Goal: Task Accomplishment & Management: Use online tool/utility

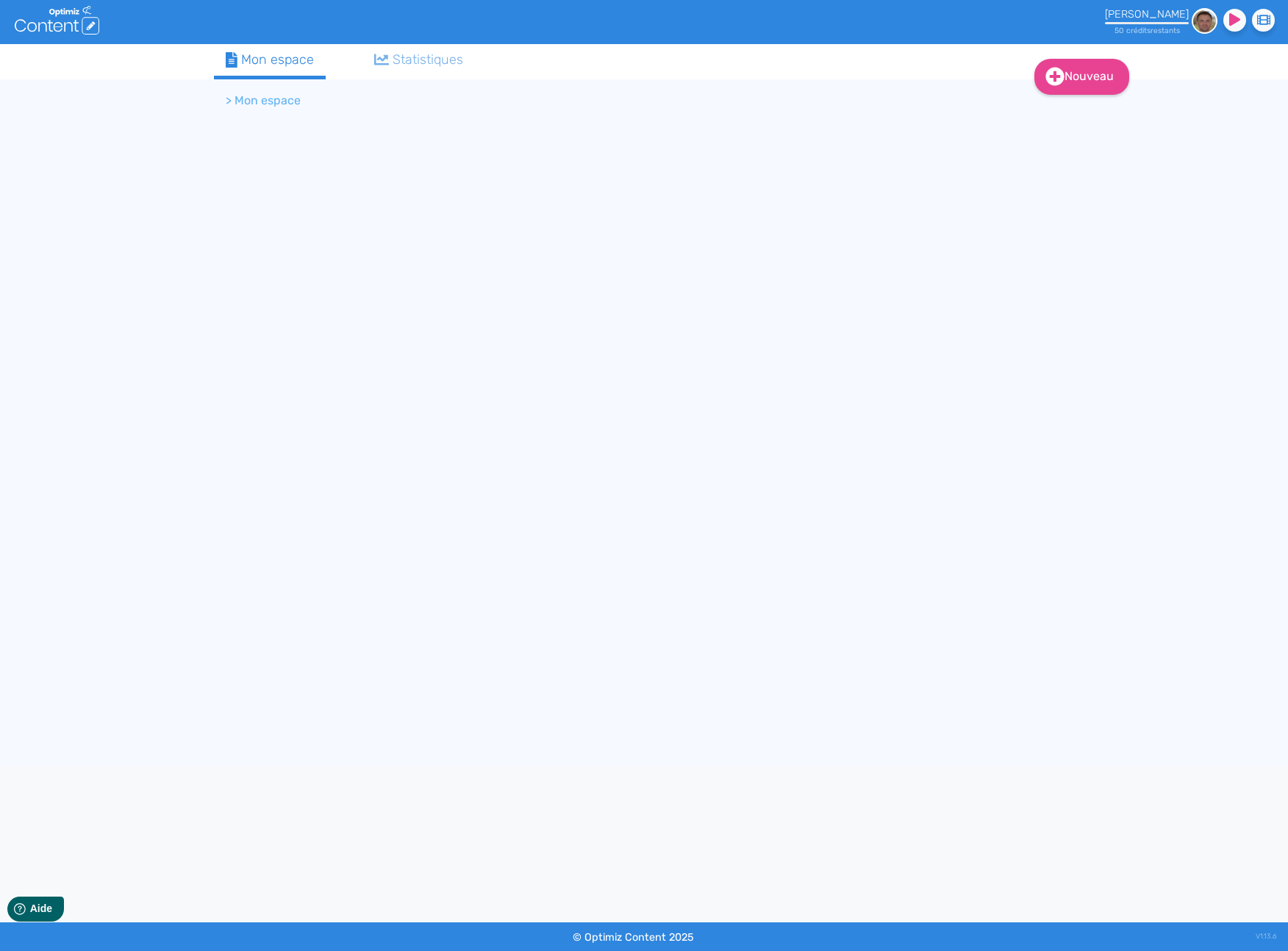
click at [464, 55] on div "Statistiques" at bounding box center [419, 59] width 90 height 19
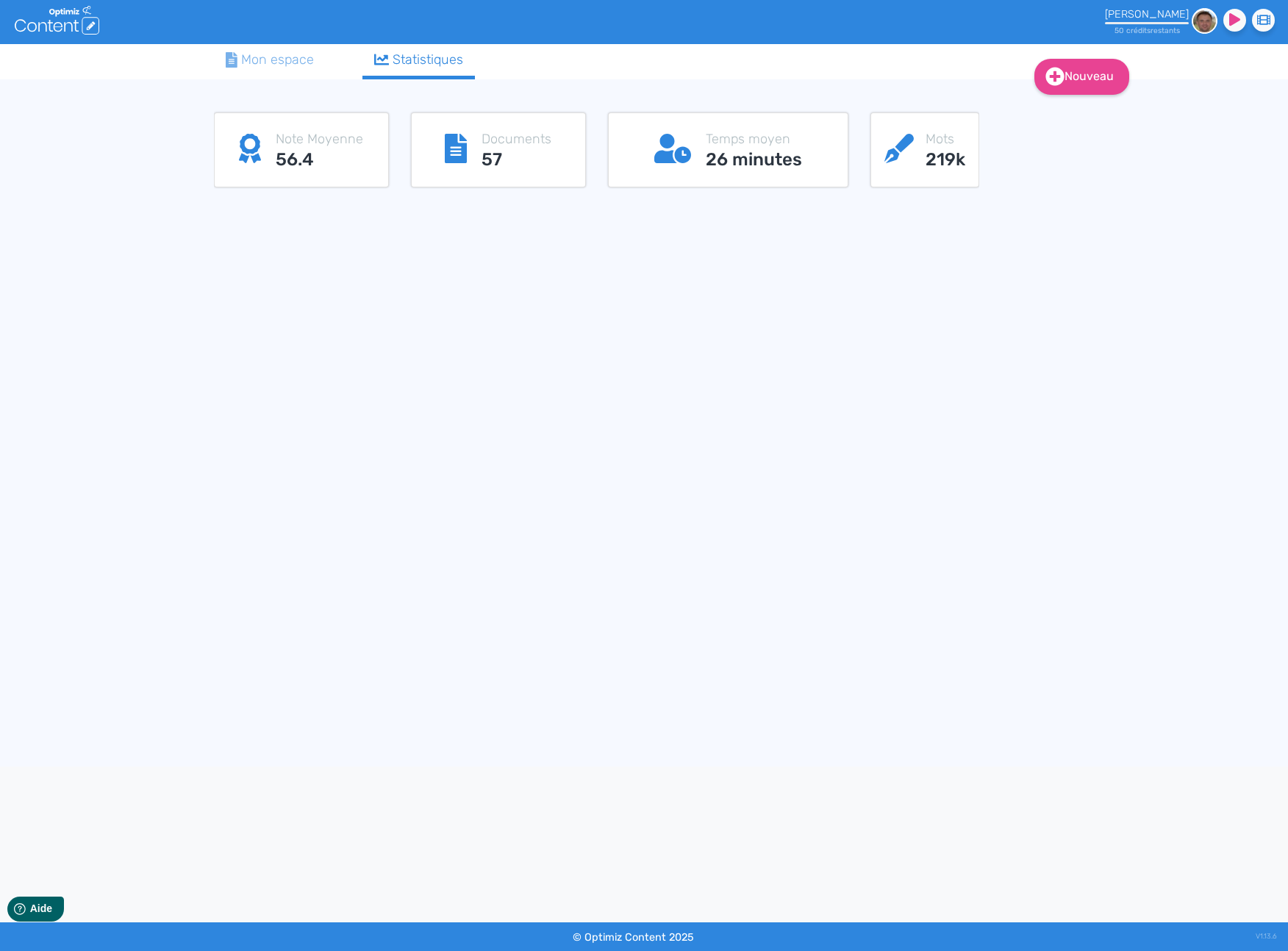
click at [283, 143] on p "Note Moyenne" at bounding box center [319, 139] width 88 height 19
click at [446, 145] on icon at bounding box center [456, 148] width 22 height 30
drag, startPoint x: 766, startPoint y: 158, endPoint x: 966, endPoint y: 161, distance: 200.0
click at [769, 161] on h3 "26 minutes" at bounding box center [753, 160] width 96 height 21
click at [953, 156] on h3 "219k" at bounding box center [945, 160] width 40 height 21
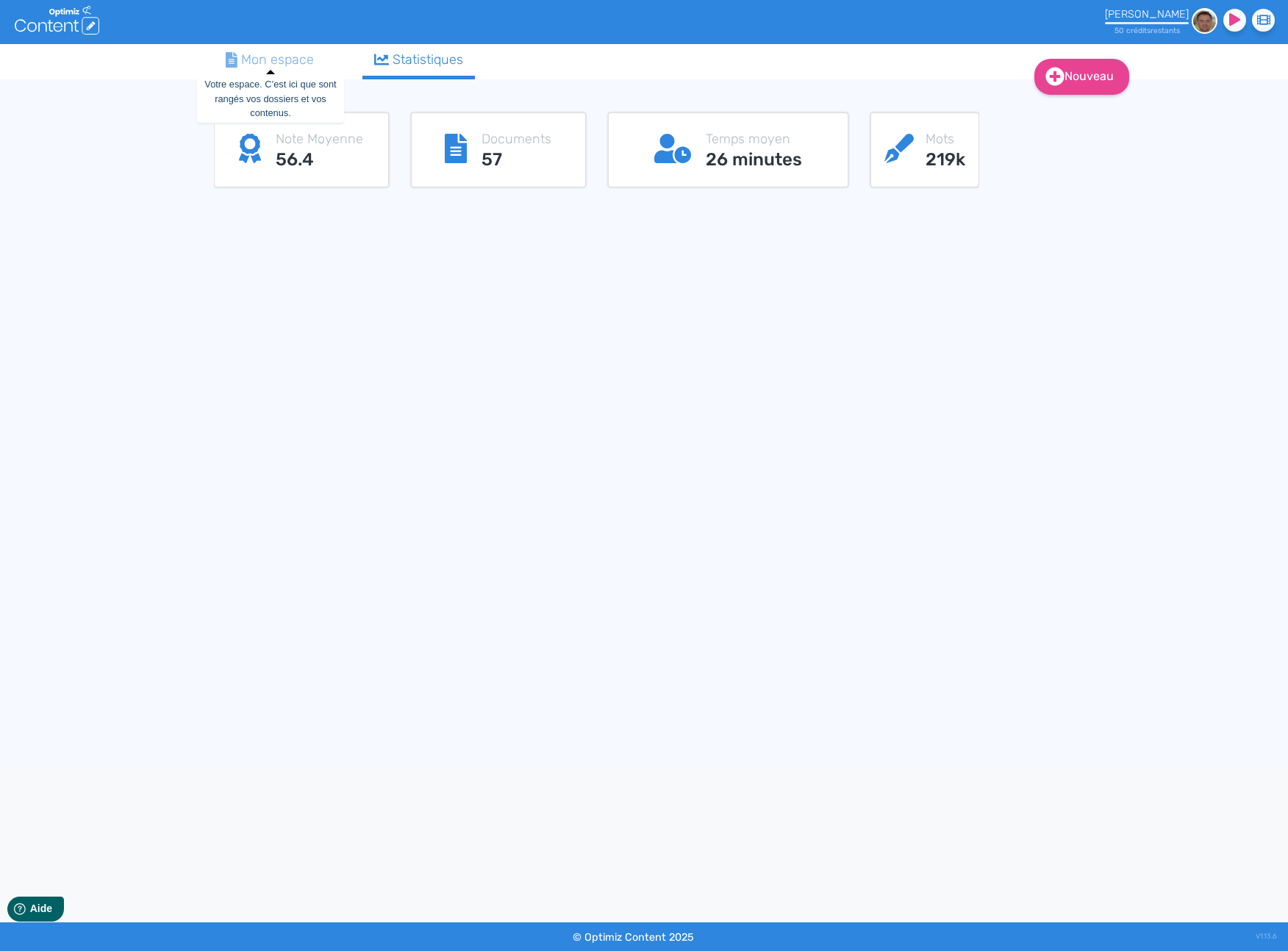
click at [274, 56] on div "Mon espace" at bounding box center [269, 59] width 88 height 19
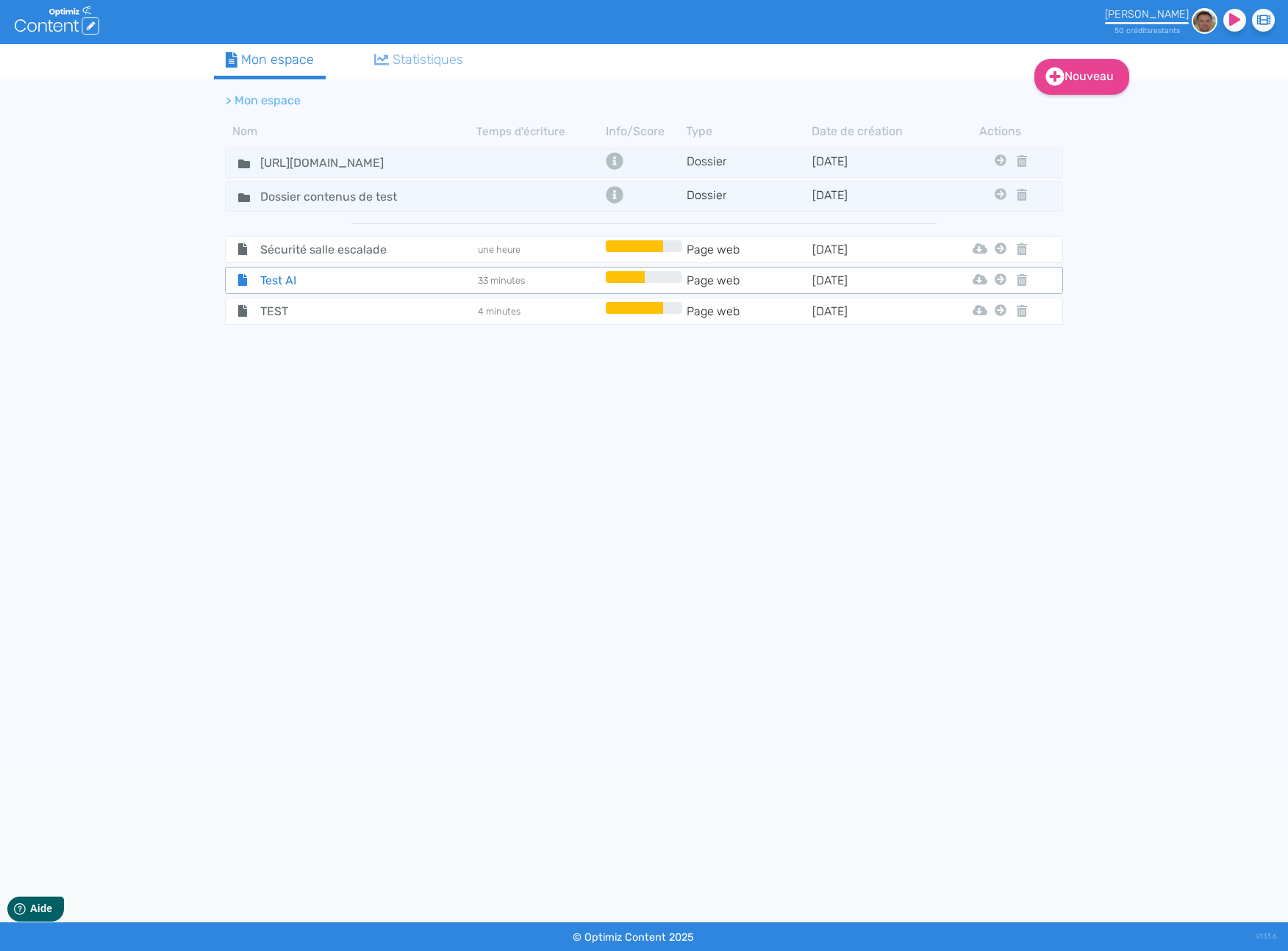
click at [312, 285] on span "Test AI" at bounding box center [332, 280] width 166 height 19
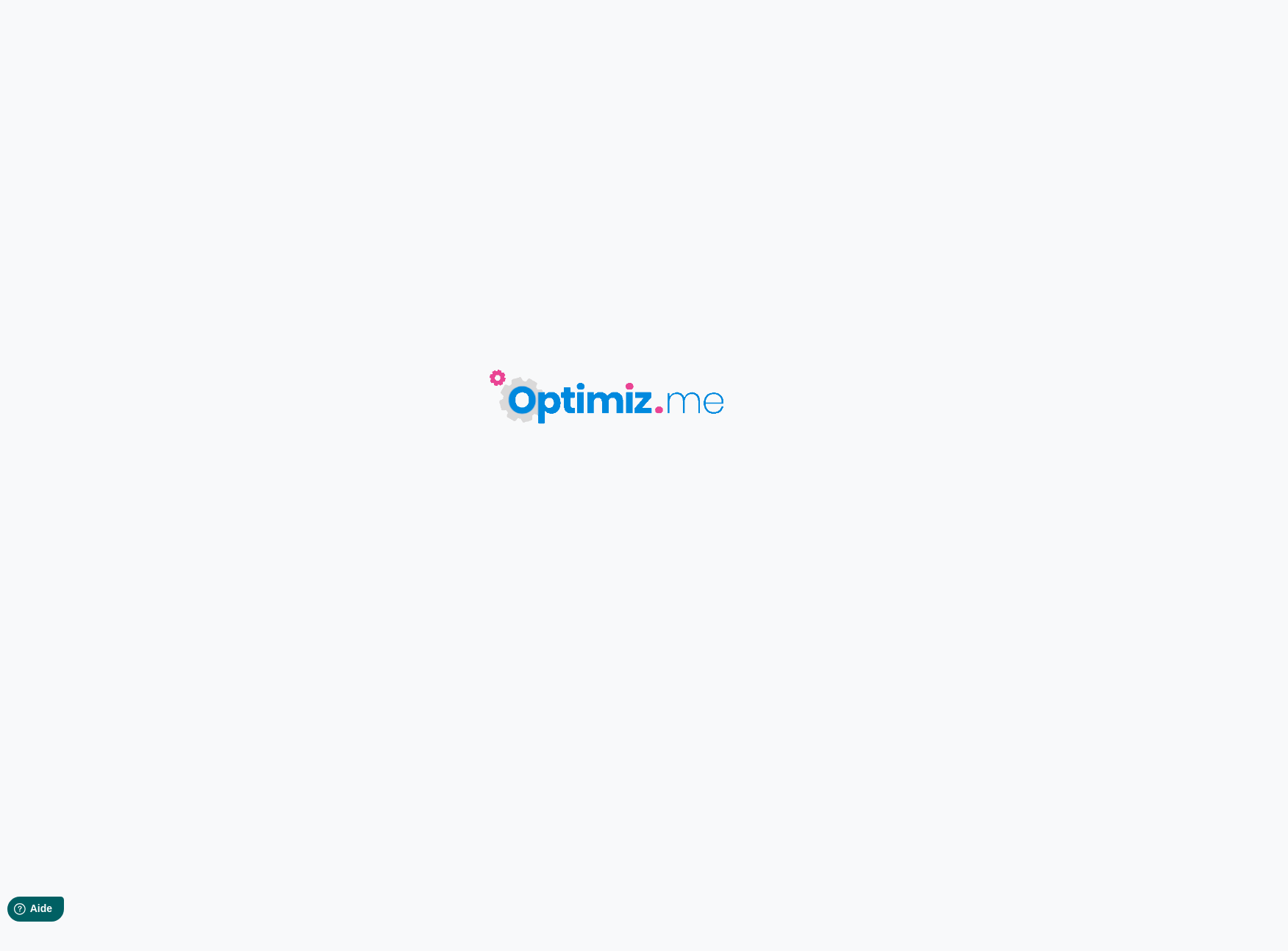
type input "Test AI"
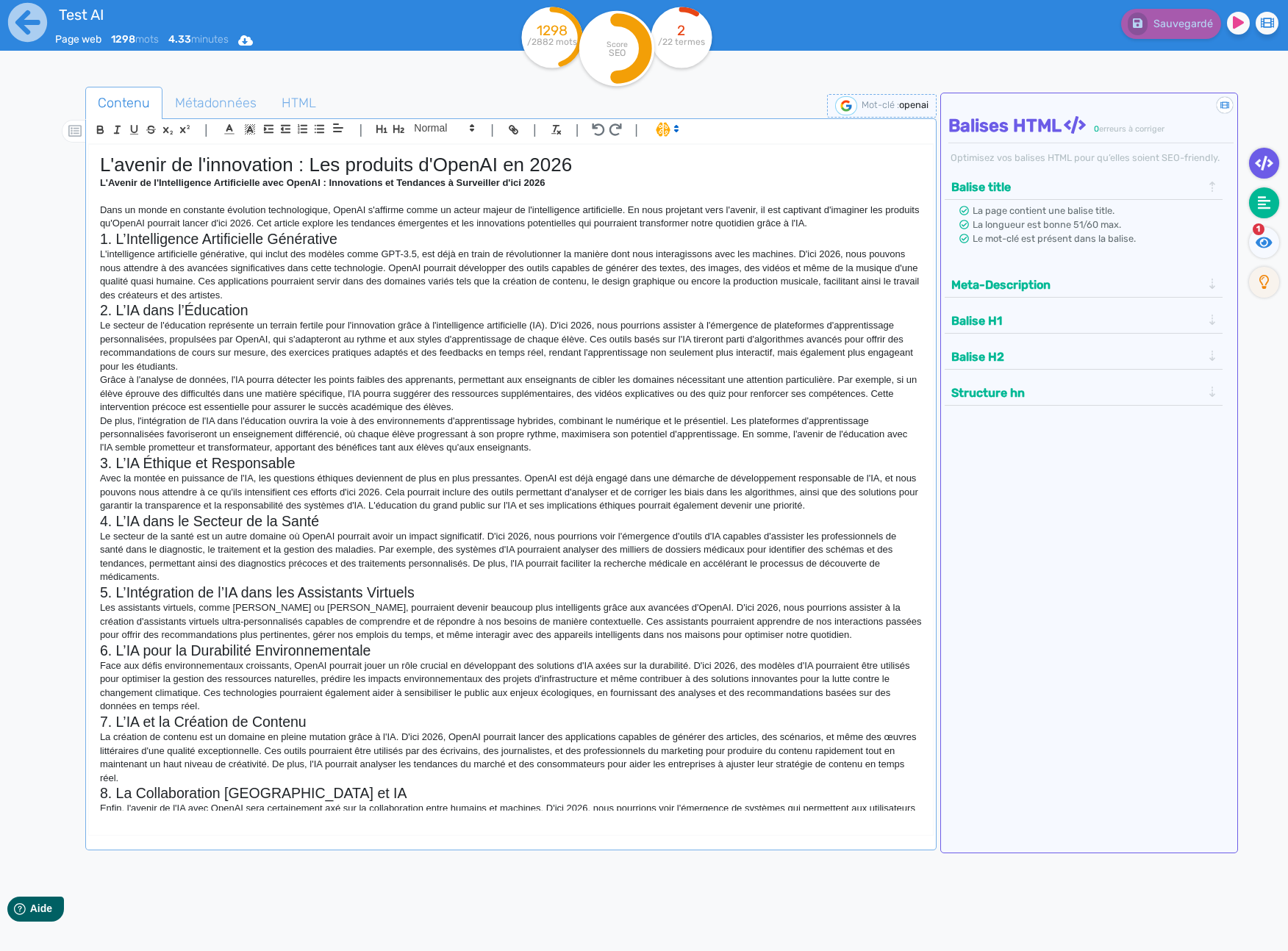
click at [1249, 199] on fa-icon at bounding box center [1264, 203] width 30 height 31
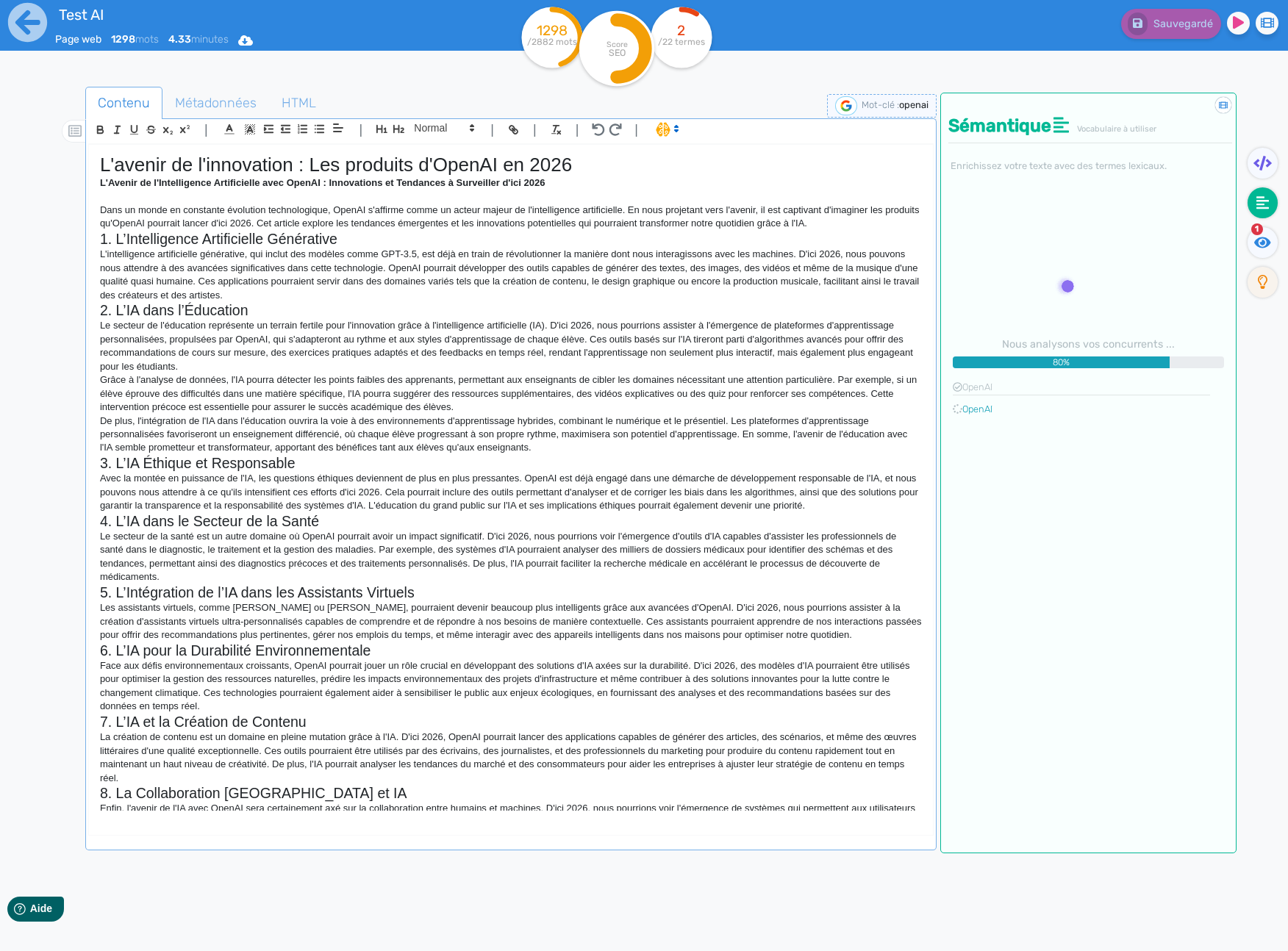
click at [841, 106] on img at bounding box center [846, 106] width 22 height 19
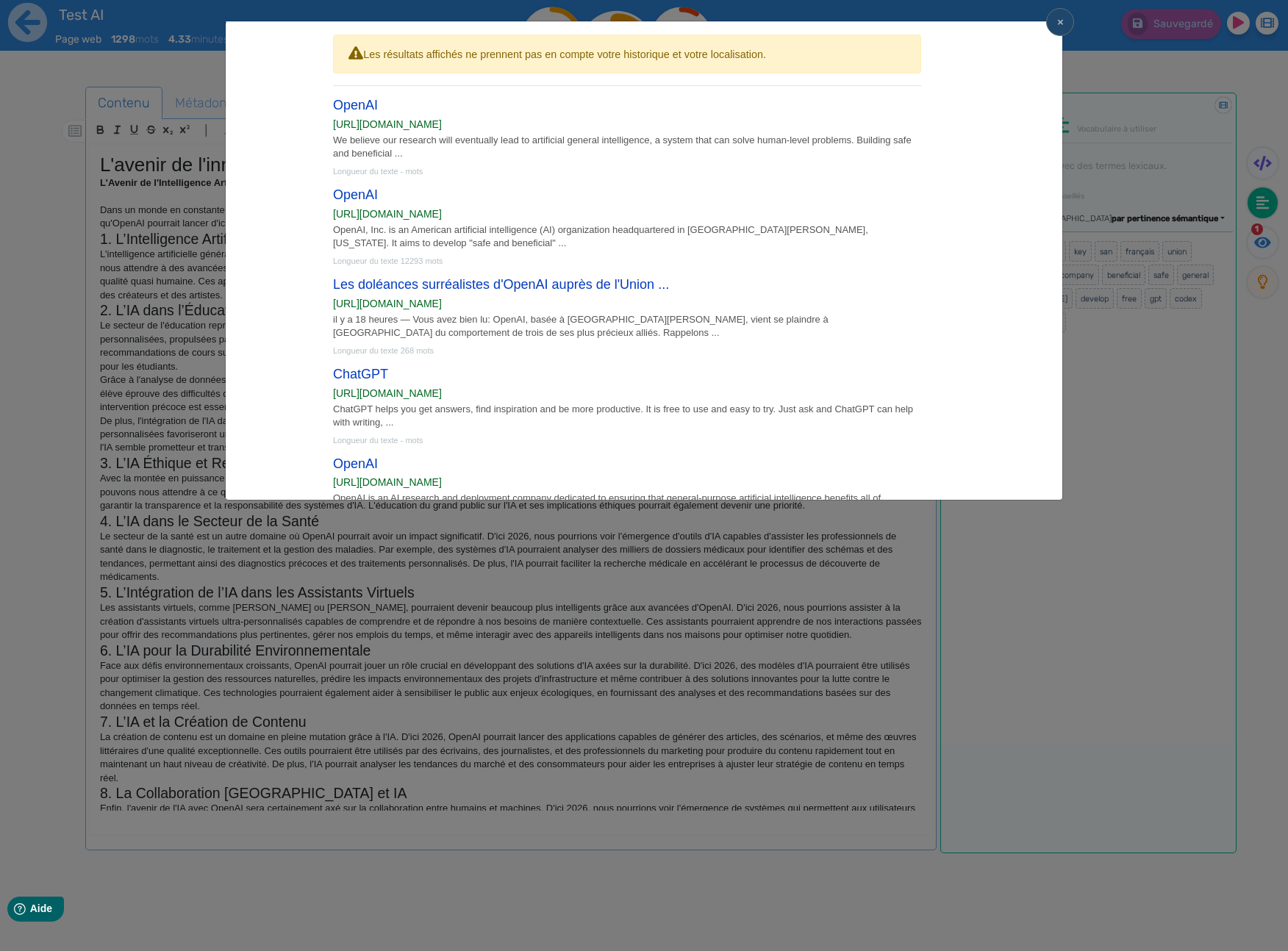
scroll to position [117, 0]
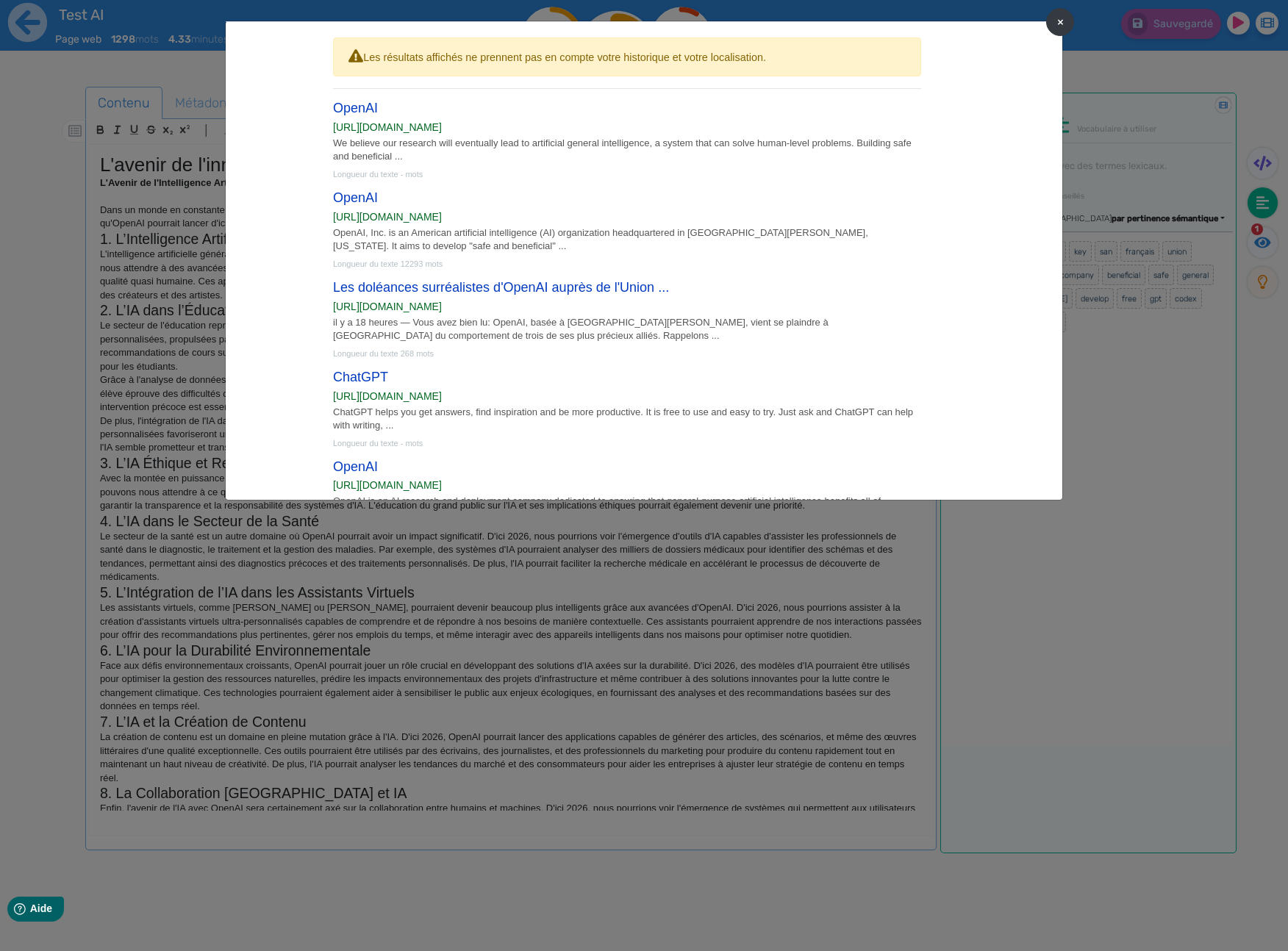
click at [1062, 14] on span "×" at bounding box center [1060, 21] width 7 height 14
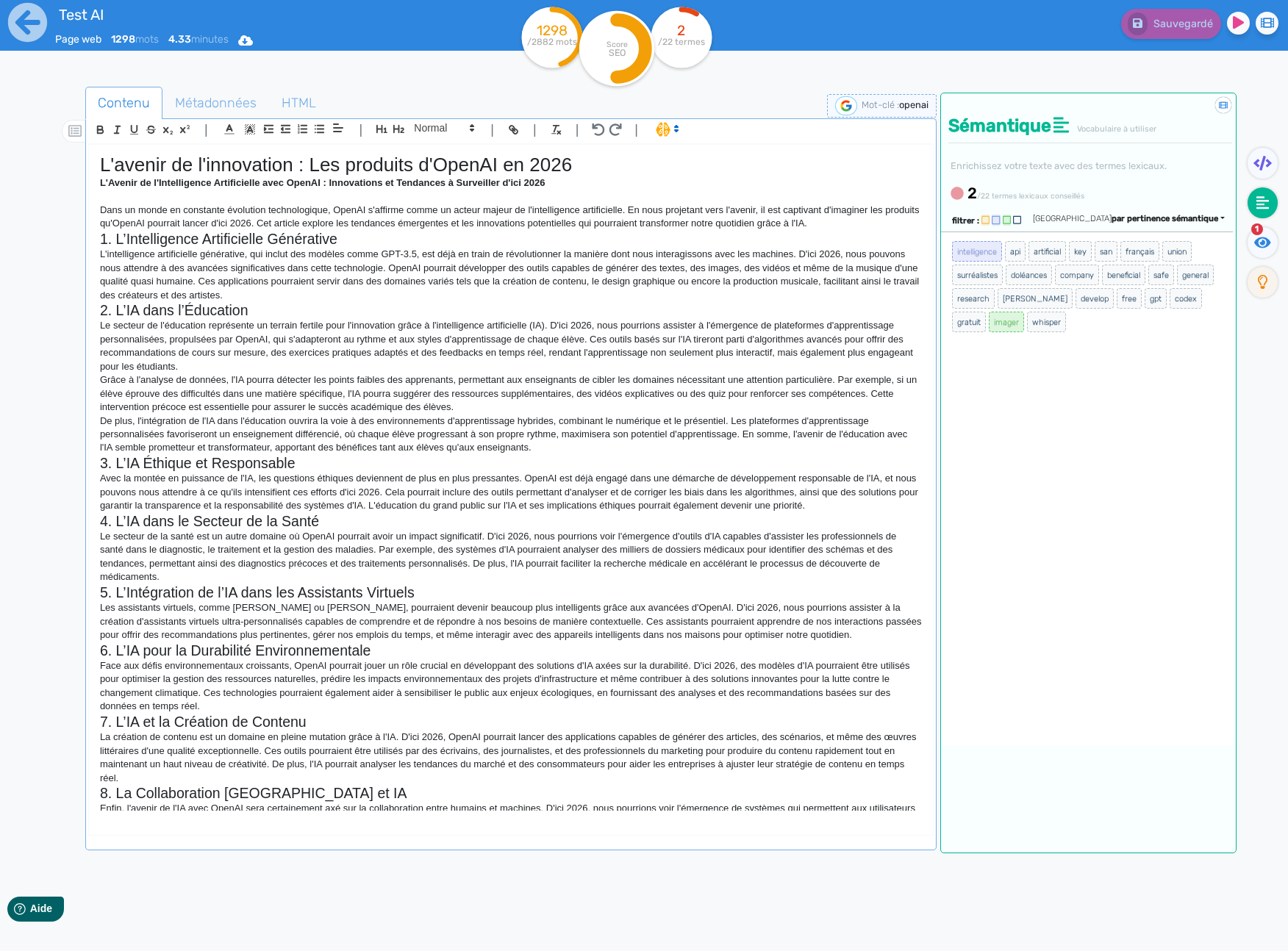
click at [870, 30] on div "Sauvegardé" at bounding box center [1030, 20] width 537 height 36
click at [881, 72] on div "Test AI Page web 1298 mots 4.33 minutes Html Pdf Word 1298 /2882 mots Score SEO…" at bounding box center [644, 522] width 1288 height 1044
click at [1111, 68] on div "Sauvegardé" at bounding box center [1030, 35] width 515 height 72
click at [1103, 72] on div "Contenu Métadonnées HTML | | H3 H4 H5 H6 Normal | | | | L'avenir de l'innovatio…" at bounding box center [661, 557] width 1253 height 972
click at [1092, 74] on div "Contenu Métadonnées HTML | | H3 H4 H5 H6 Normal | | | | L'avenir de l'innovatio…" at bounding box center [661, 557] width 1253 height 972
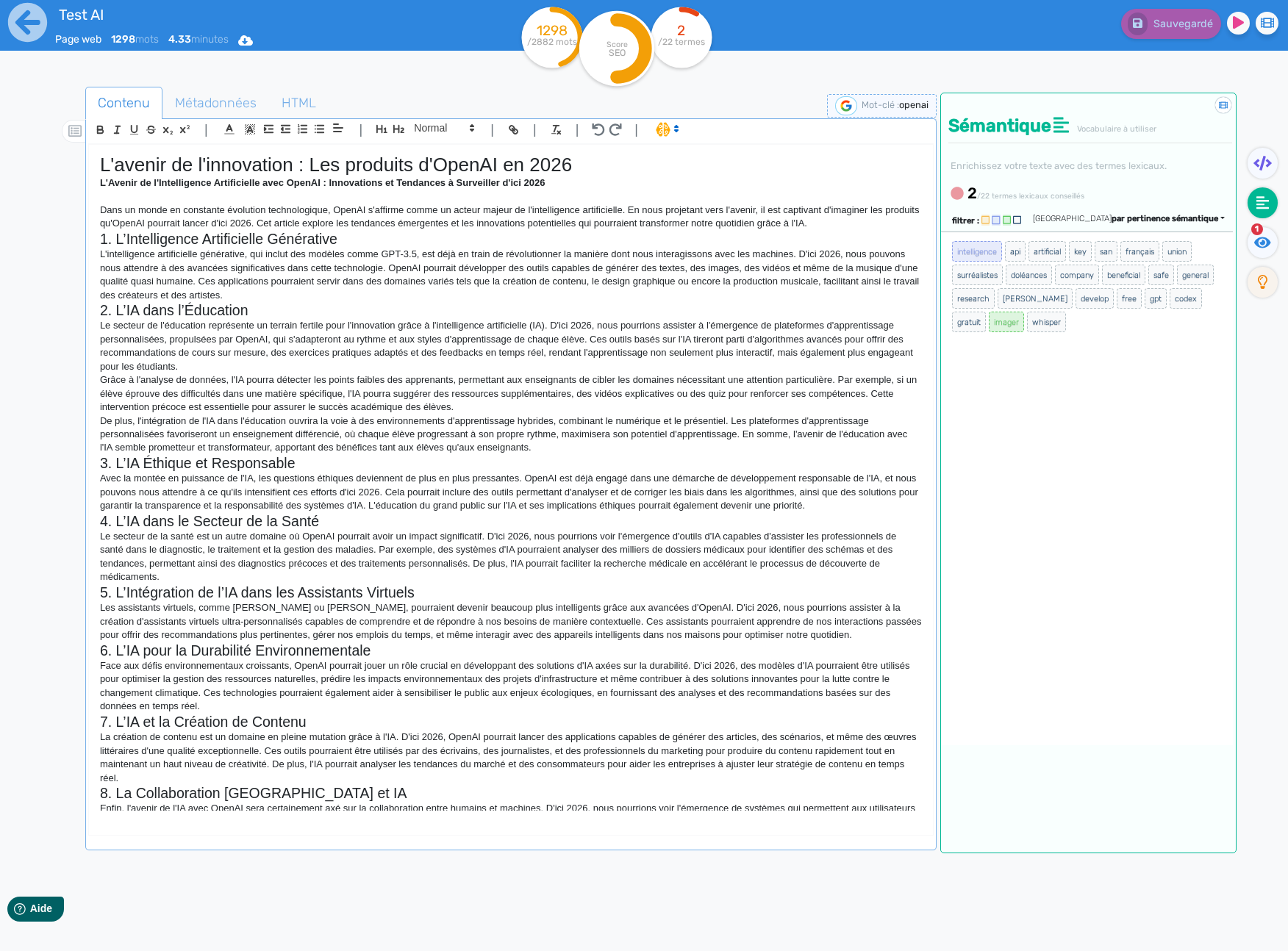
click at [1095, 70] on div "Sauvegardé" at bounding box center [1030, 35] width 515 height 72
click at [878, 70] on div "Sauvegardé" at bounding box center [1030, 35] width 515 height 72
click at [1107, 71] on div "Sauvegardé" at bounding box center [1030, 35] width 515 height 72
click at [846, 105] on img at bounding box center [846, 106] width 22 height 19
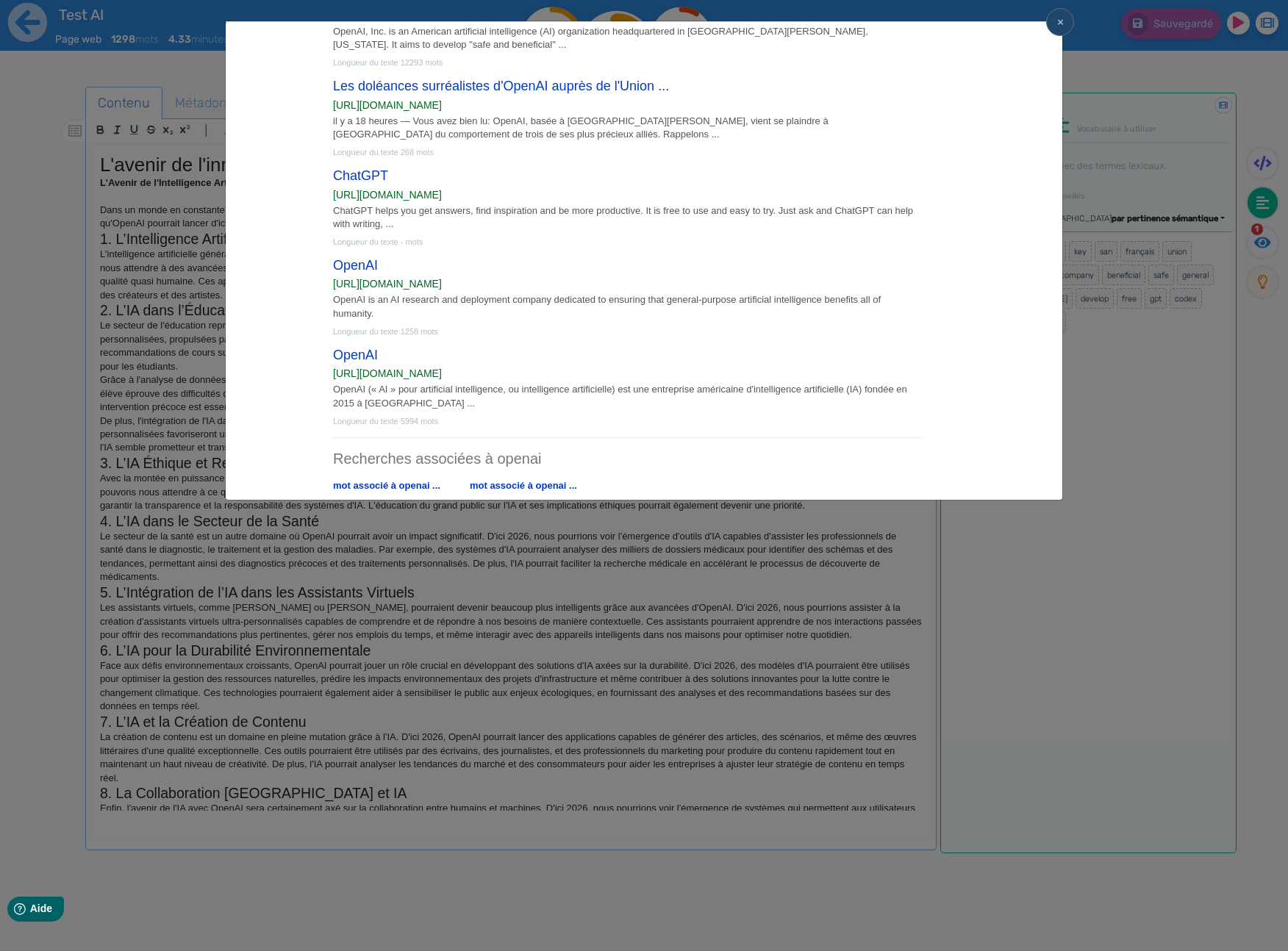
scroll to position [135, 0]
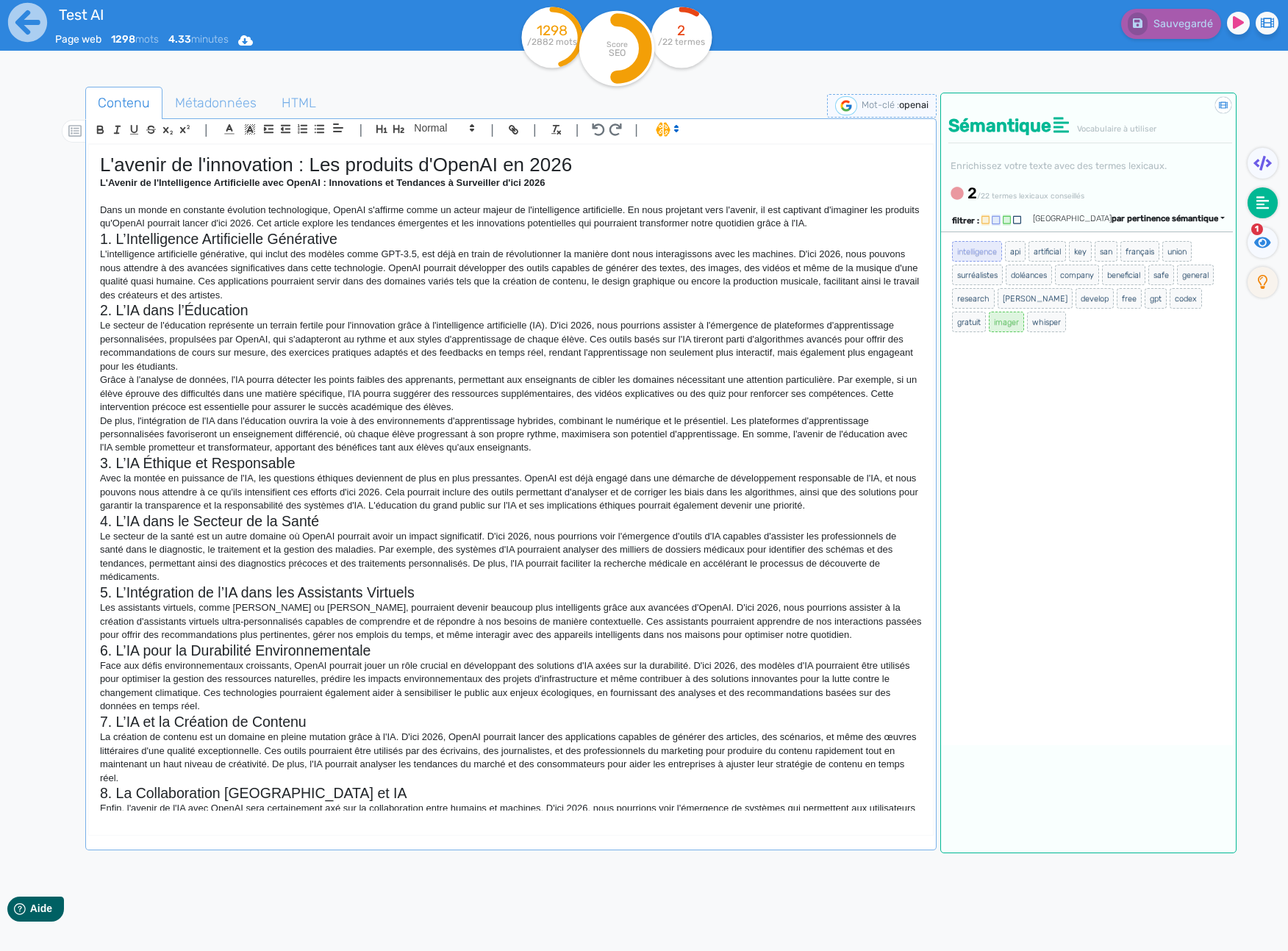
click at [887, 71] on div "Sauvegardé" at bounding box center [1030, 35] width 515 height 72
click at [31, 27] on icon at bounding box center [28, 22] width 39 height 39
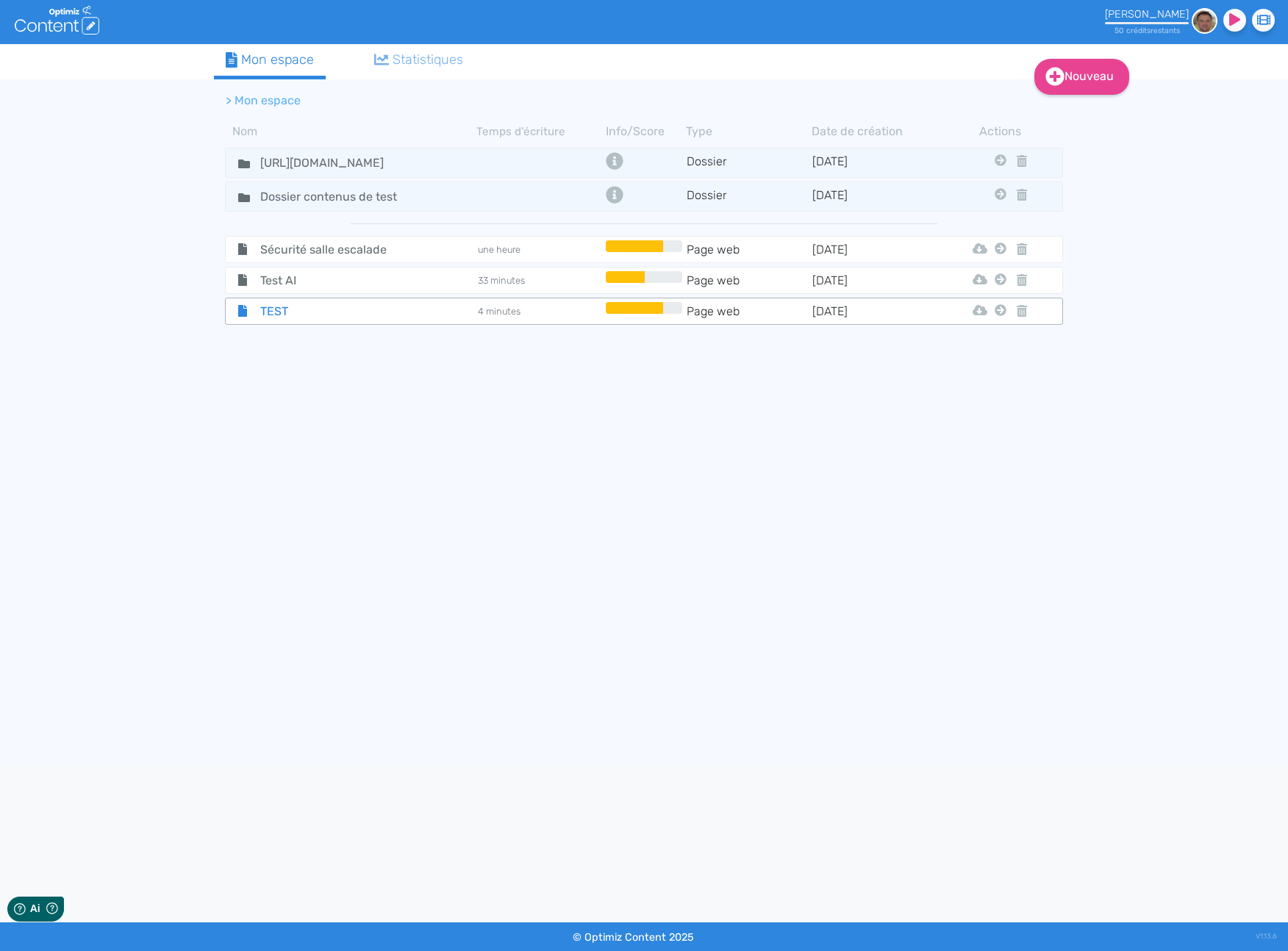
click at [280, 311] on span "TEST" at bounding box center [332, 312] width 166 height 19
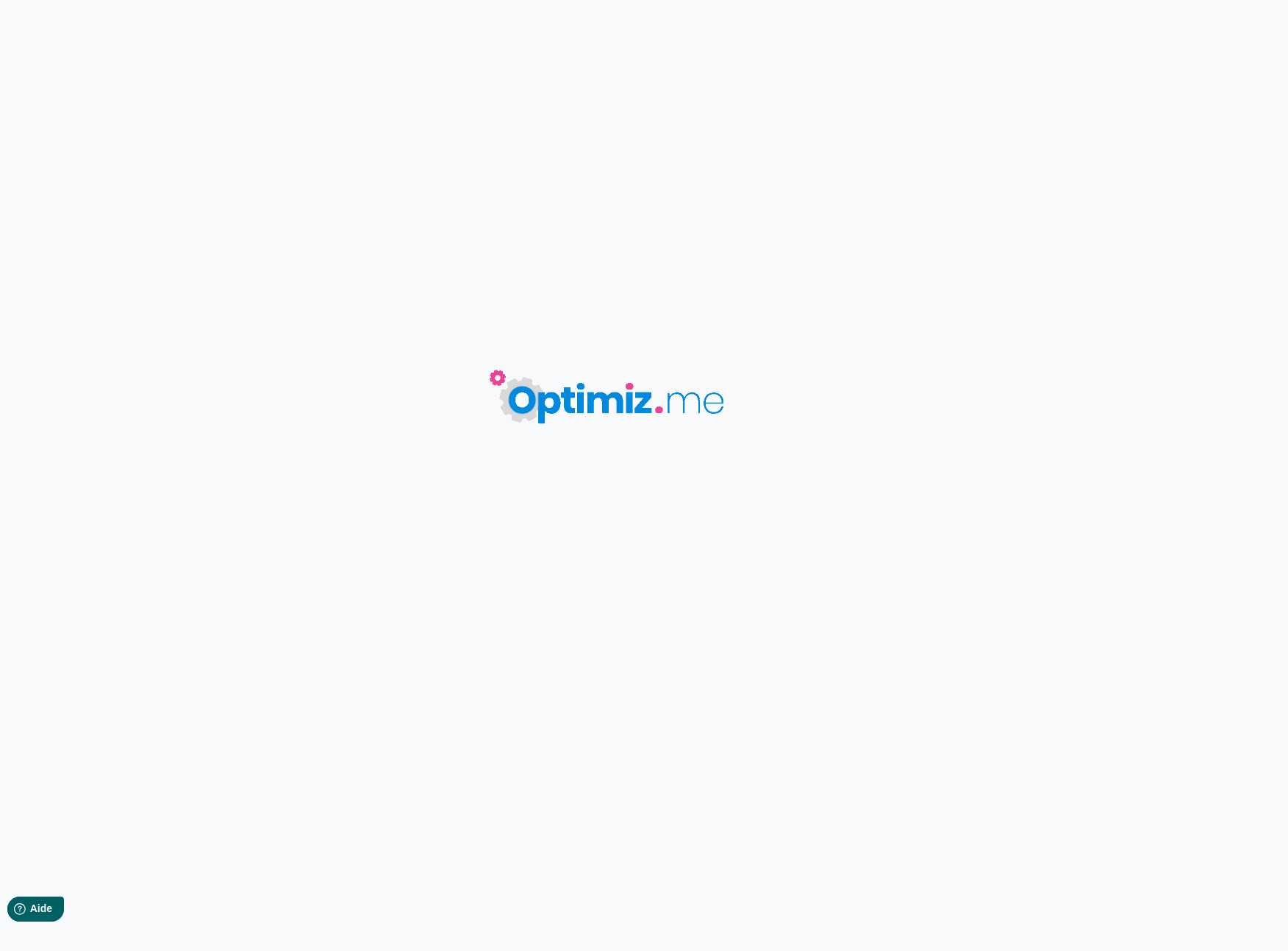
type input "TEST"
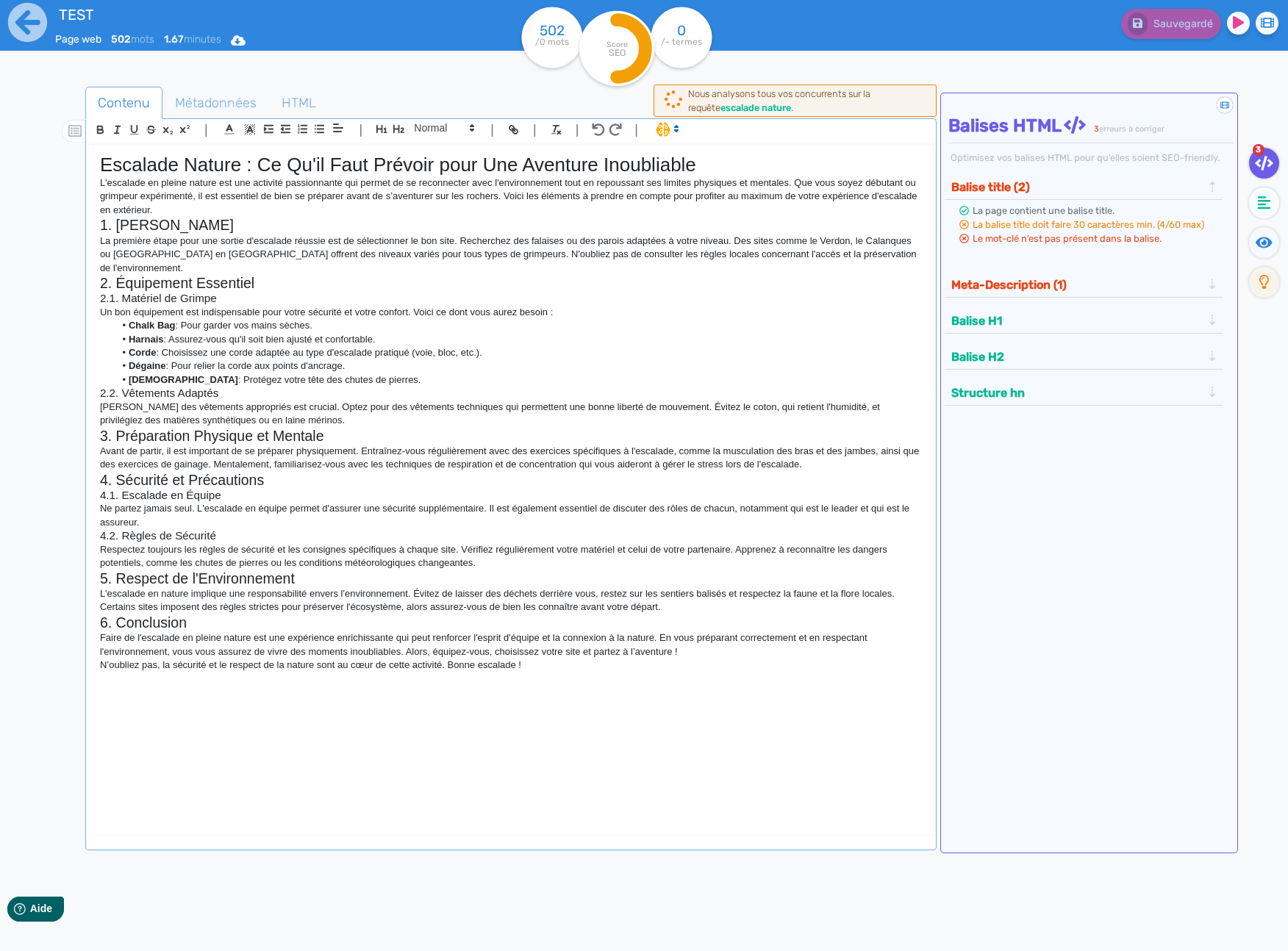
click at [884, 29] on div "Sauvegardé" at bounding box center [1030, 20] width 537 height 36
drag, startPoint x: 1046, startPoint y: 77, endPoint x: 1128, endPoint y: 82, distance: 82.2
click at [1053, 81] on div "Contenu Métadonnées HTML | | H3 H4 H5 H6 Normal | | | | Escalade Nature : Ce Qu…" at bounding box center [661, 557] width 1253 height 972
click at [1130, 79] on div "Contenu Métadonnées HTML | | H3 H4 H5 H6 Normal | | | | Escalade Nature : Ce Qu…" at bounding box center [661, 557] width 1253 height 972
click at [1113, 71] on div "Sauvegardé" at bounding box center [1030, 35] width 515 height 72
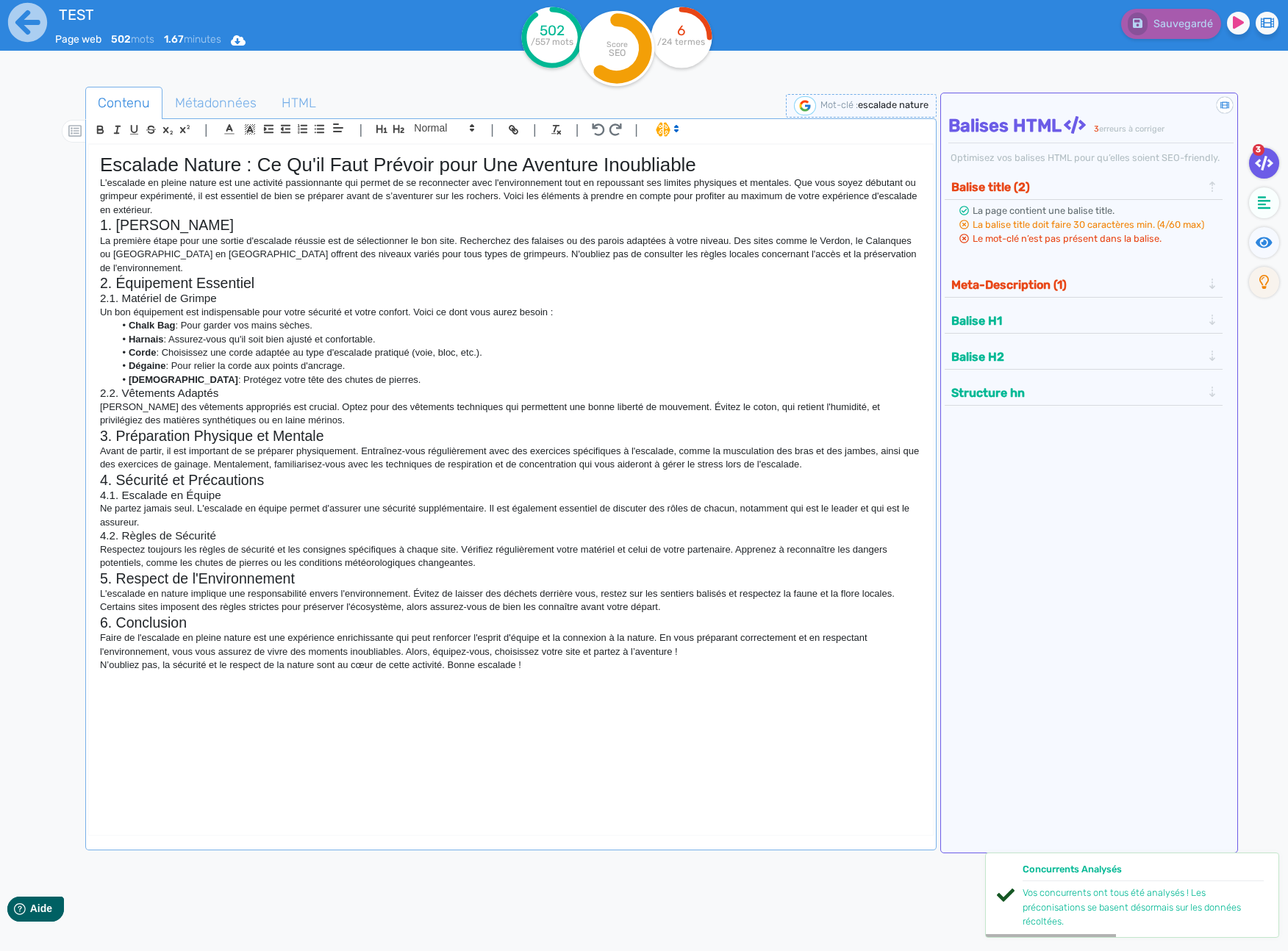
click at [803, 107] on img at bounding box center [805, 106] width 22 height 19
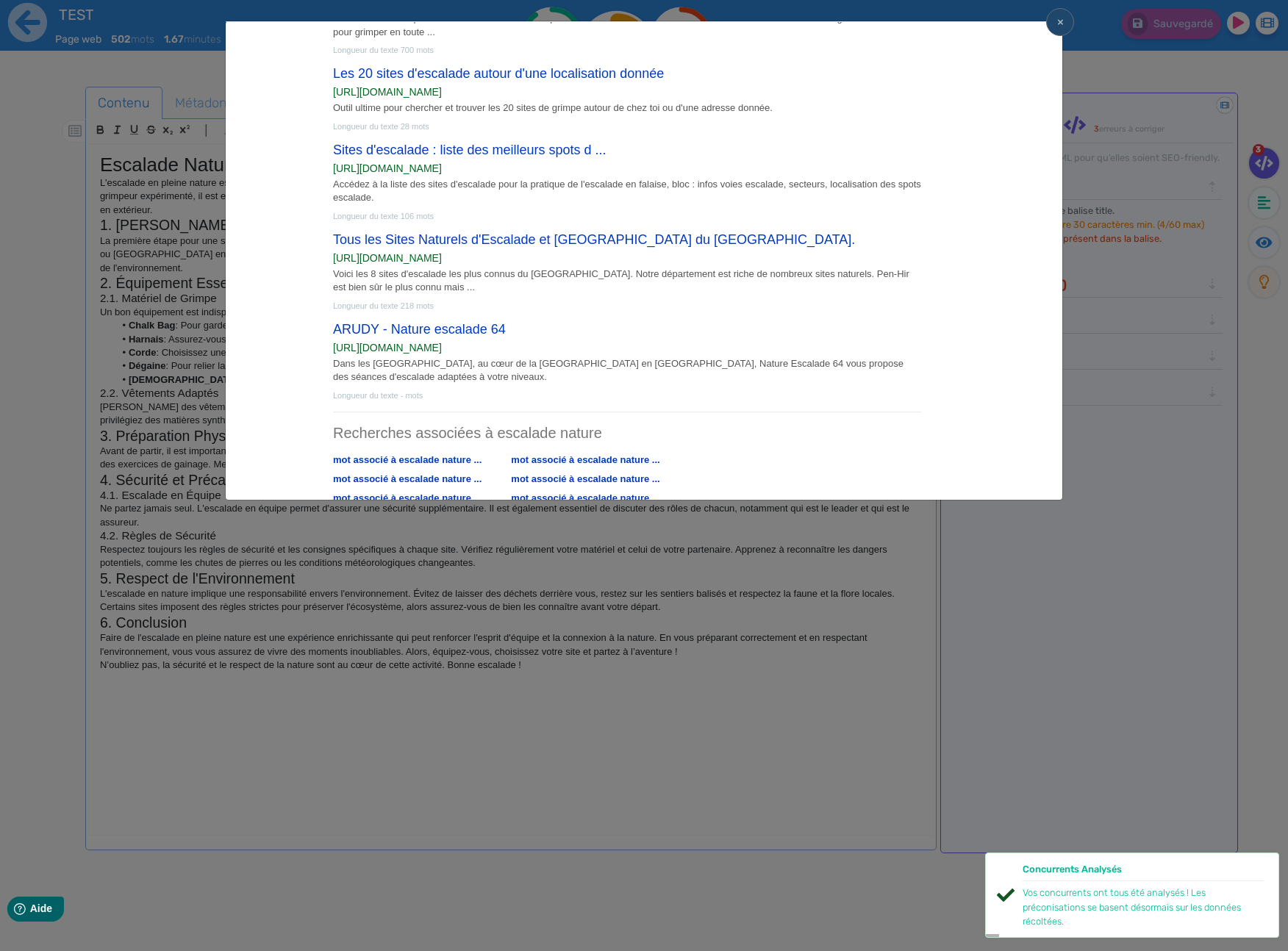
scroll to position [796, 0]
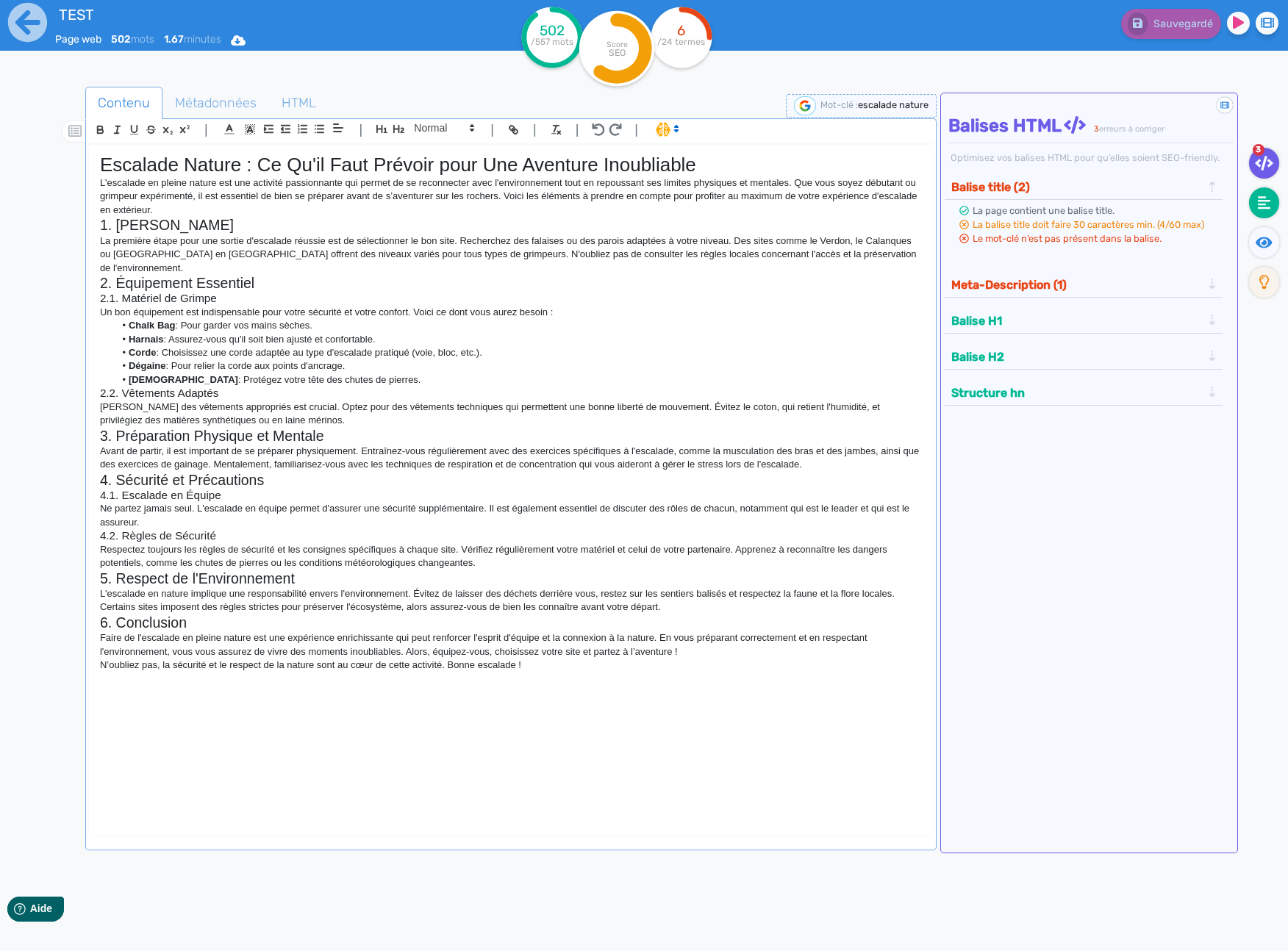
click at [1264, 204] on icon at bounding box center [1264, 203] width 14 height 14
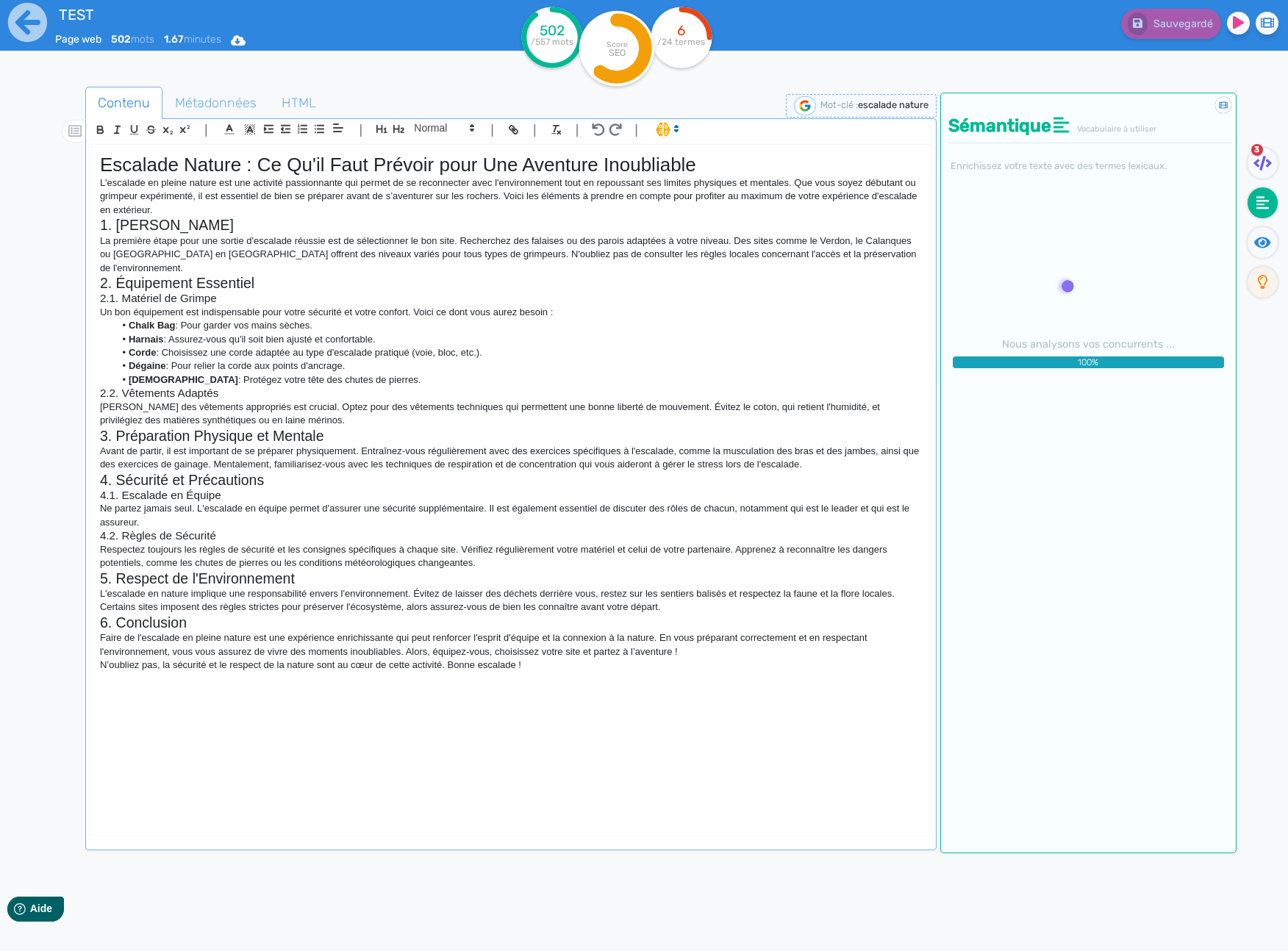
click at [1085, 486] on div "Didacticiel : La sémantique Sémantique Vocabulaire à utiliser Enrichissez votre…" at bounding box center [1088, 473] width 296 height 761
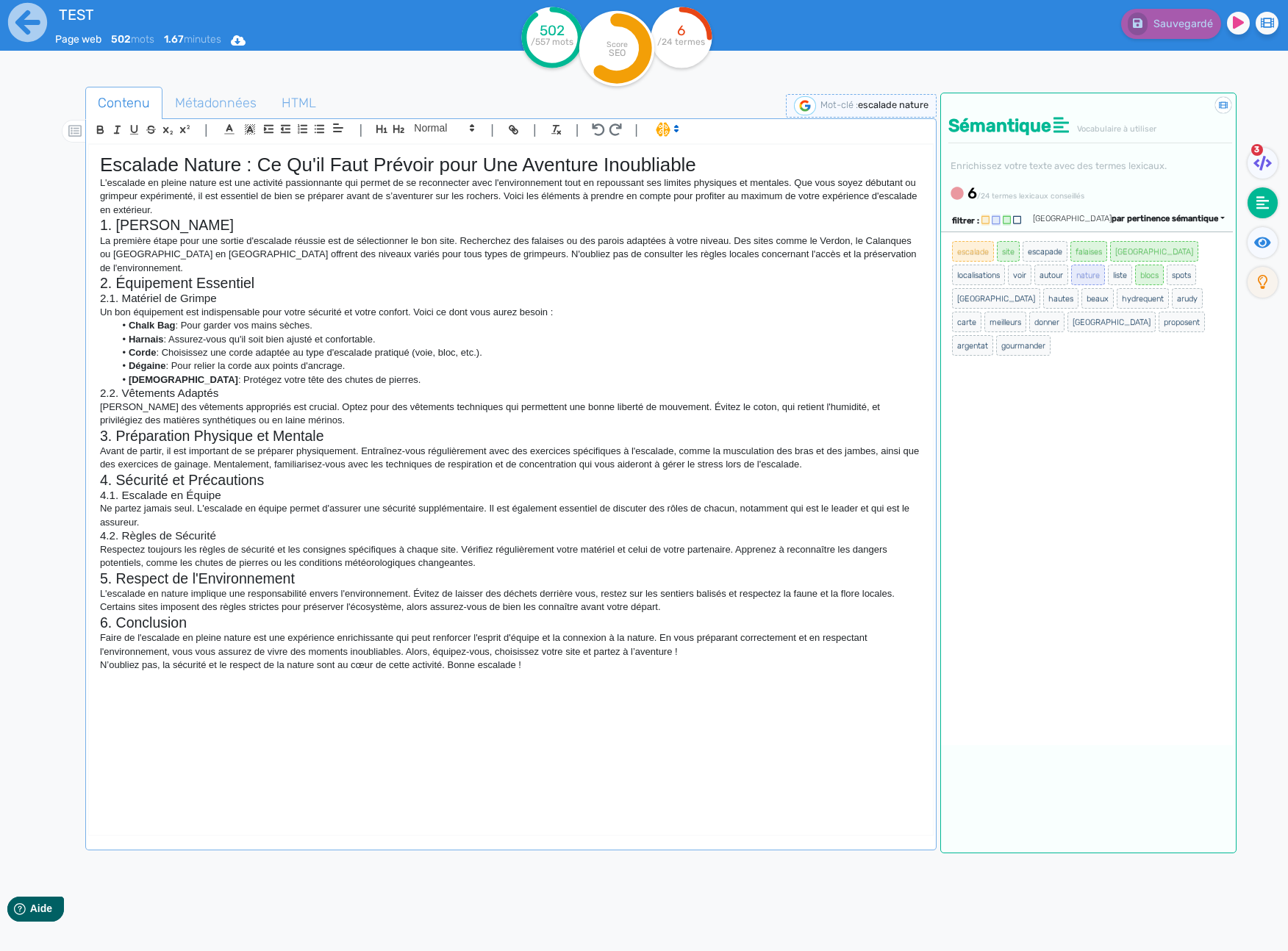
click at [1261, 467] on nav "3" at bounding box center [1262, 568] width 52 height 951
click at [1261, 314] on nav "3" at bounding box center [1262, 568] width 52 height 951
click at [35, 17] on icon at bounding box center [28, 22] width 39 height 39
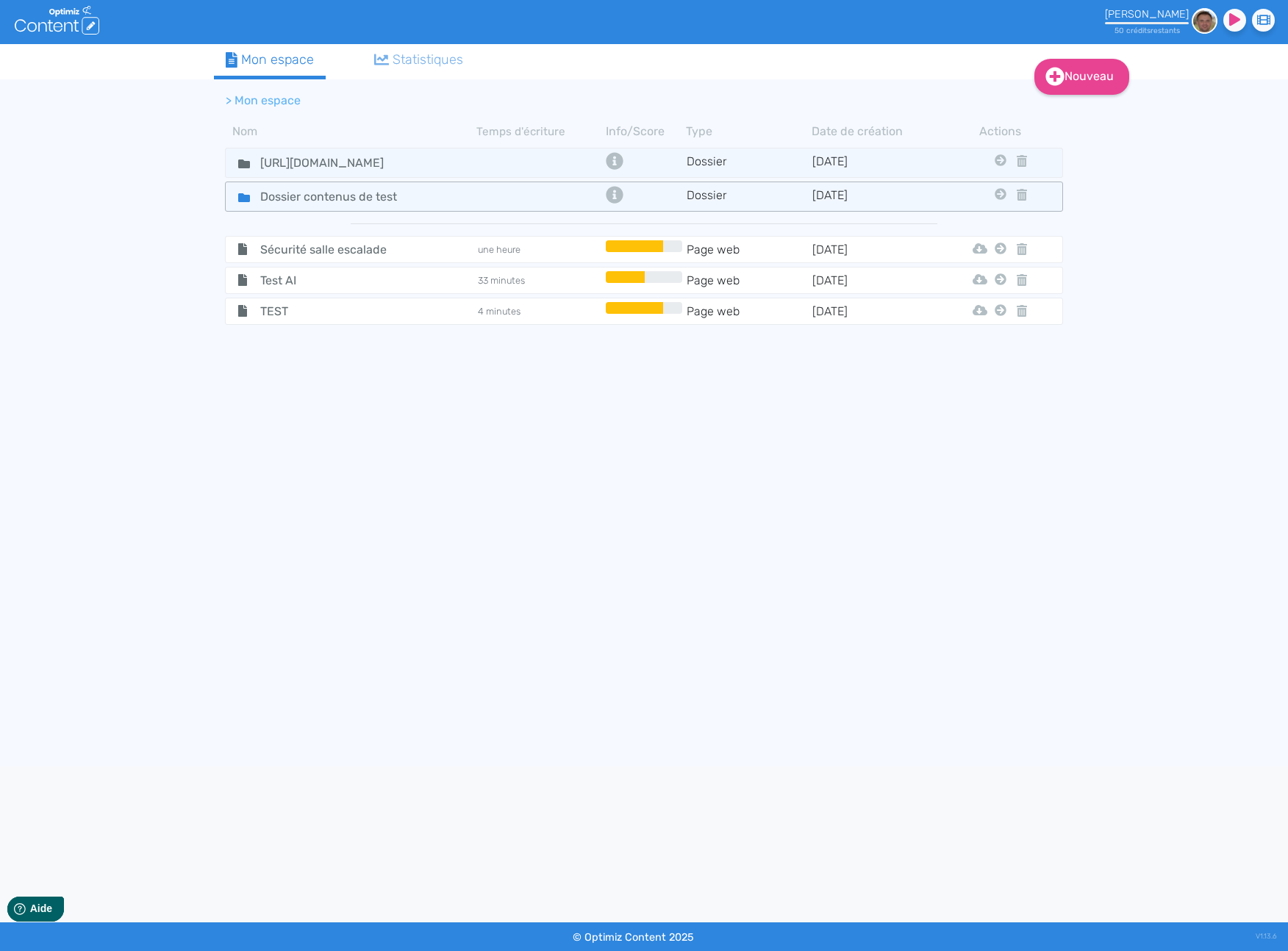
click at [242, 201] on icon at bounding box center [244, 198] width 12 height 8
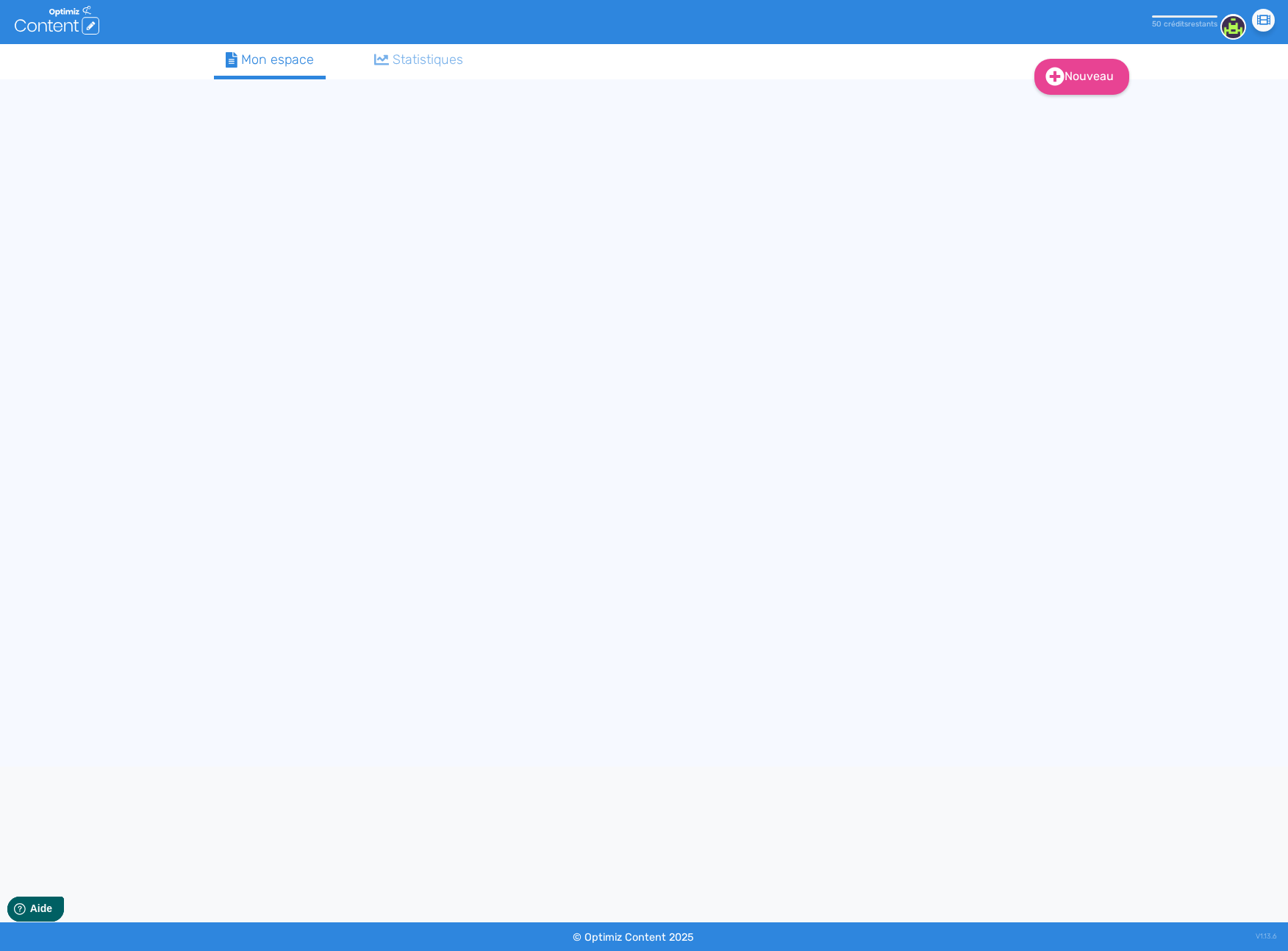
click at [242, 201] on div "Nouveau Contenu (0 credits) Dossier Mon espace Statistiques" at bounding box center [644, 405] width 882 height 722
click at [190, 204] on div "Nouveau Contenu Dossier Mon espace Statistiques Mon espace Dossier contenus de …" at bounding box center [644, 405] width 1288 height 722
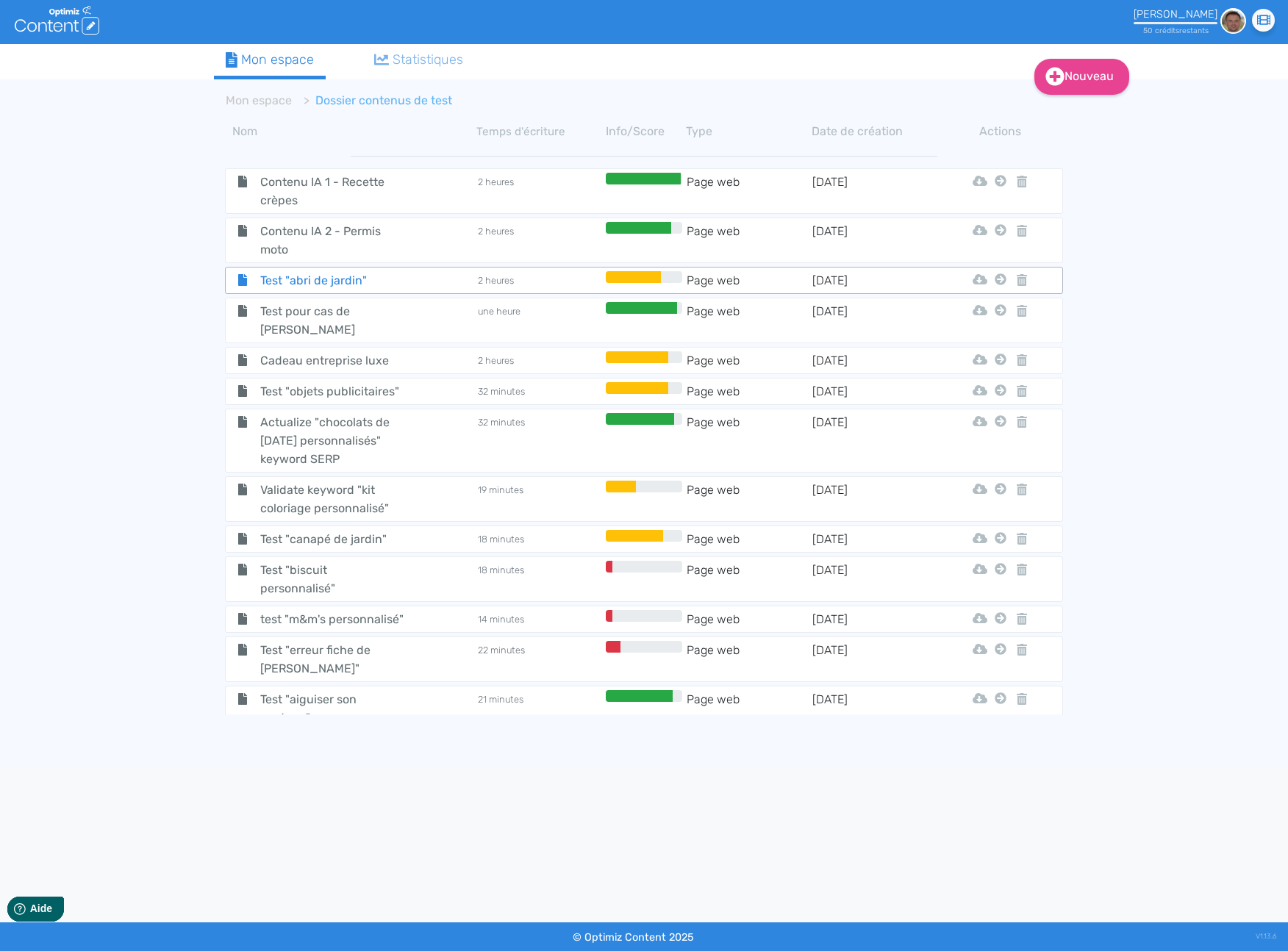
click at [338, 277] on span "Test "abri de jardin"" at bounding box center [332, 280] width 166 height 19
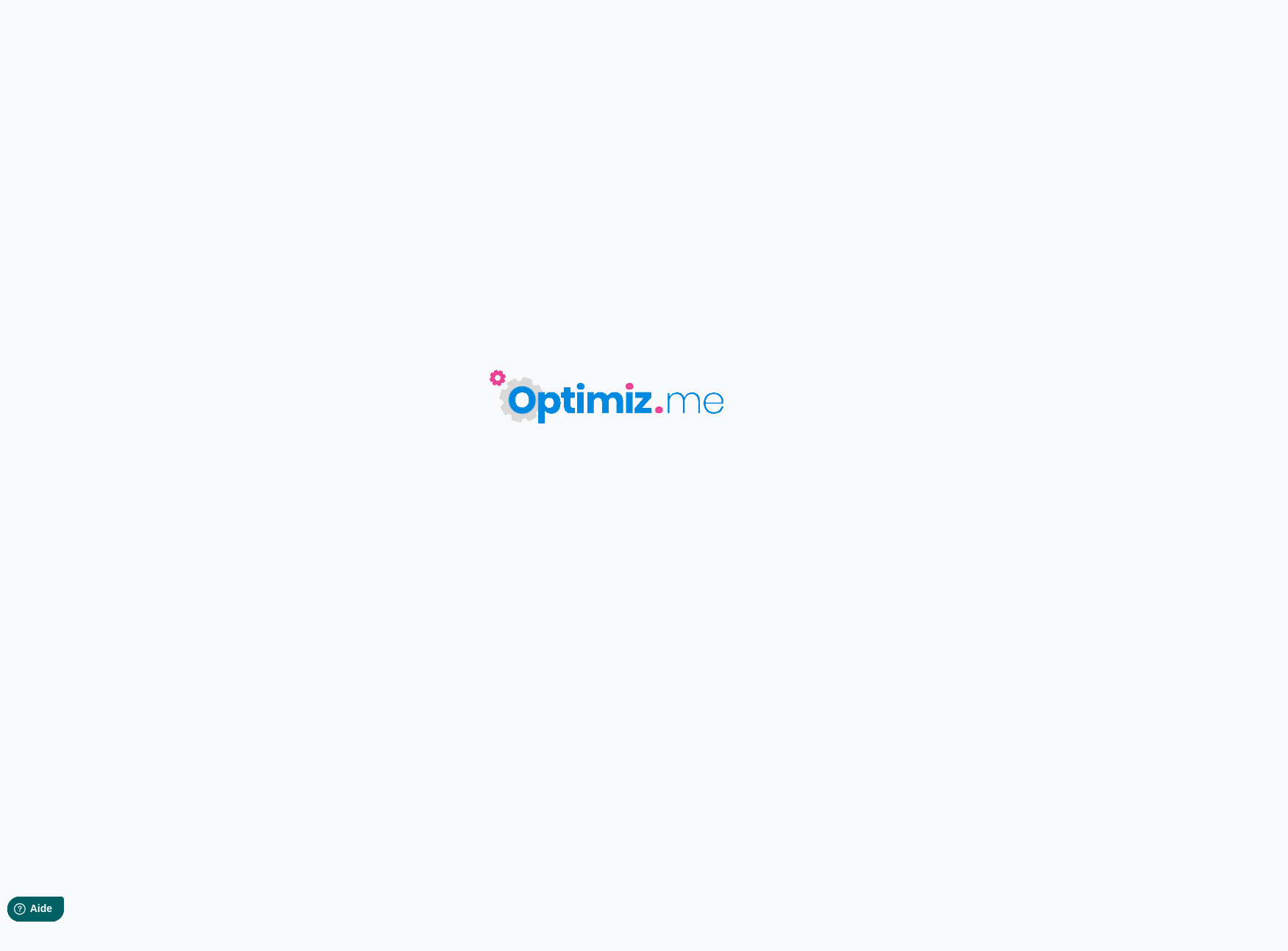
type input "Test "abri de jardin""
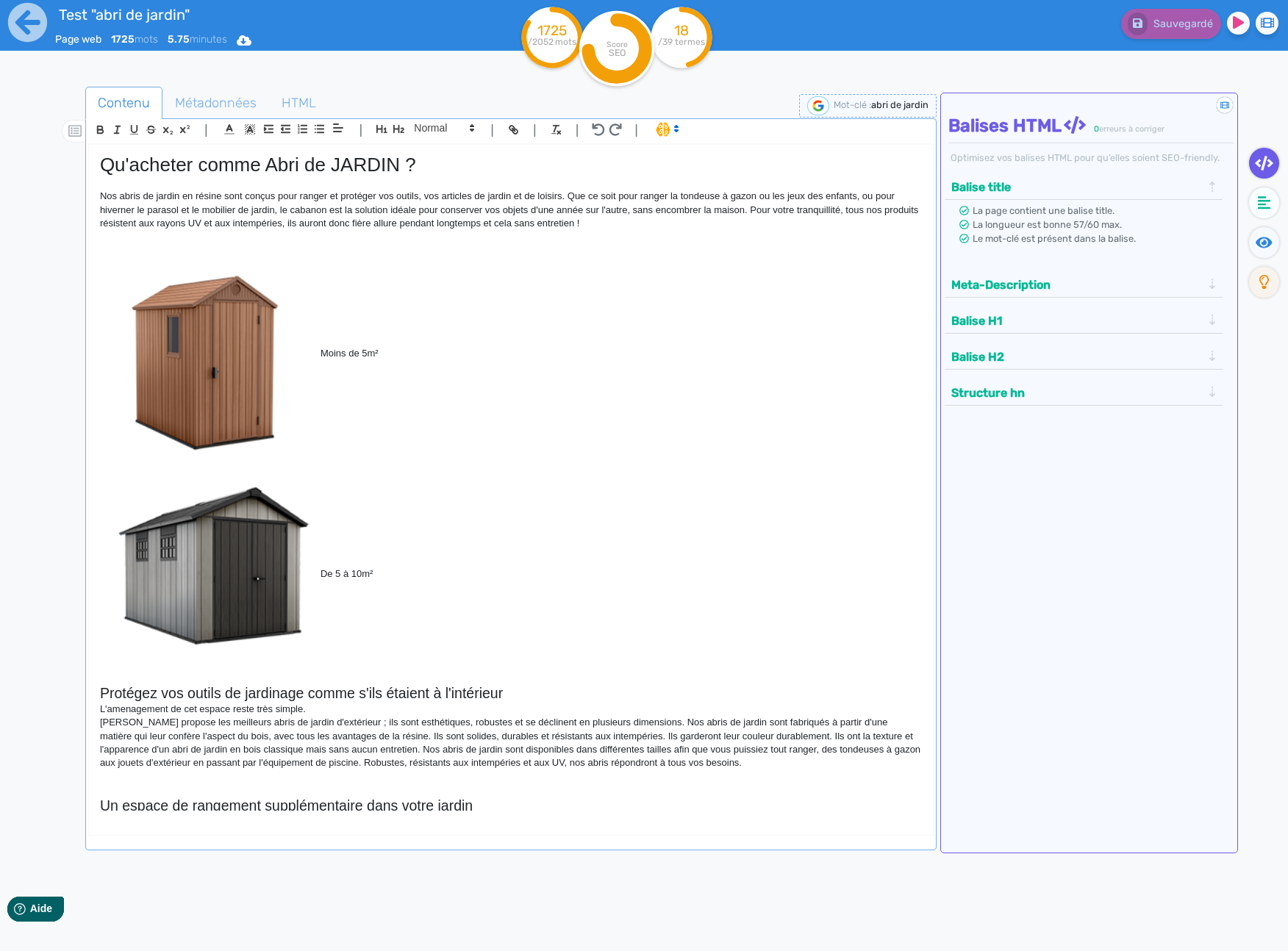
click at [821, 109] on img at bounding box center [818, 106] width 22 height 19
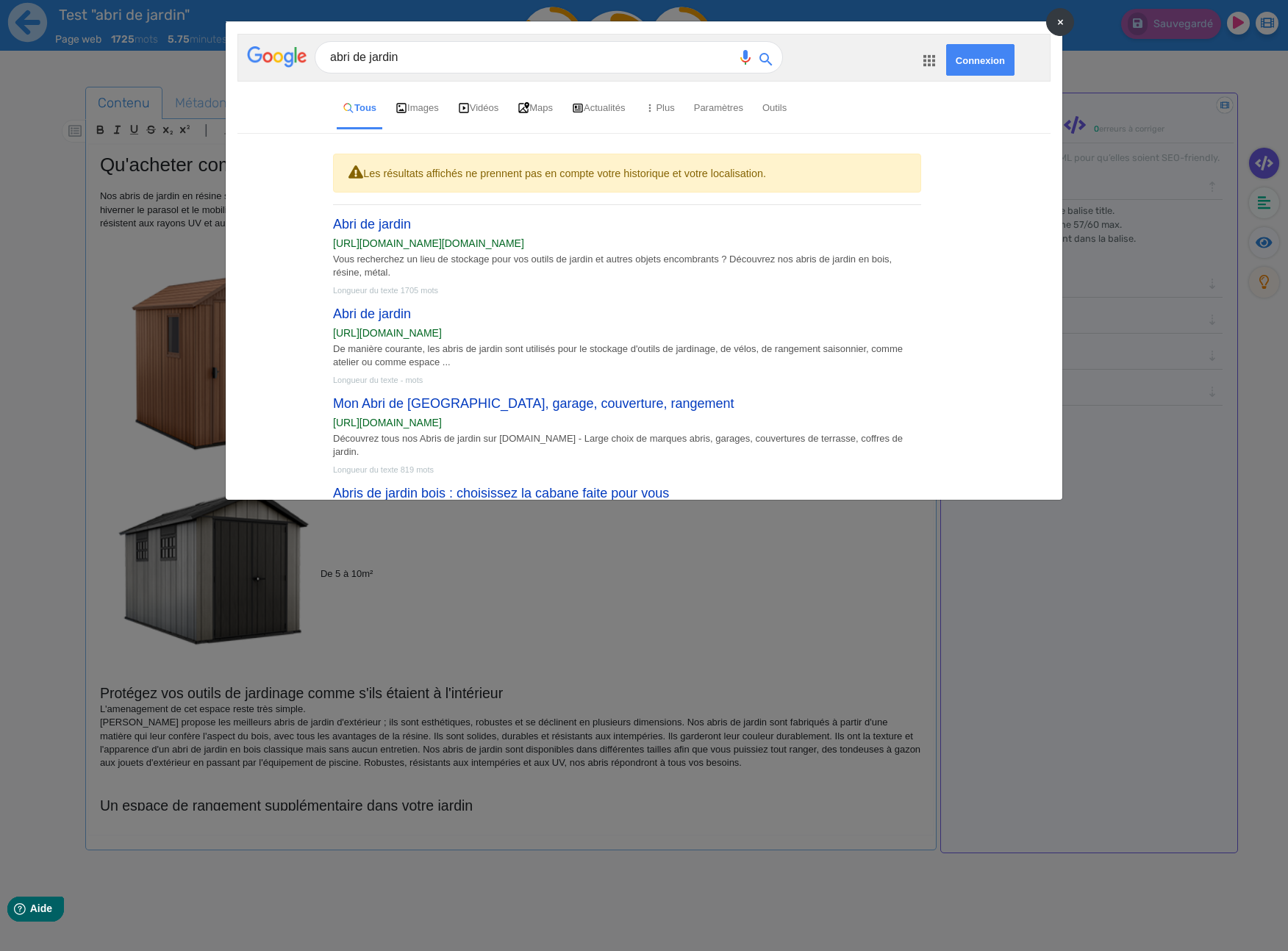
click at [1062, 19] on span "×" at bounding box center [1060, 21] width 7 height 14
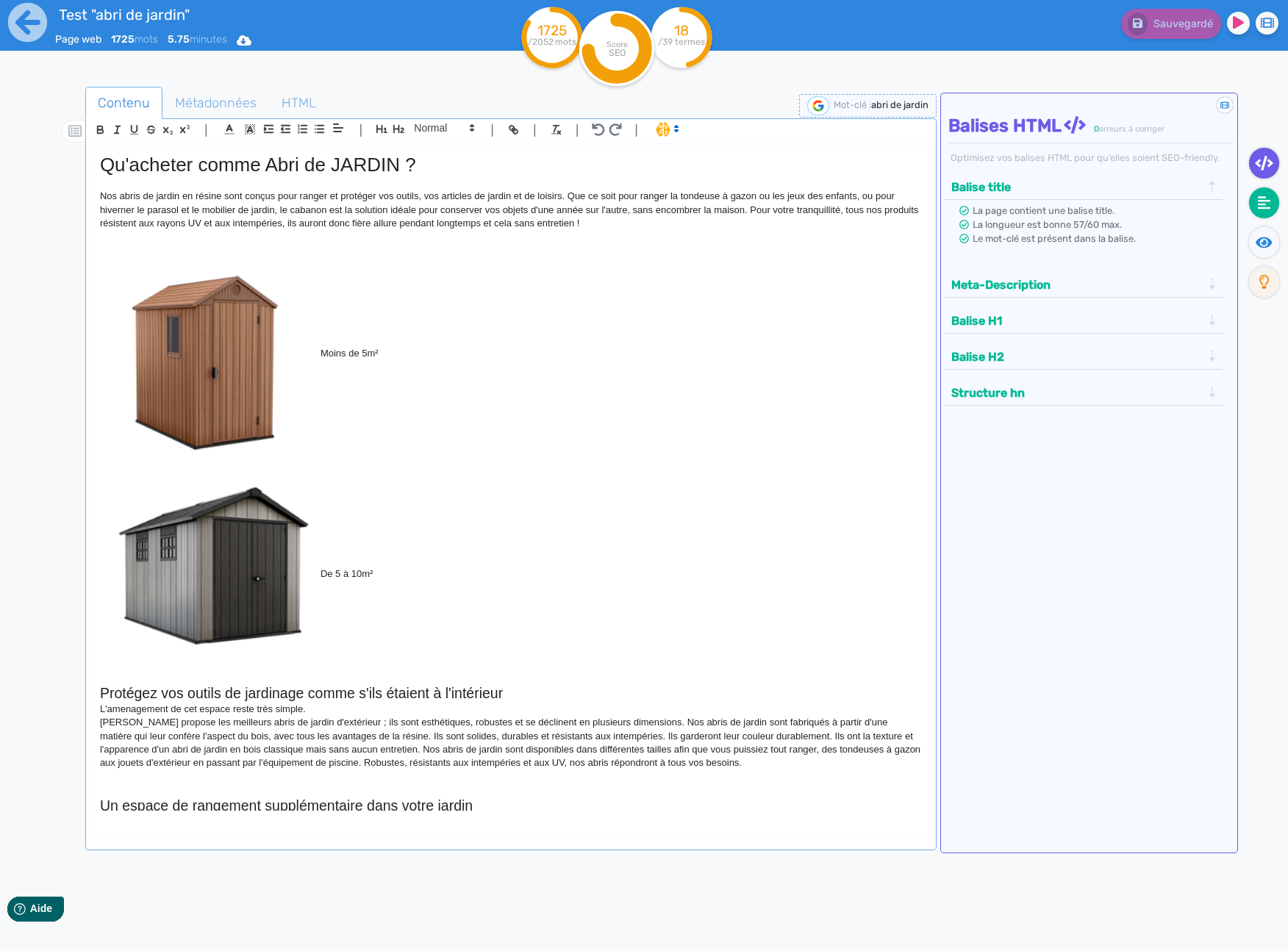
click at [1261, 208] on icon at bounding box center [1264, 203] width 14 height 14
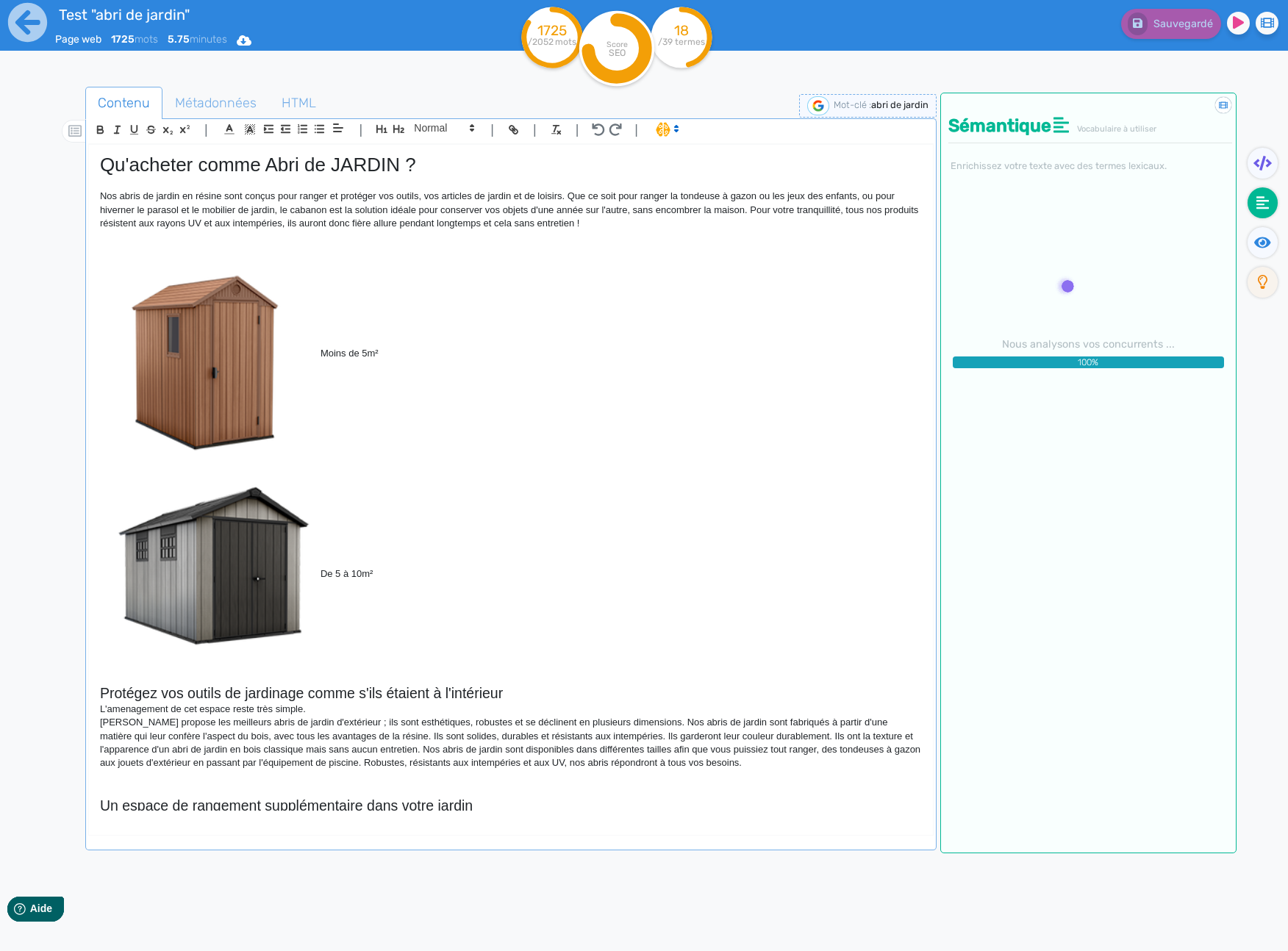
click at [1264, 503] on nav at bounding box center [1262, 568] width 52 height 951
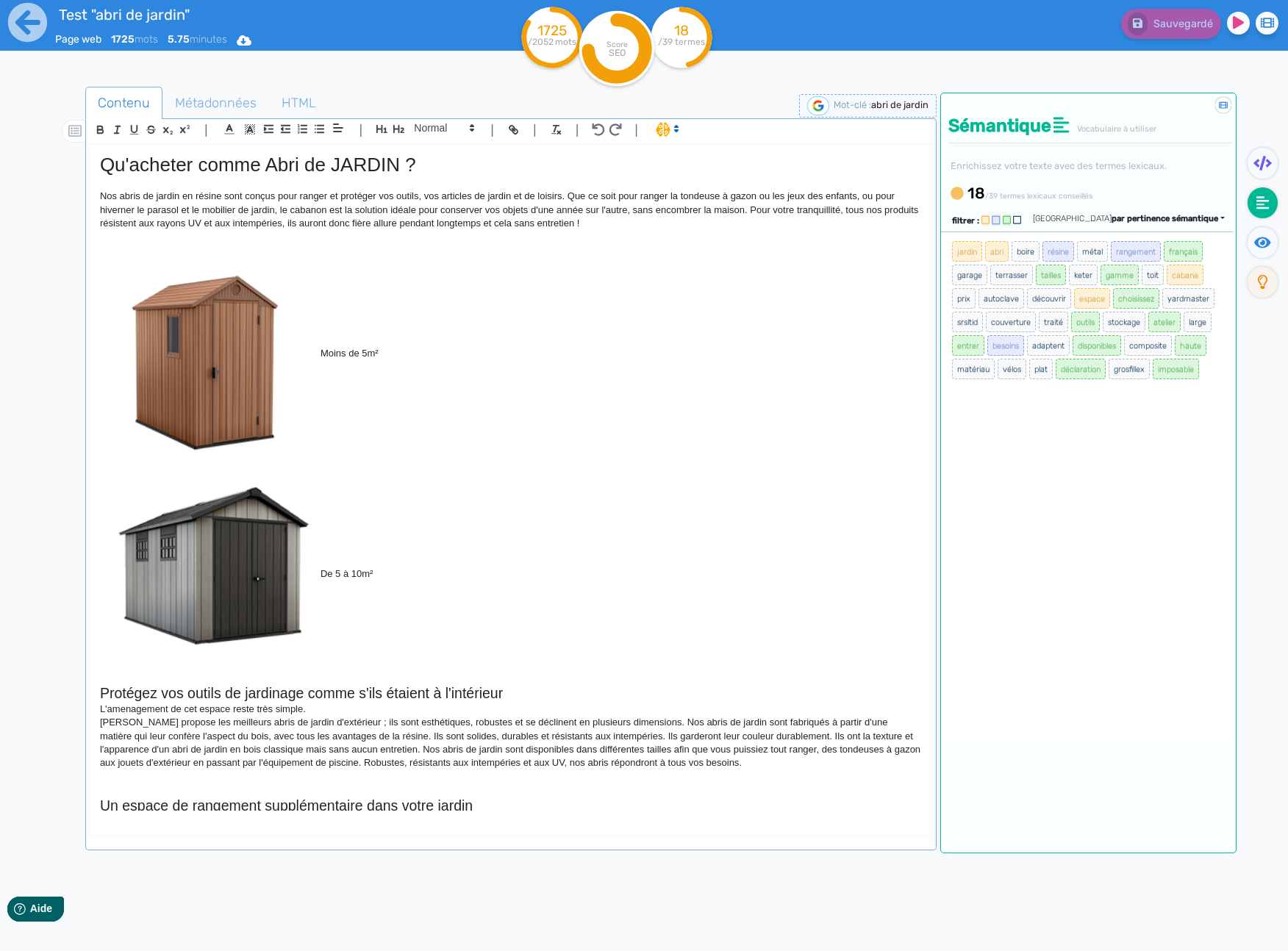
click at [1268, 494] on nav at bounding box center [1262, 568] width 52 height 951
click at [1264, 443] on nav at bounding box center [1262, 568] width 52 height 951
click at [1265, 432] on nav at bounding box center [1262, 568] width 52 height 951
click at [1263, 349] on nav at bounding box center [1262, 568] width 52 height 951
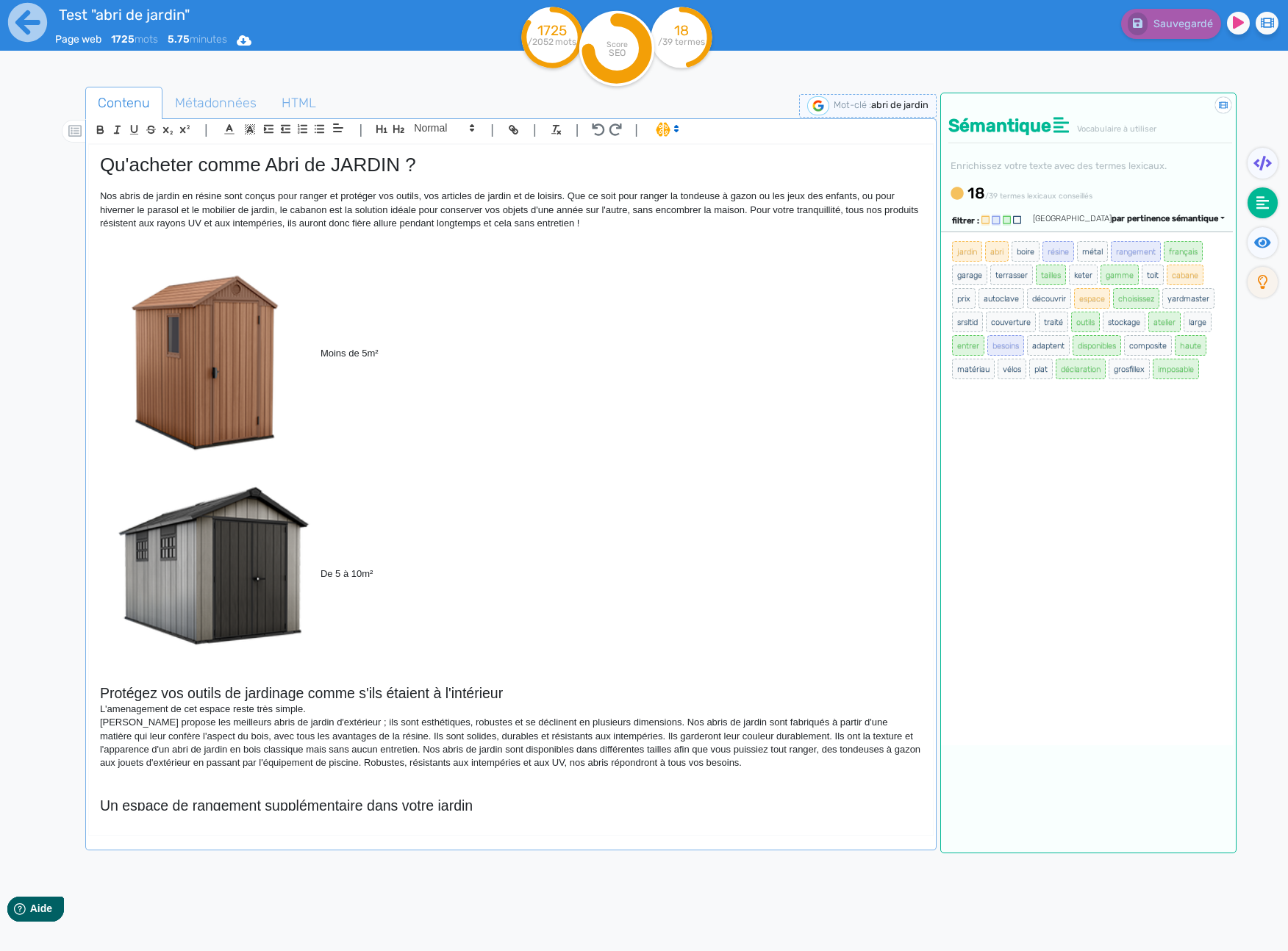
click at [1263, 313] on nav at bounding box center [1262, 568] width 52 height 951
click at [1264, 283] on icon at bounding box center [1263, 281] width 10 height 14
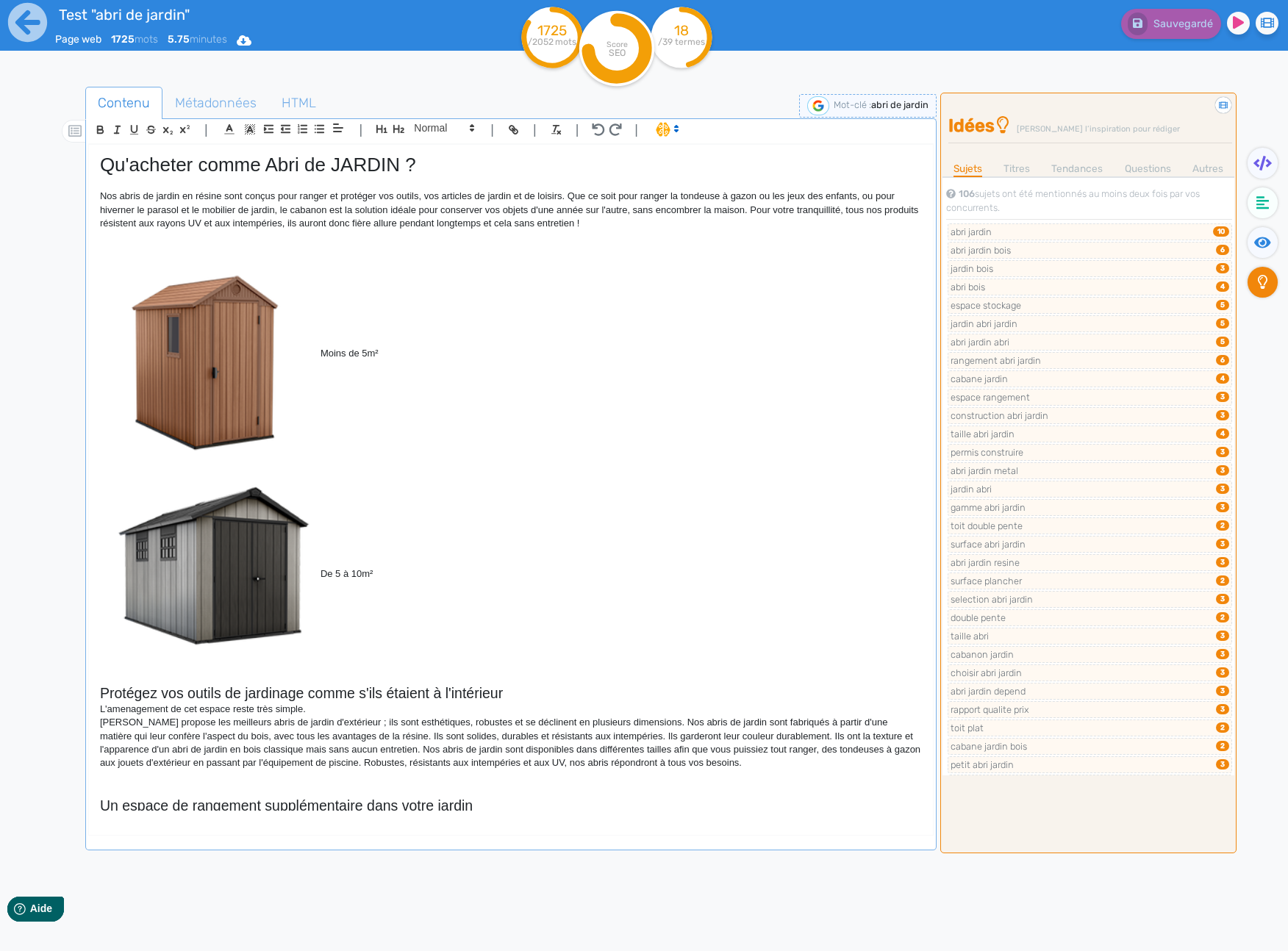
click at [1267, 331] on nav at bounding box center [1262, 568] width 52 height 951
click at [1264, 240] on icon at bounding box center [1263, 242] width 17 height 14
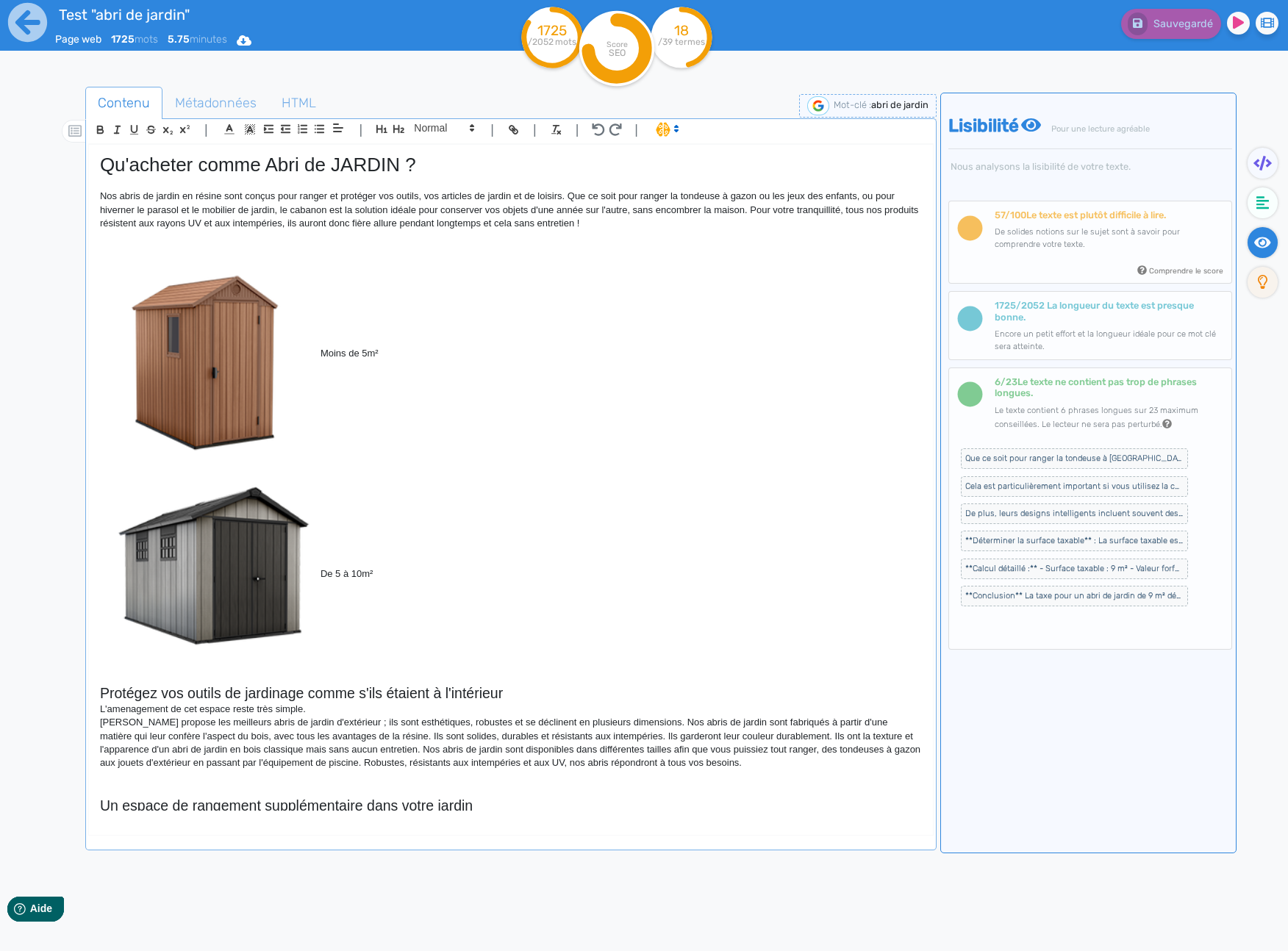
click at [1264, 93] on nav at bounding box center [1262, 568] width 52 height 951
click at [1260, 204] on icon at bounding box center [1263, 203] width 14 height 14
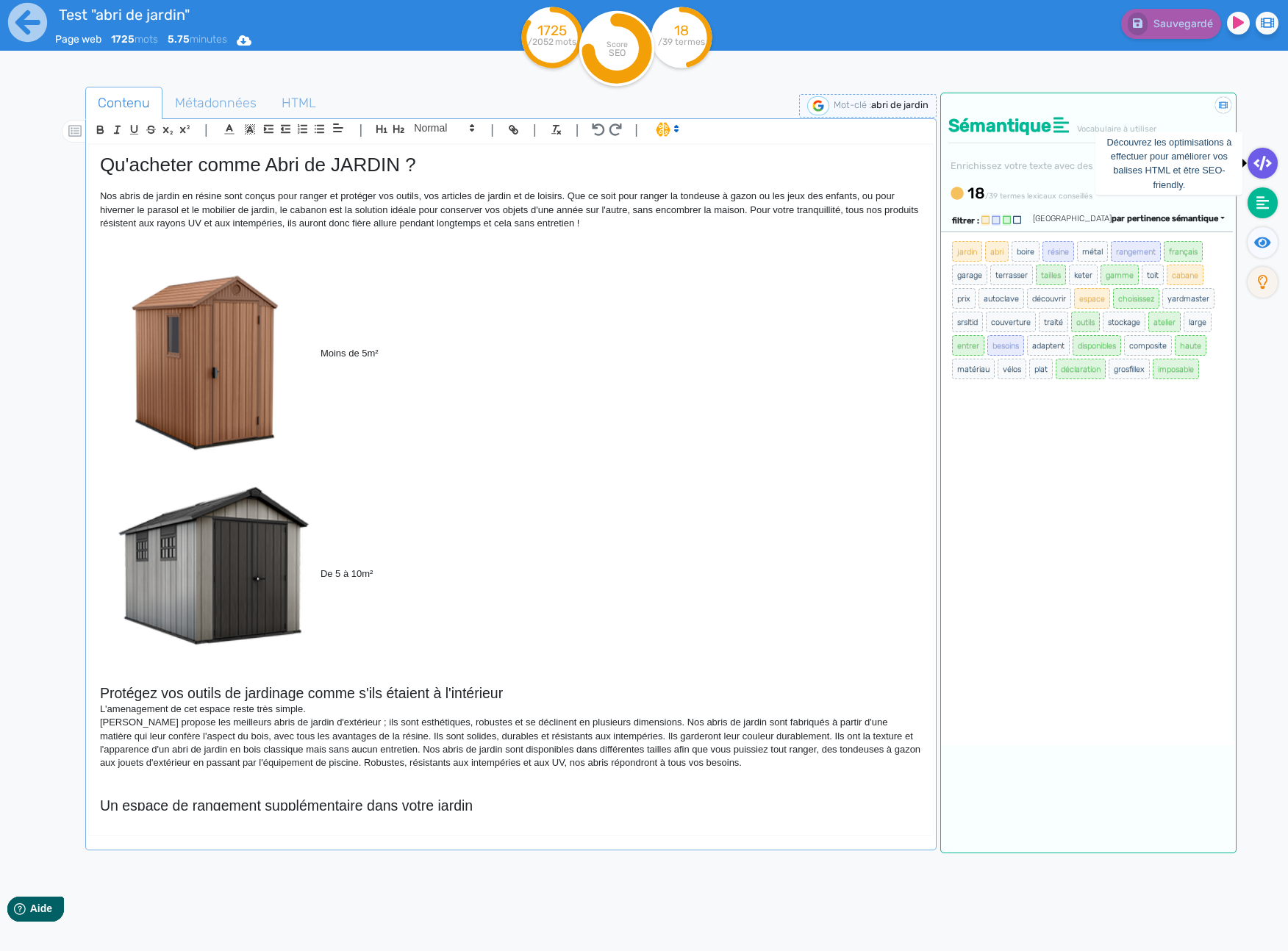
click at [1271, 163] on fa-icon at bounding box center [1263, 163] width 30 height 31
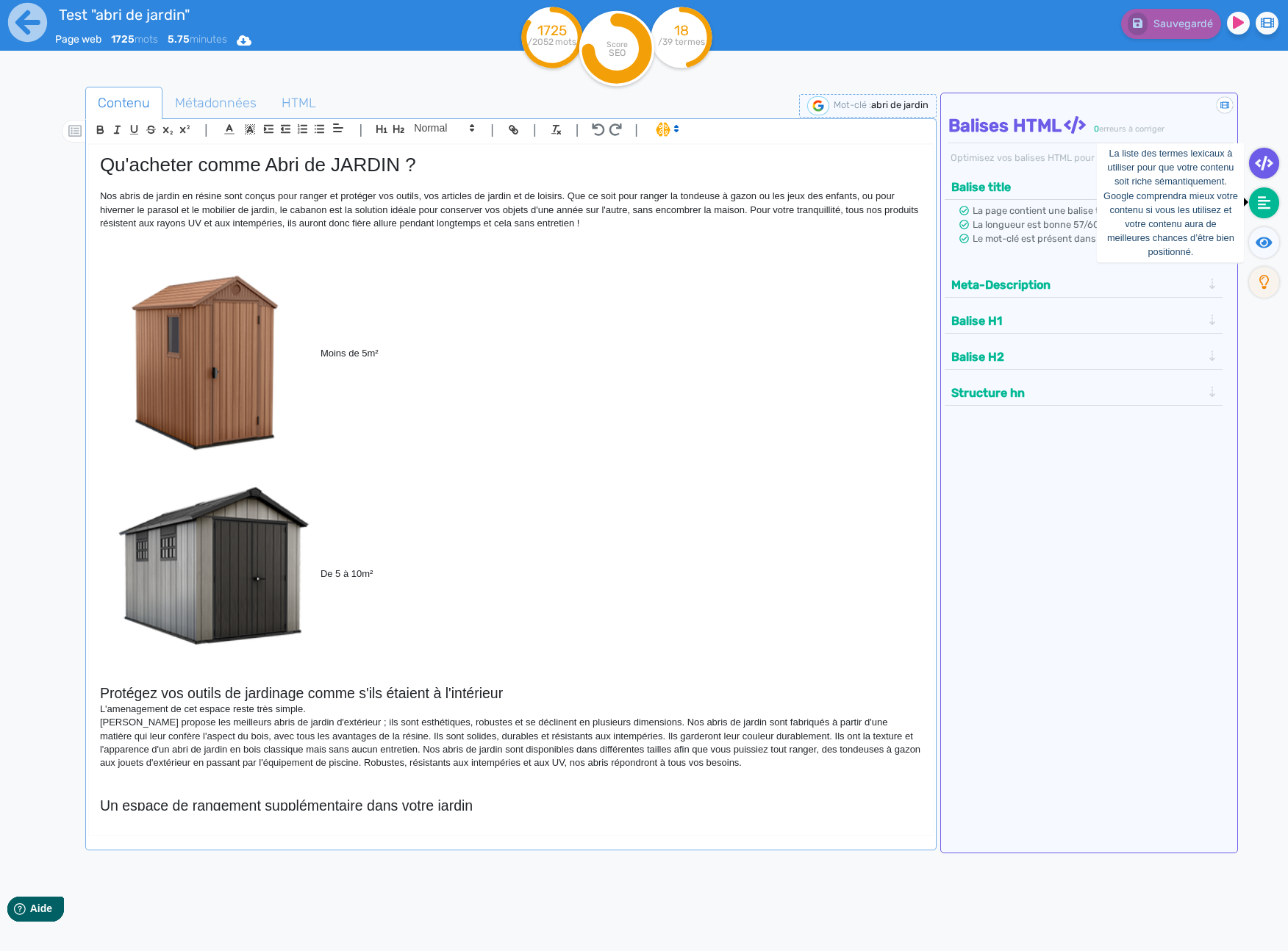
click at [1265, 204] on icon at bounding box center [1264, 203] width 14 height 14
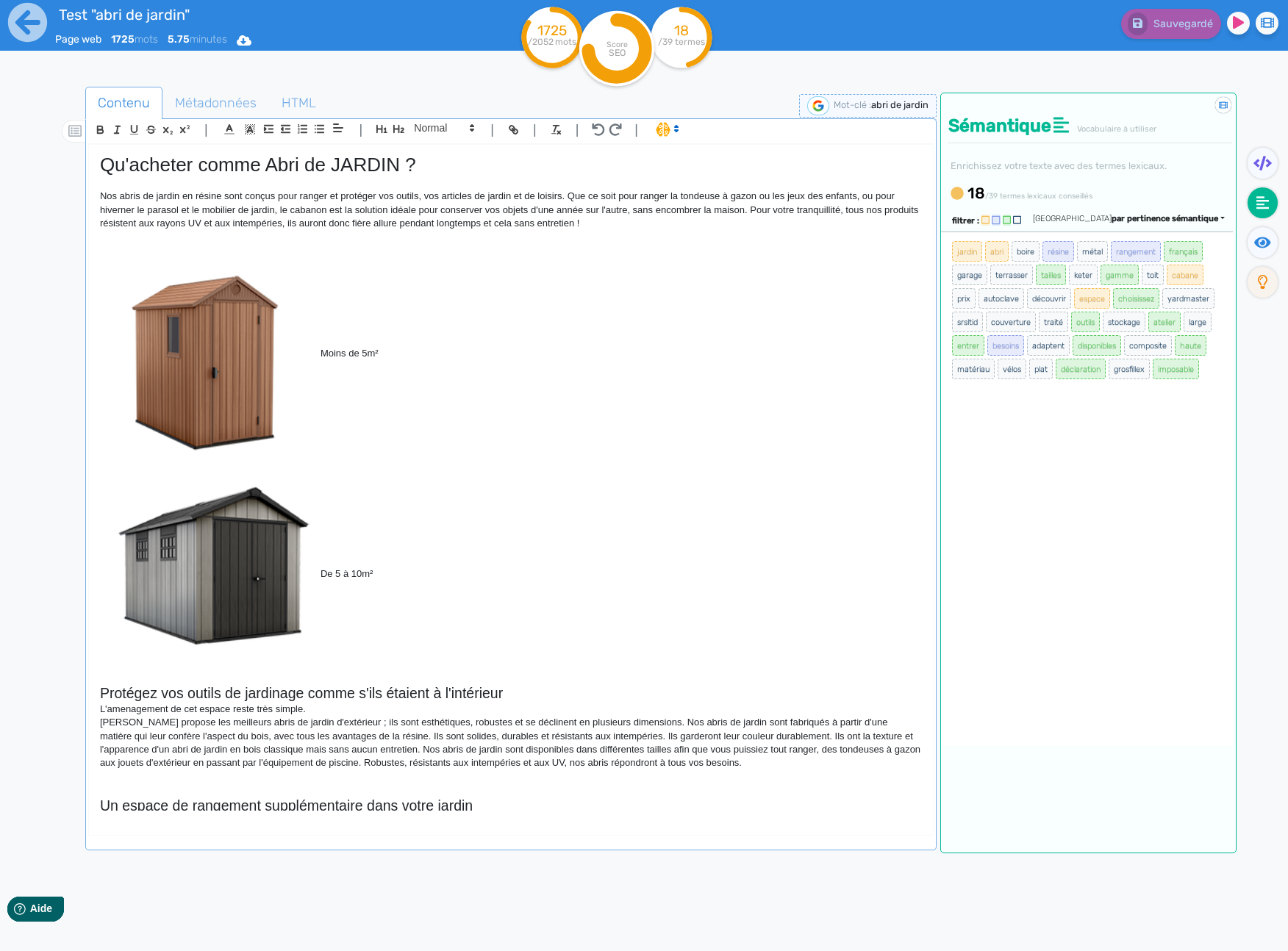
click at [1264, 326] on nav at bounding box center [1262, 568] width 52 height 951
click at [1224, 217] on div "Trier par pertinence sémantique" at bounding box center [1128, 219] width 192 height 13
click at [1156, 259] on link "par fréquence" at bounding box center [1095, 262] width 123 height 19
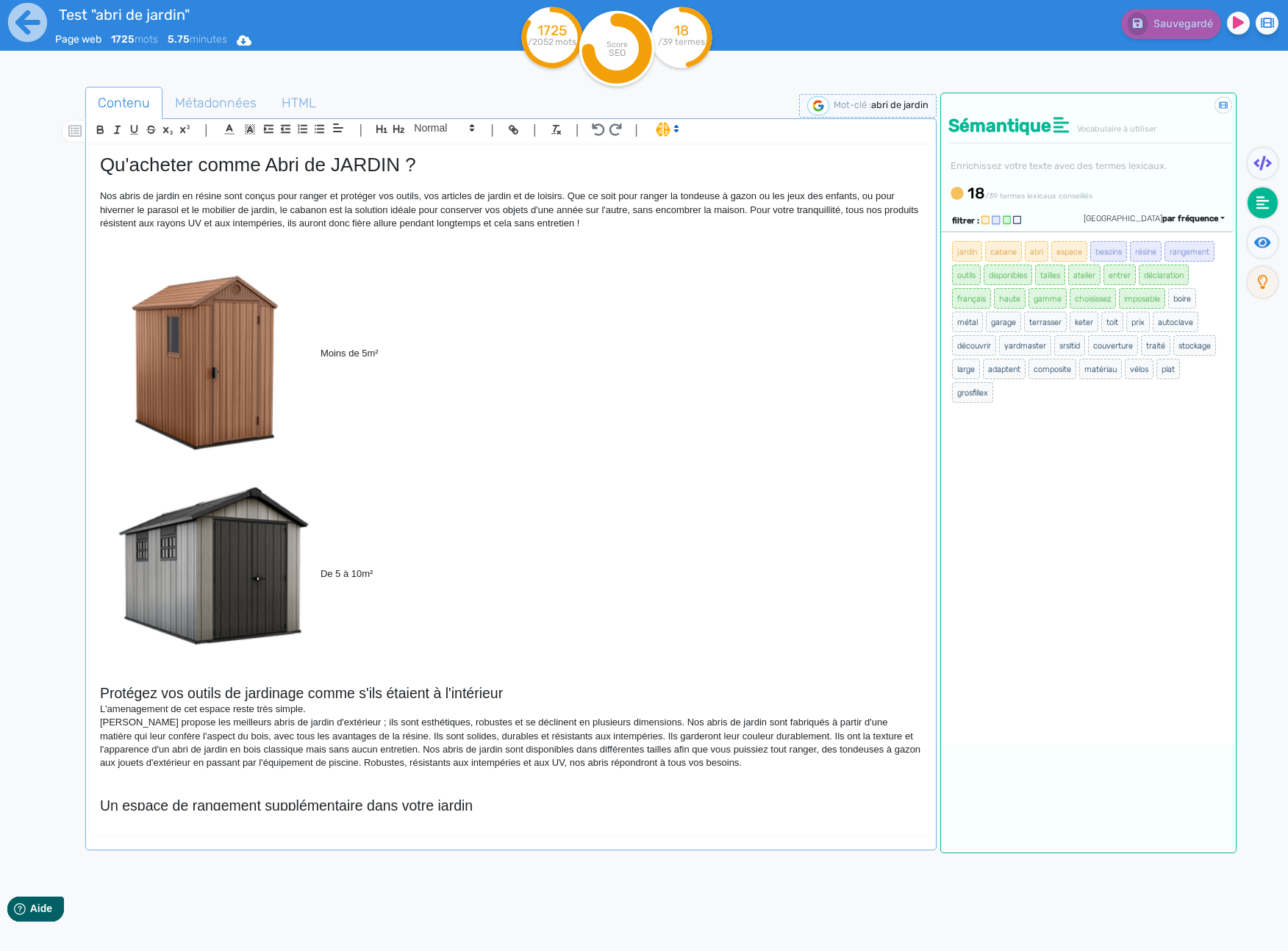
click at [1220, 217] on div "Trier par fréquence" at bounding box center [1154, 219] width 141 height 13
click at [1199, 241] on span "par pertinence sémantique" at bounding box center [1153, 242] width 94 height 8
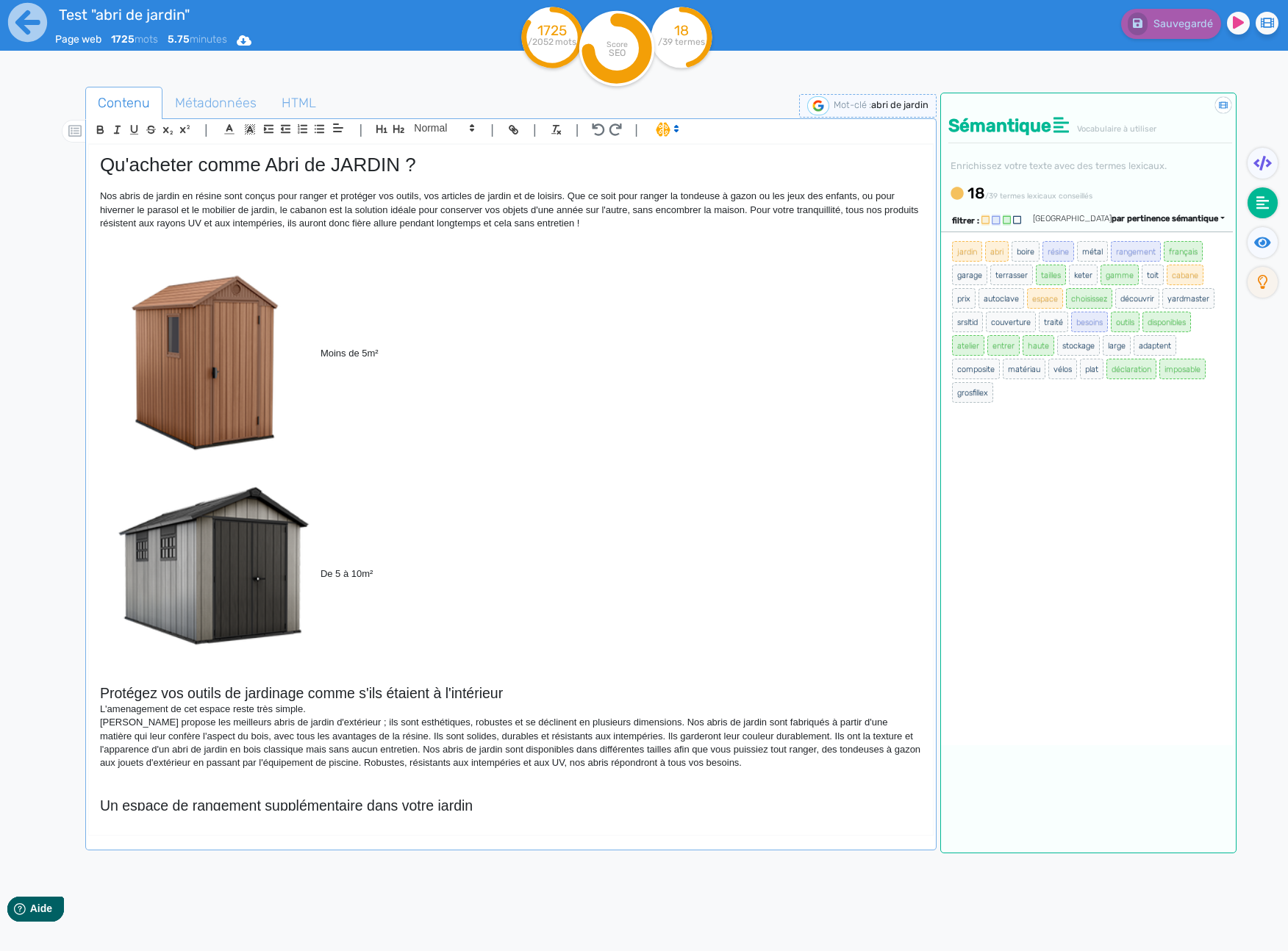
click at [1263, 327] on nav at bounding box center [1262, 568] width 52 height 951
click at [1102, 253] on span "métal" at bounding box center [1092, 251] width 31 height 20
click at [1024, 251] on span "boire" at bounding box center [1025, 251] width 28 height 20
click at [30, 25] on icon at bounding box center [28, 22] width 39 height 39
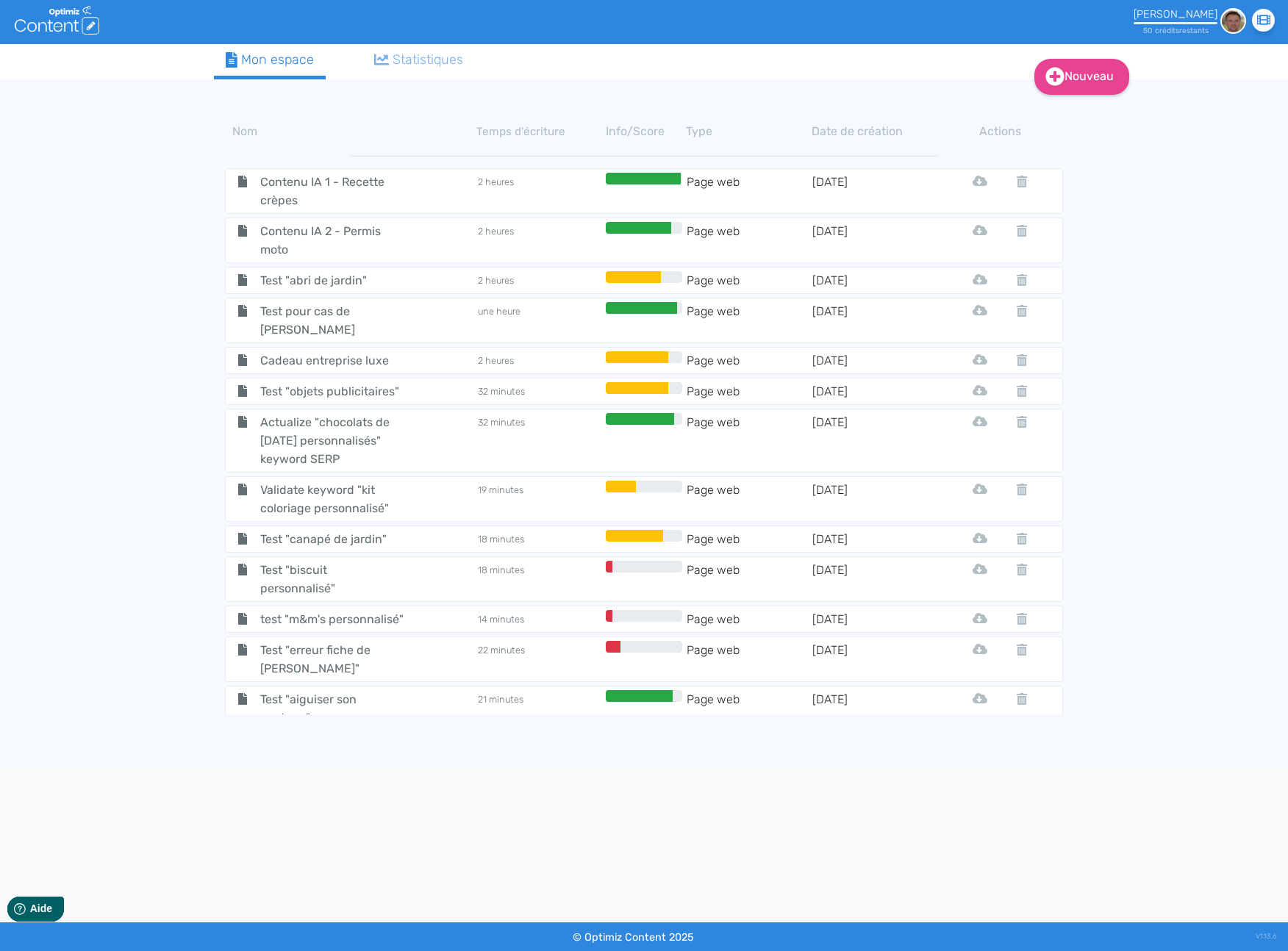
click at [367, 28] on div at bounding box center [644, 22] width 640 height 44
click at [281, 325] on span "Test pour cas de [PERSON_NAME]" at bounding box center [332, 321] width 166 height 37
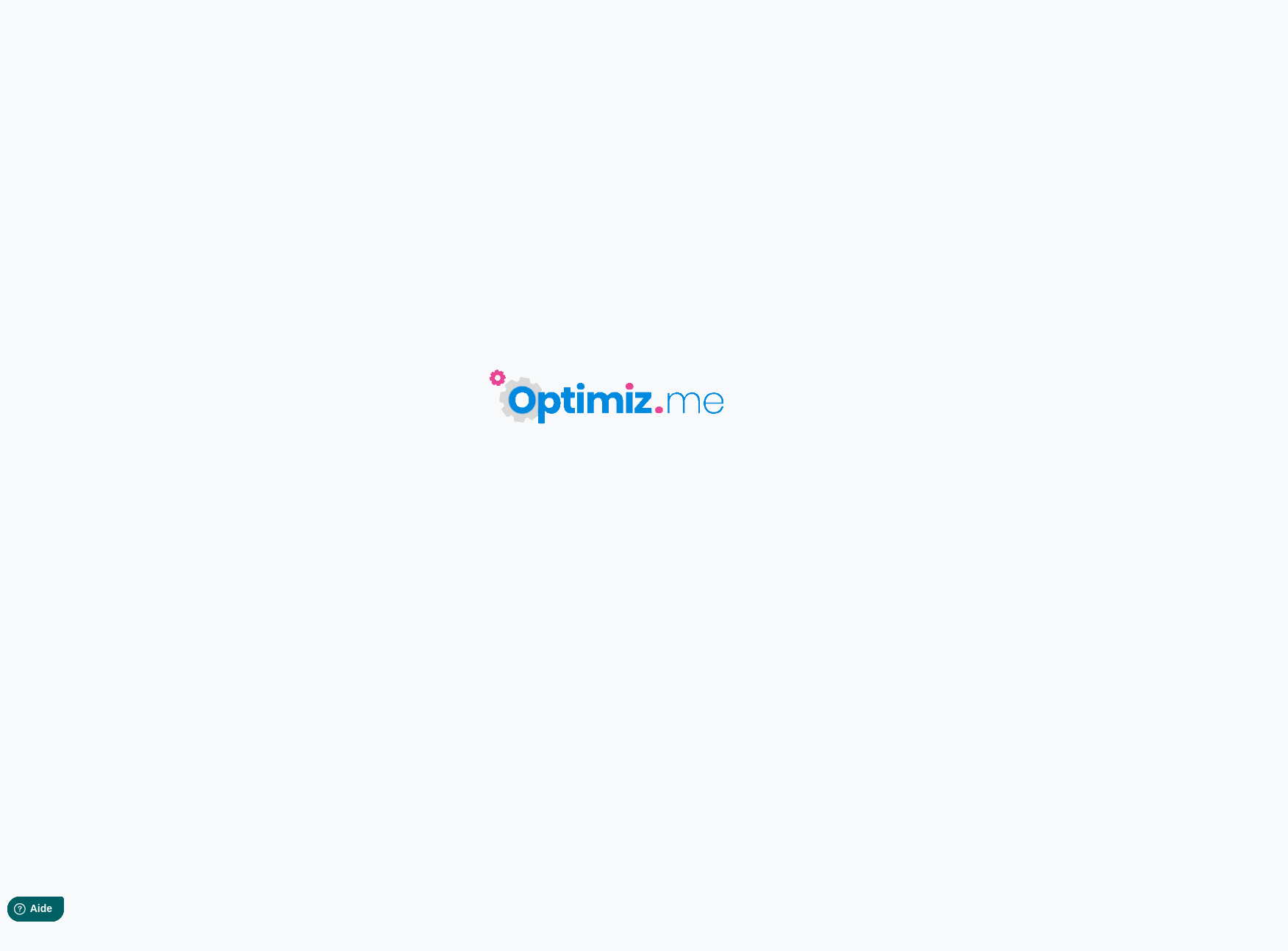
type input "Test pour cas de [PERSON_NAME]"
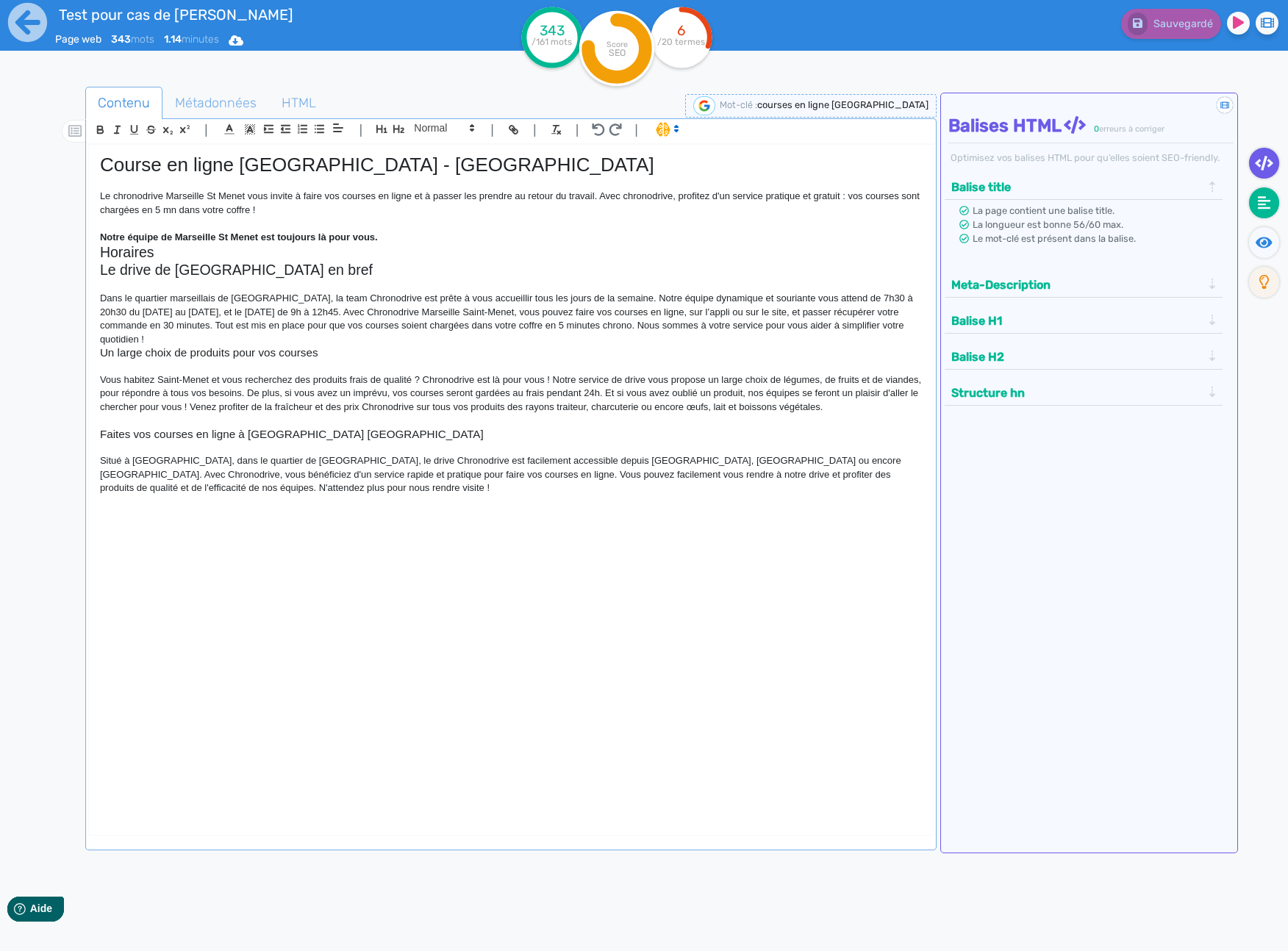
click at [1272, 208] on fa-icon at bounding box center [1264, 203] width 30 height 31
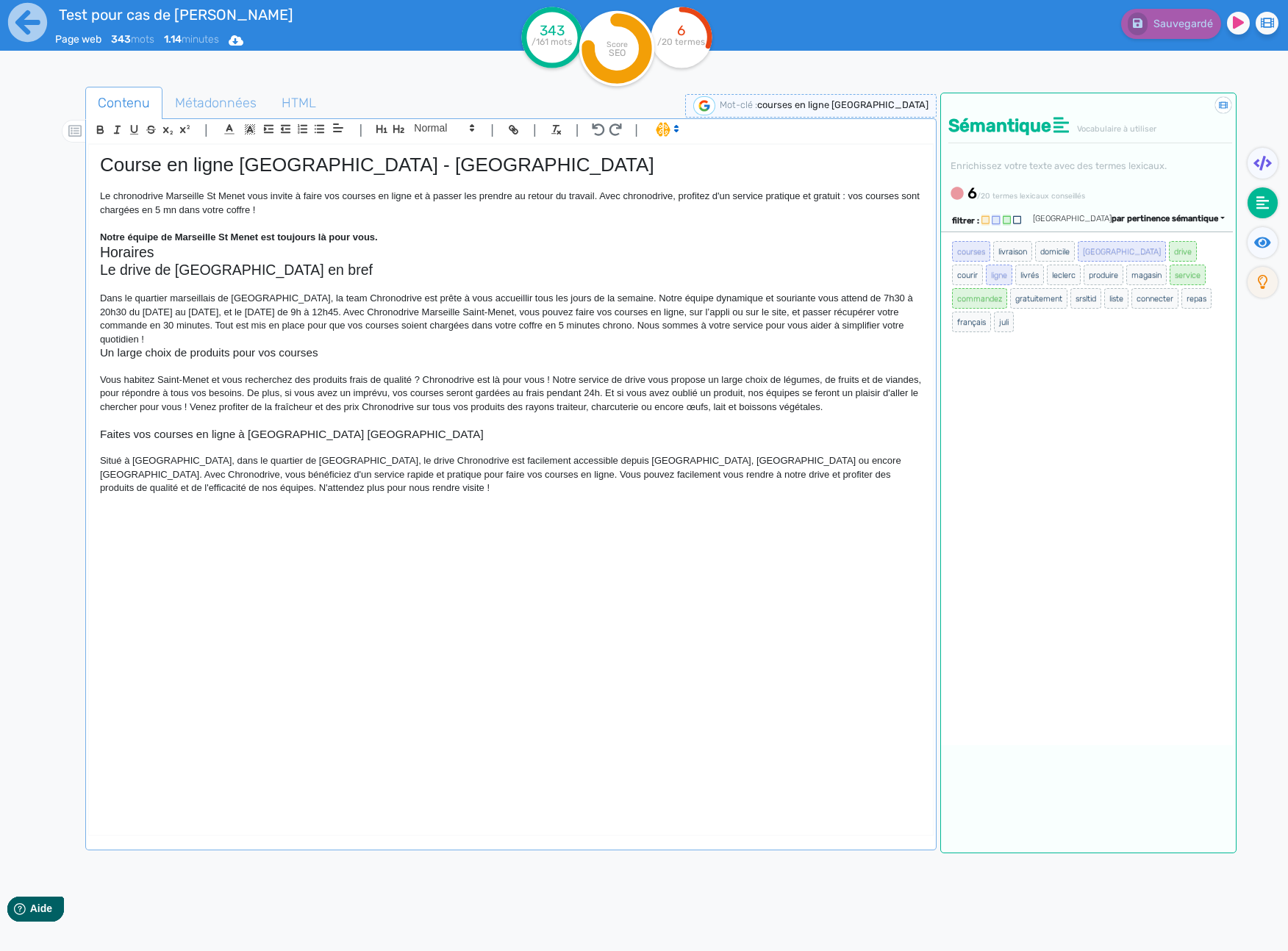
click at [1262, 431] on nav at bounding box center [1262, 568] width 52 height 951
click at [1264, 310] on nav at bounding box center [1262, 568] width 52 height 951
click at [1262, 314] on nav at bounding box center [1262, 568] width 52 height 951
click at [24, 22] on icon at bounding box center [28, 23] width 41 height 41
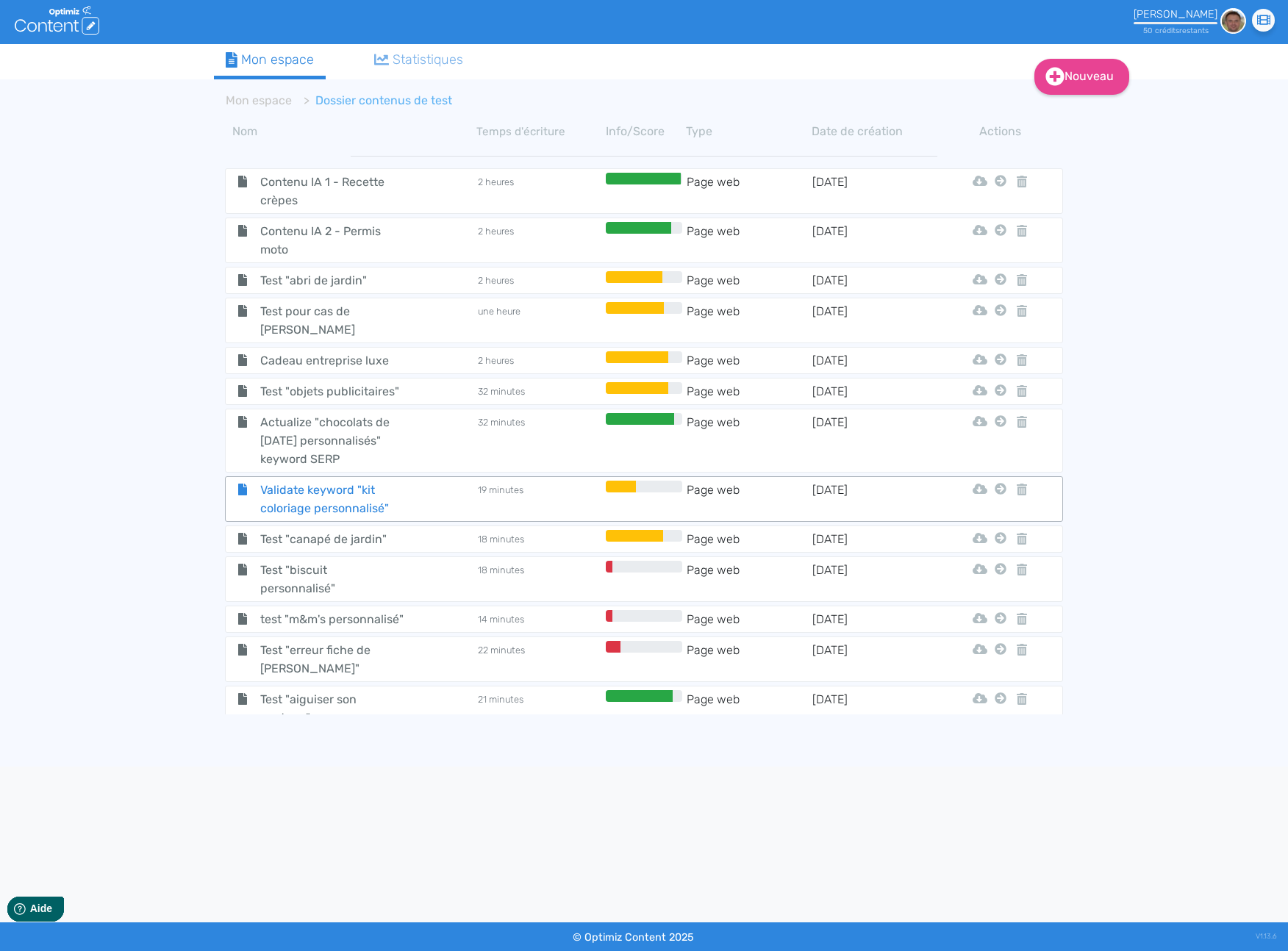
click at [292, 498] on span "Validate keyword "kit coloriage personnalisé"" at bounding box center [332, 499] width 166 height 37
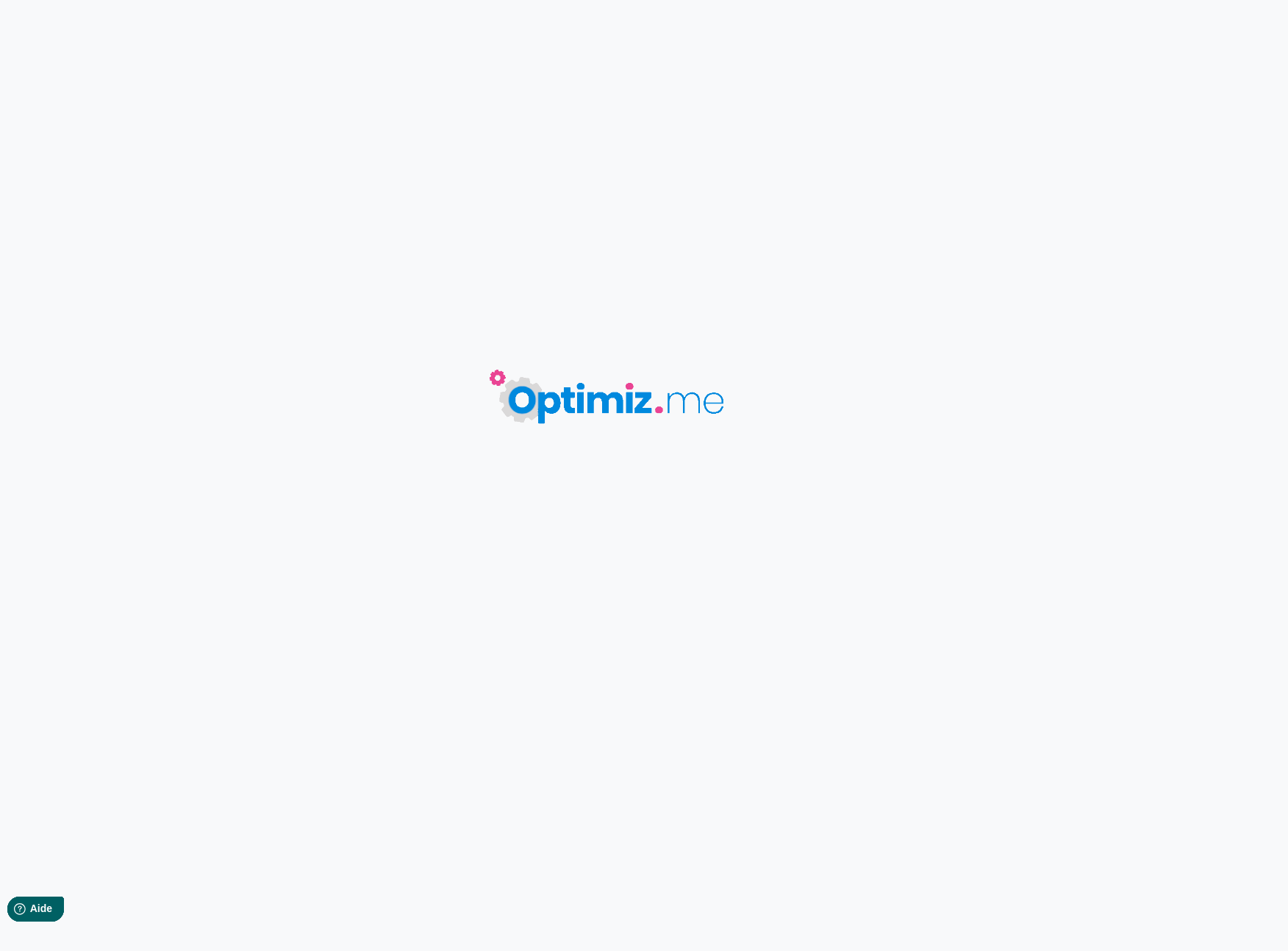
type input "Validate keyword "kit coloriage personnalisé""
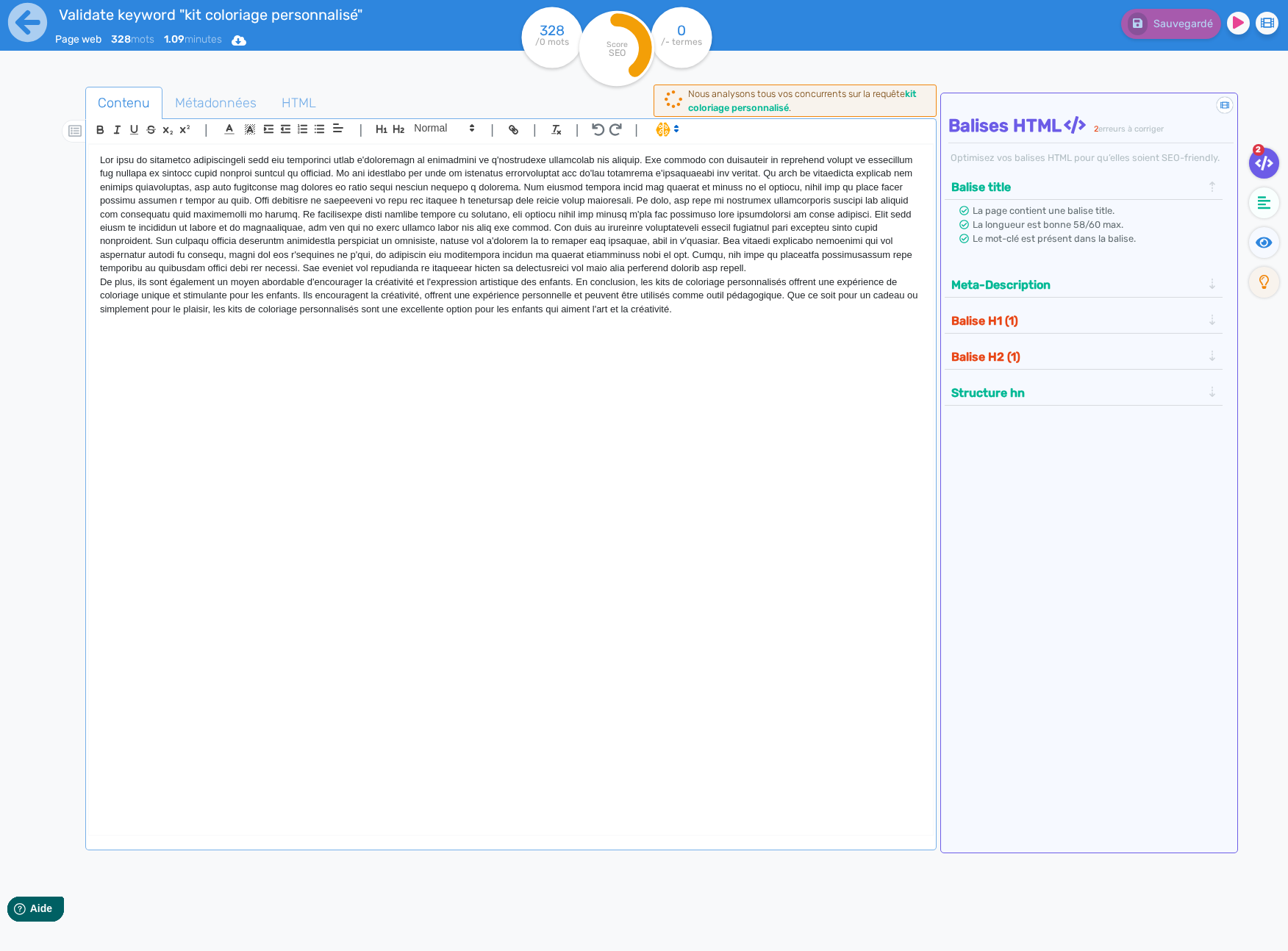
click at [52, 448] on div at bounding box center [63, 562] width 42 height 960
click at [950, 22] on div "Sauvegardé" at bounding box center [1030, 20] width 537 height 36
drag, startPoint x: 1039, startPoint y: 31, endPoint x: 1057, endPoint y: 29, distance: 18.1
click at [1052, 30] on div "Sauvegardé" at bounding box center [1030, 20] width 537 height 36
click at [1057, 28] on div "Sauvegardé" at bounding box center [1030, 20] width 537 height 36
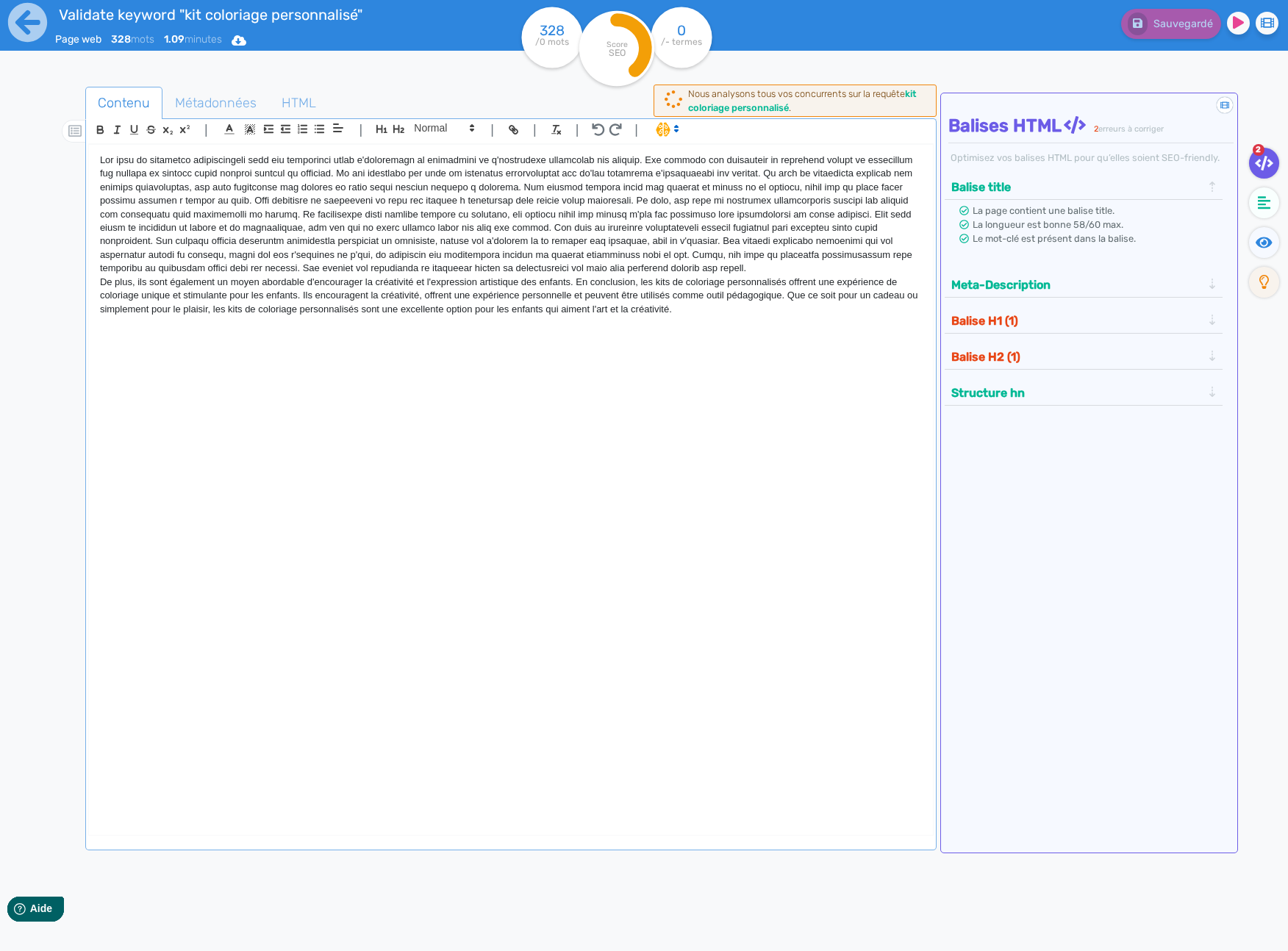
click at [1057, 26] on div "Sauvegardé" at bounding box center [1030, 20] width 537 height 36
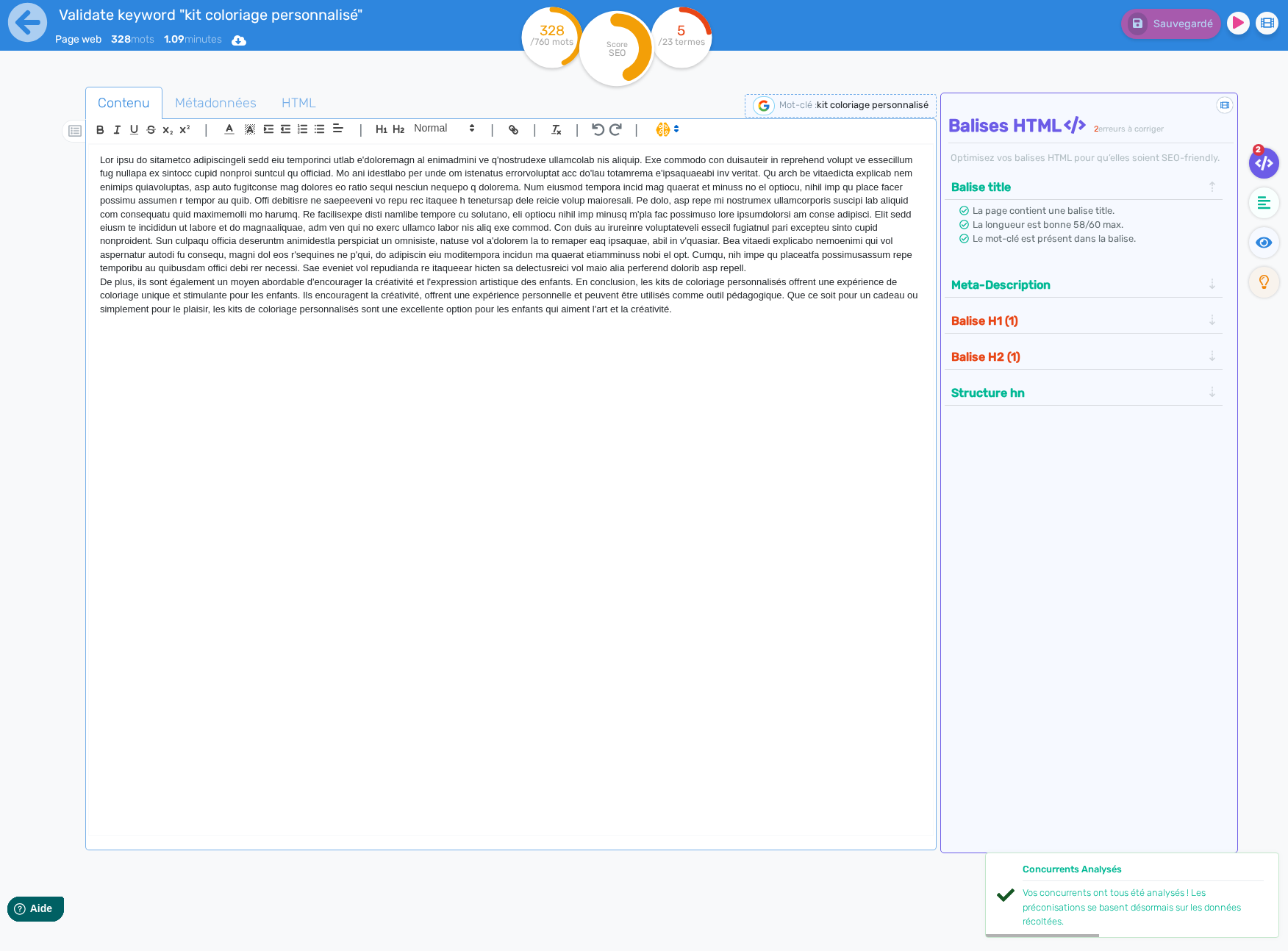
click at [760, 109] on img at bounding box center [764, 106] width 22 height 19
click at [1256, 215] on fa-icon at bounding box center [1264, 203] width 30 height 31
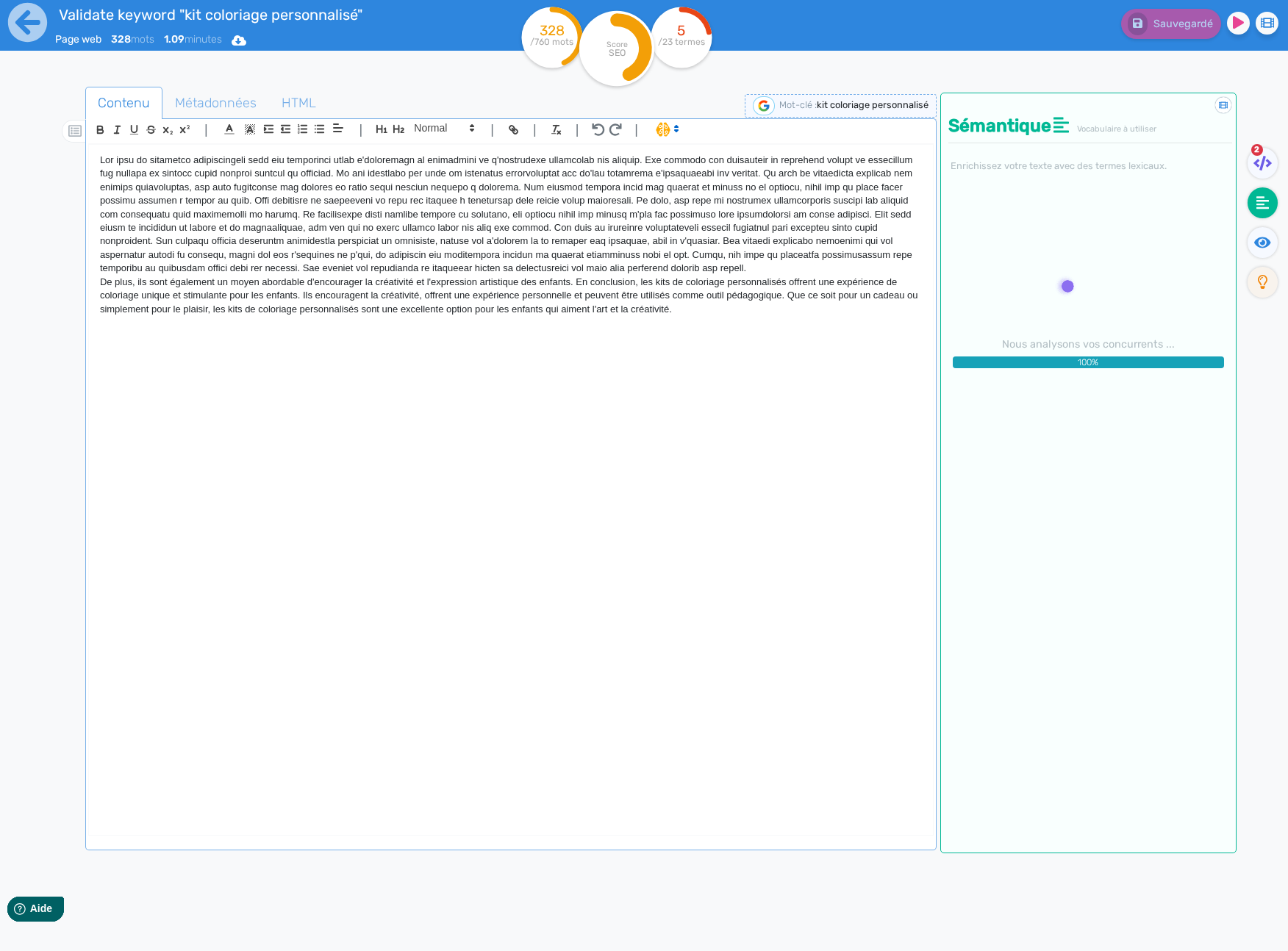
click at [1258, 331] on nav "2" at bounding box center [1262, 568] width 52 height 951
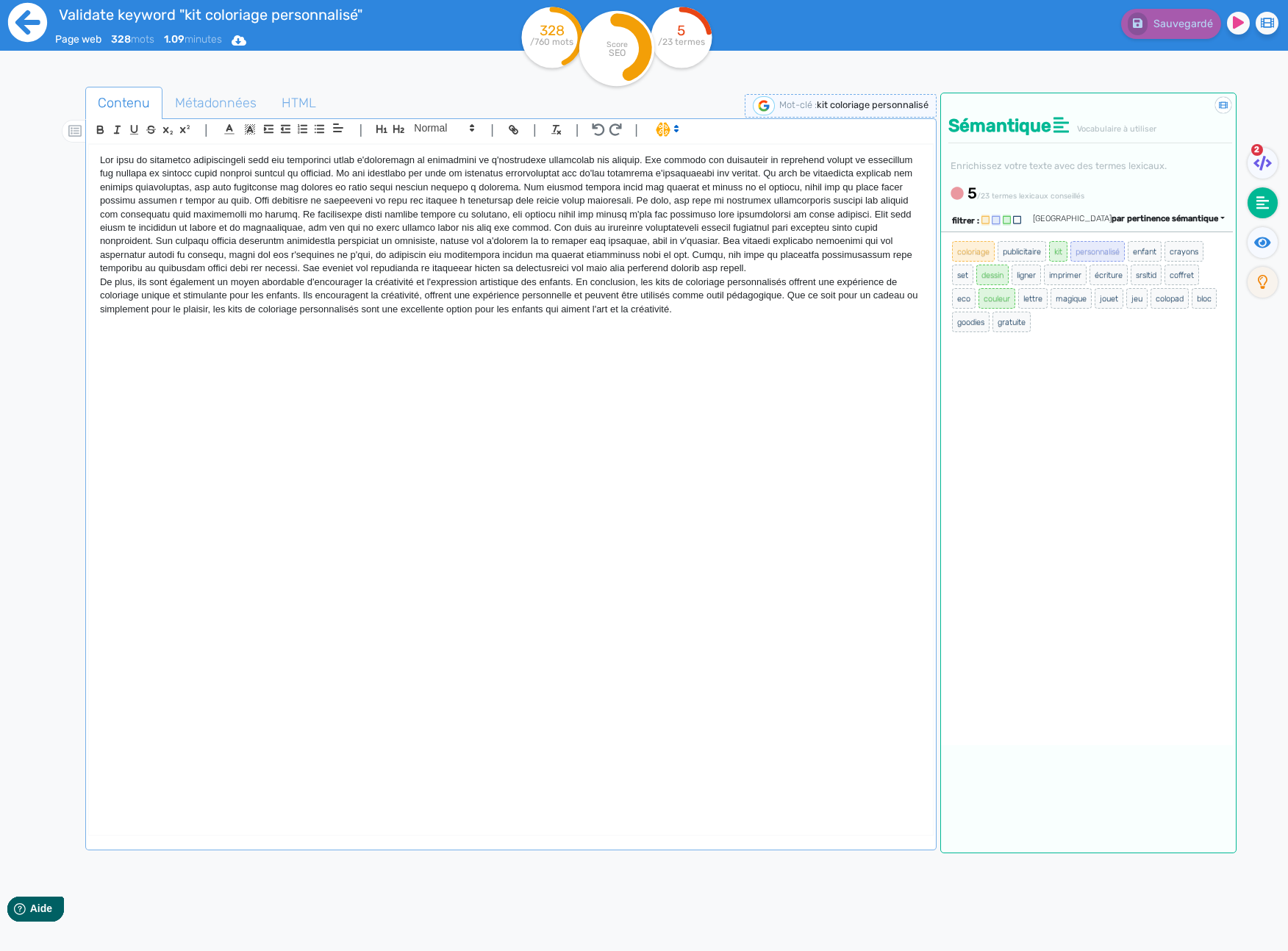
click at [30, 30] on icon at bounding box center [28, 23] width 41 height 41
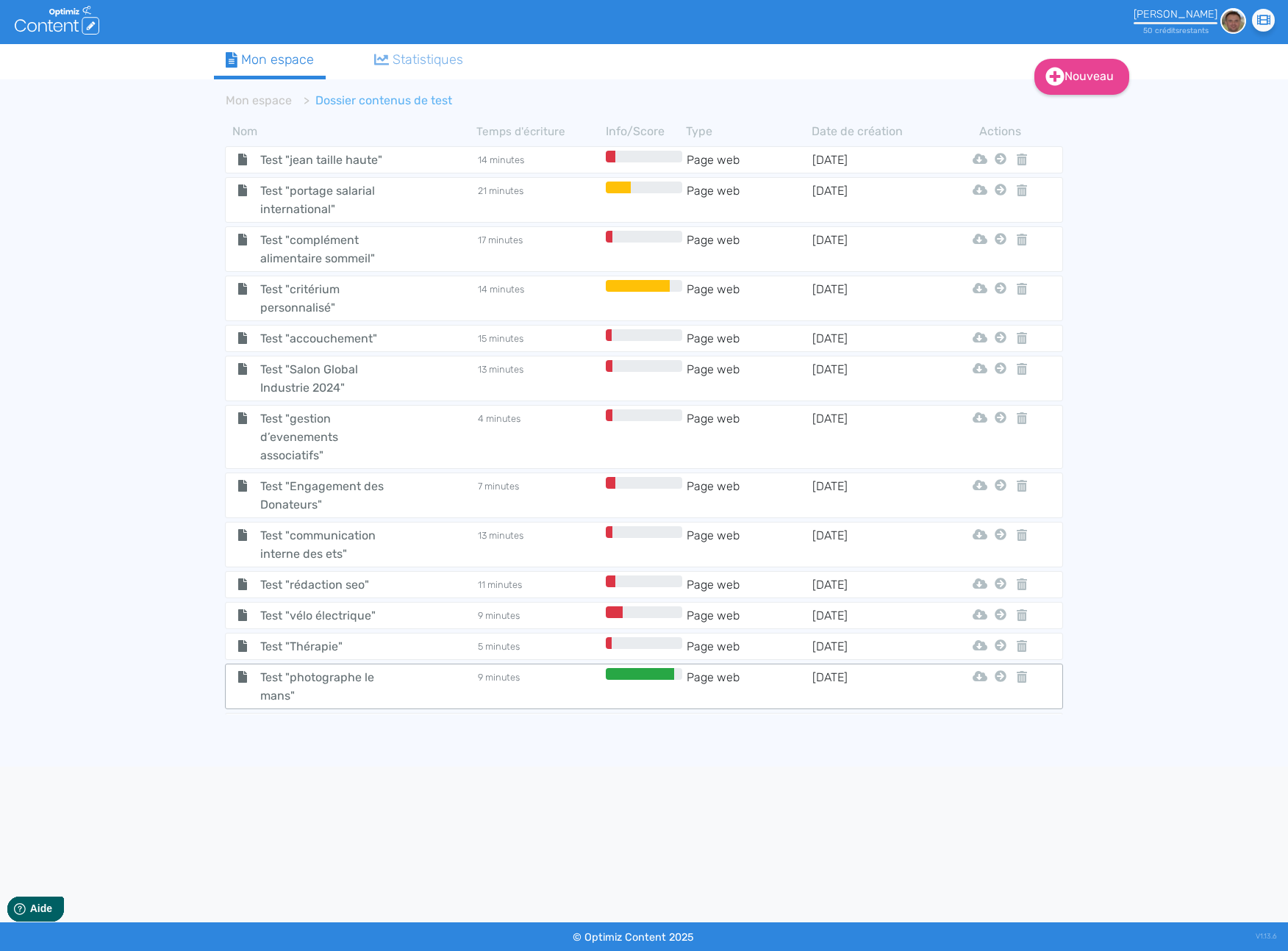
scroll to position [705, 0]
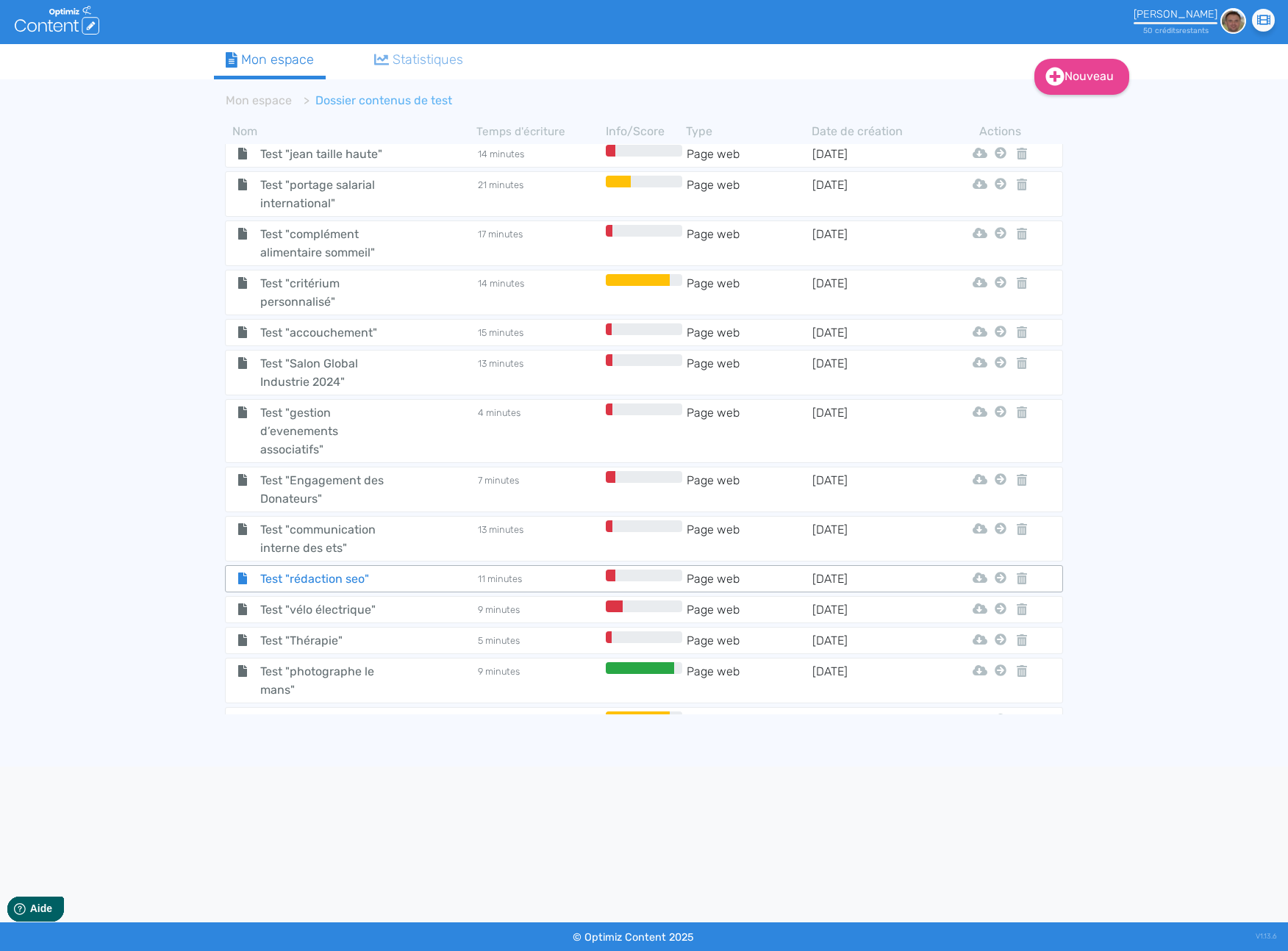
click at [318, 585] on span "Test "rédaction seo"" at bounding box center [332, 579] width 166 height 19
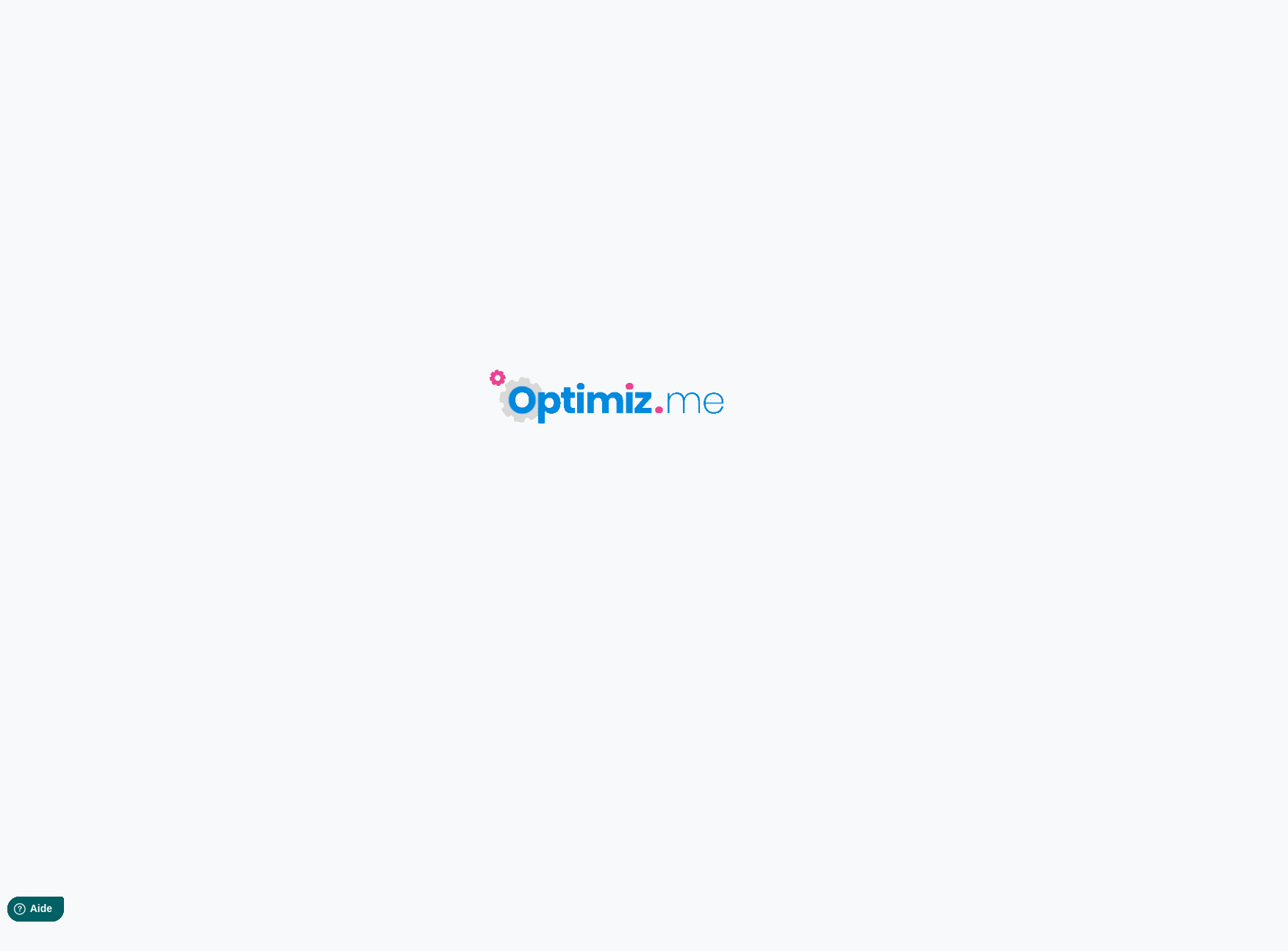
type input "Test "rédaction seo""
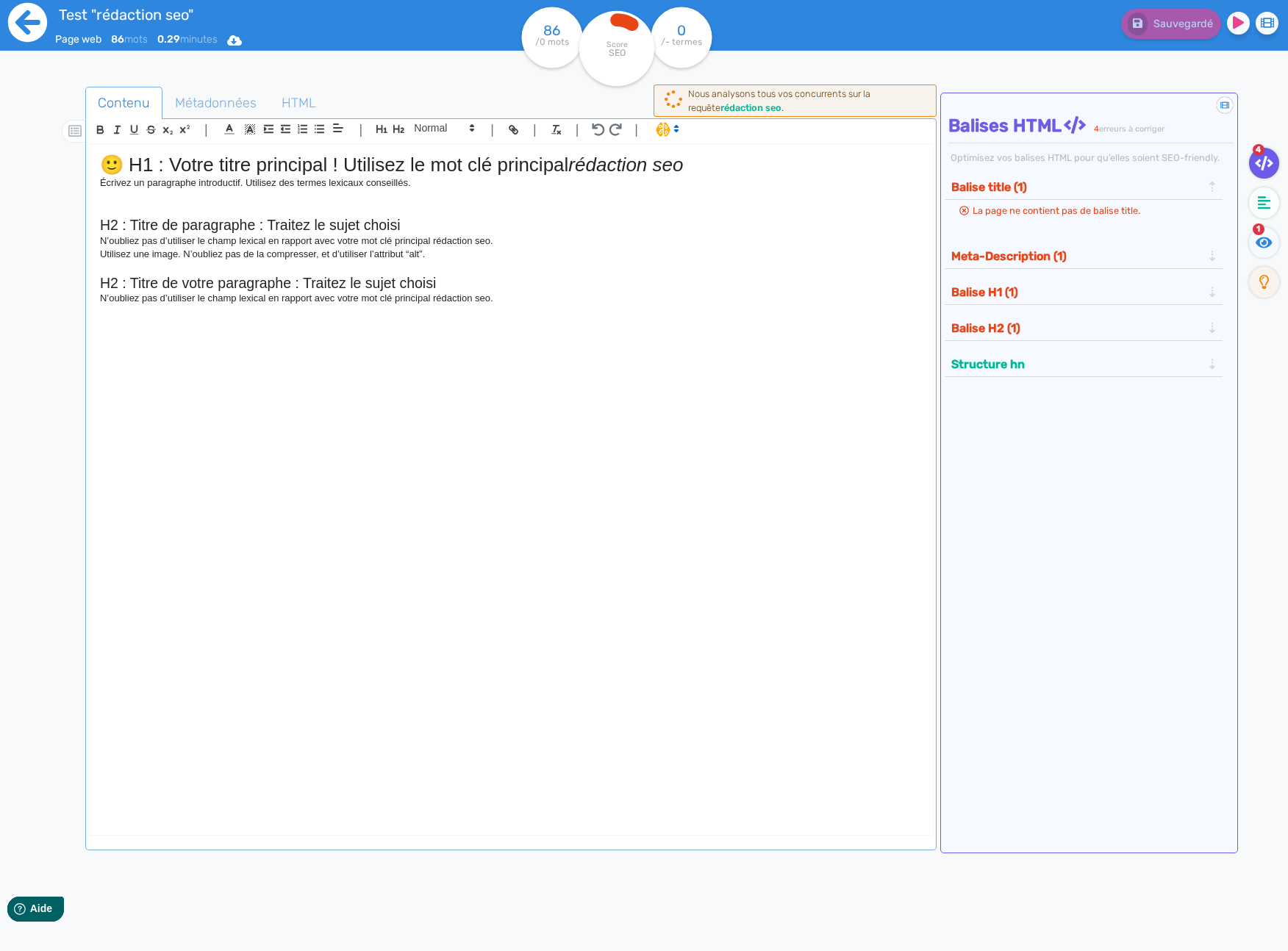
click at [8, 17] on icon at bounding box center [28, 22] width 39 height 39
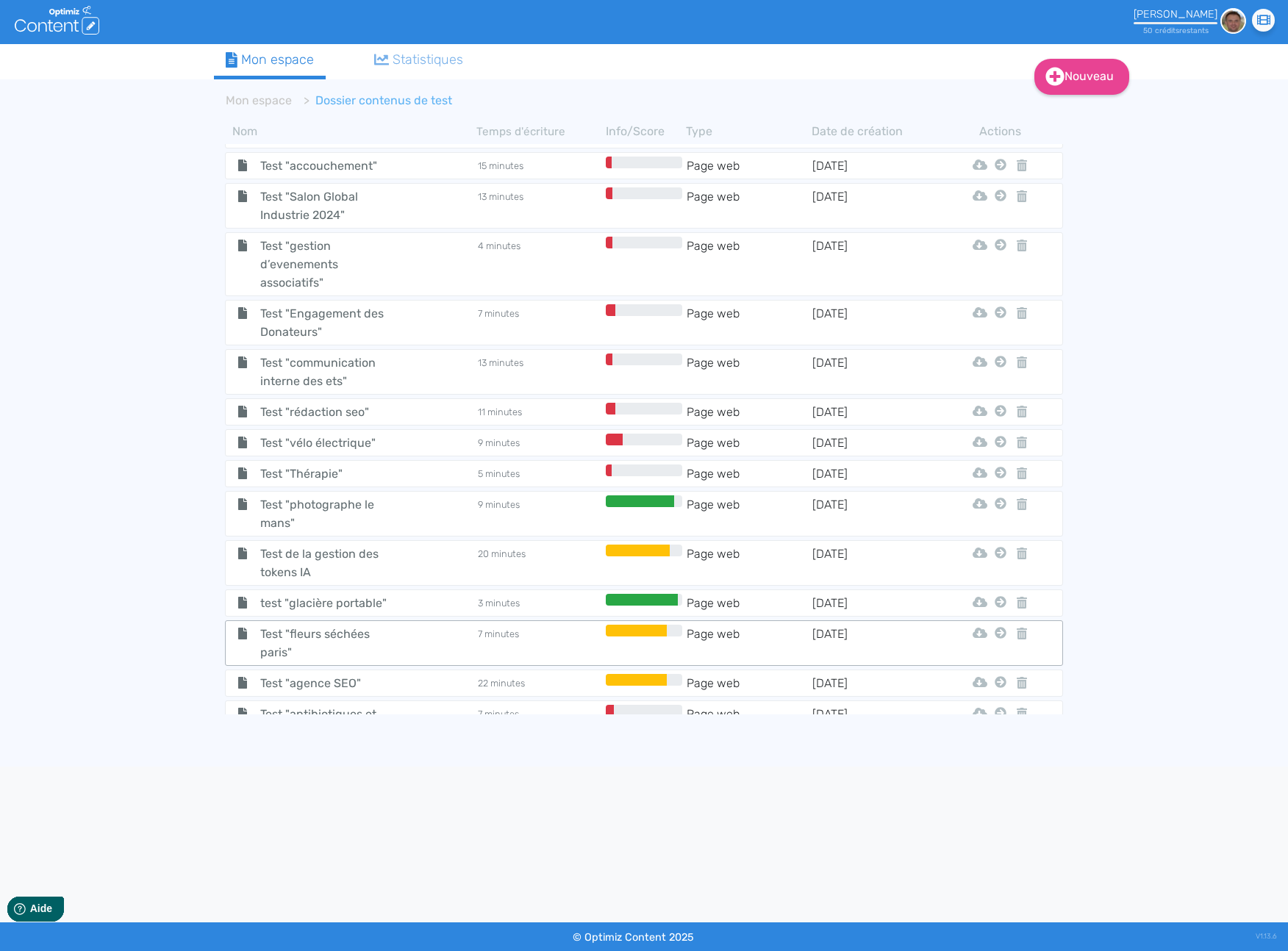
scroll to position [904, 0]
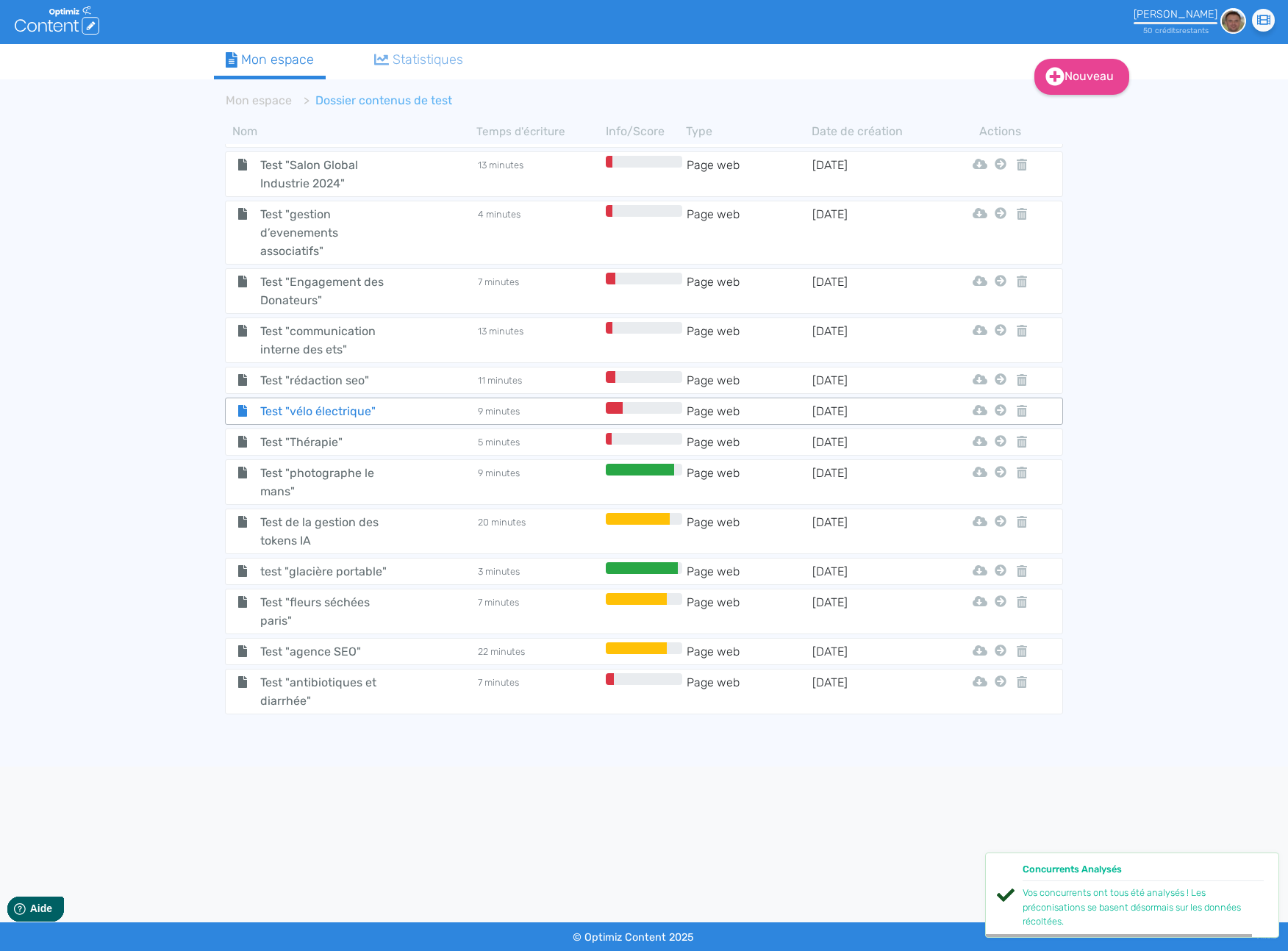
click at [325, 410] on span "Test "vélo électrique"" at bounding box center [332, 411] width 166 height 19
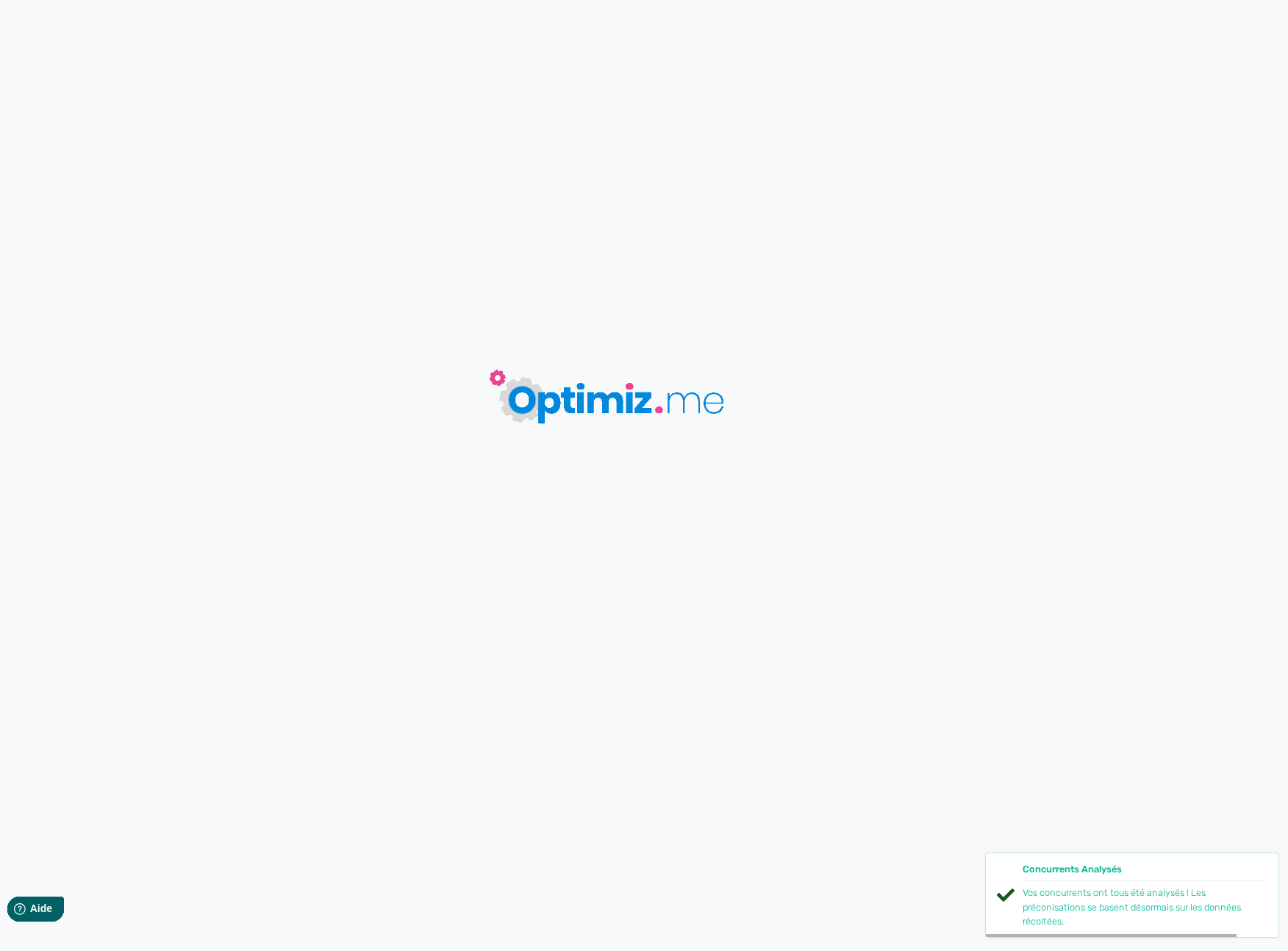
type input "Test "vélo électrique""
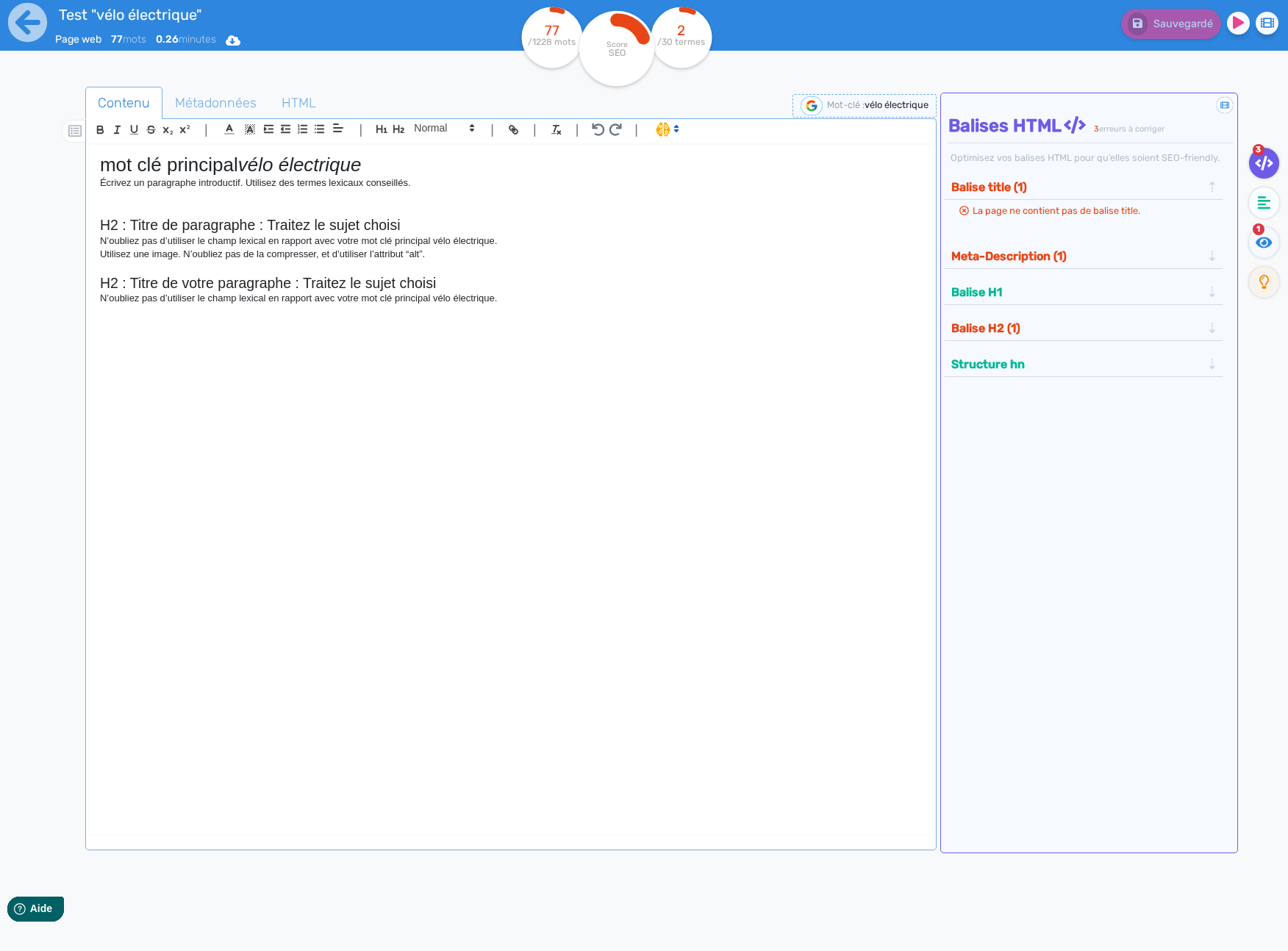
click at [806, 105] on img at bounding box center [812, 106] width 22 height 19
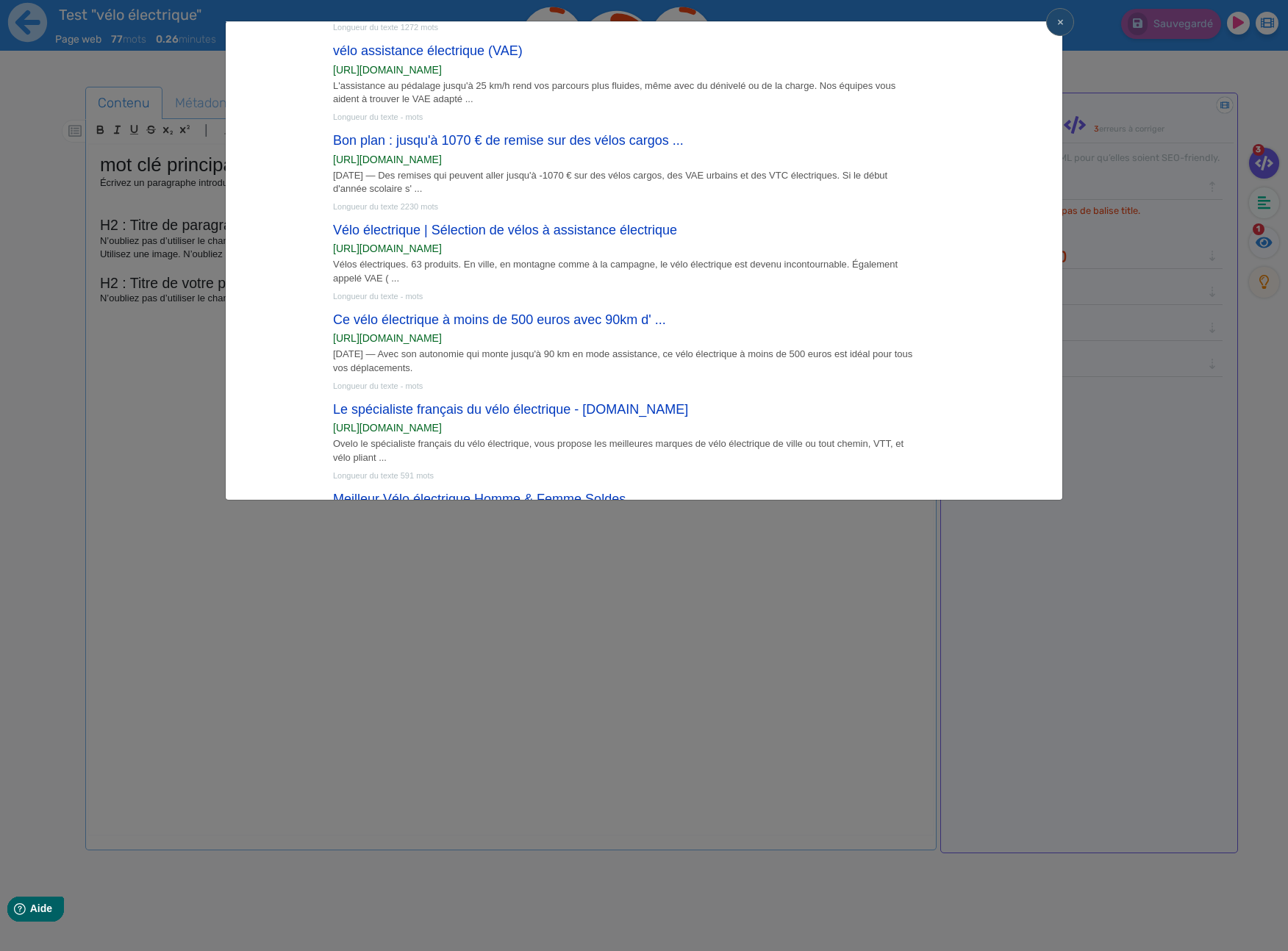
scroll to position [39, 0]
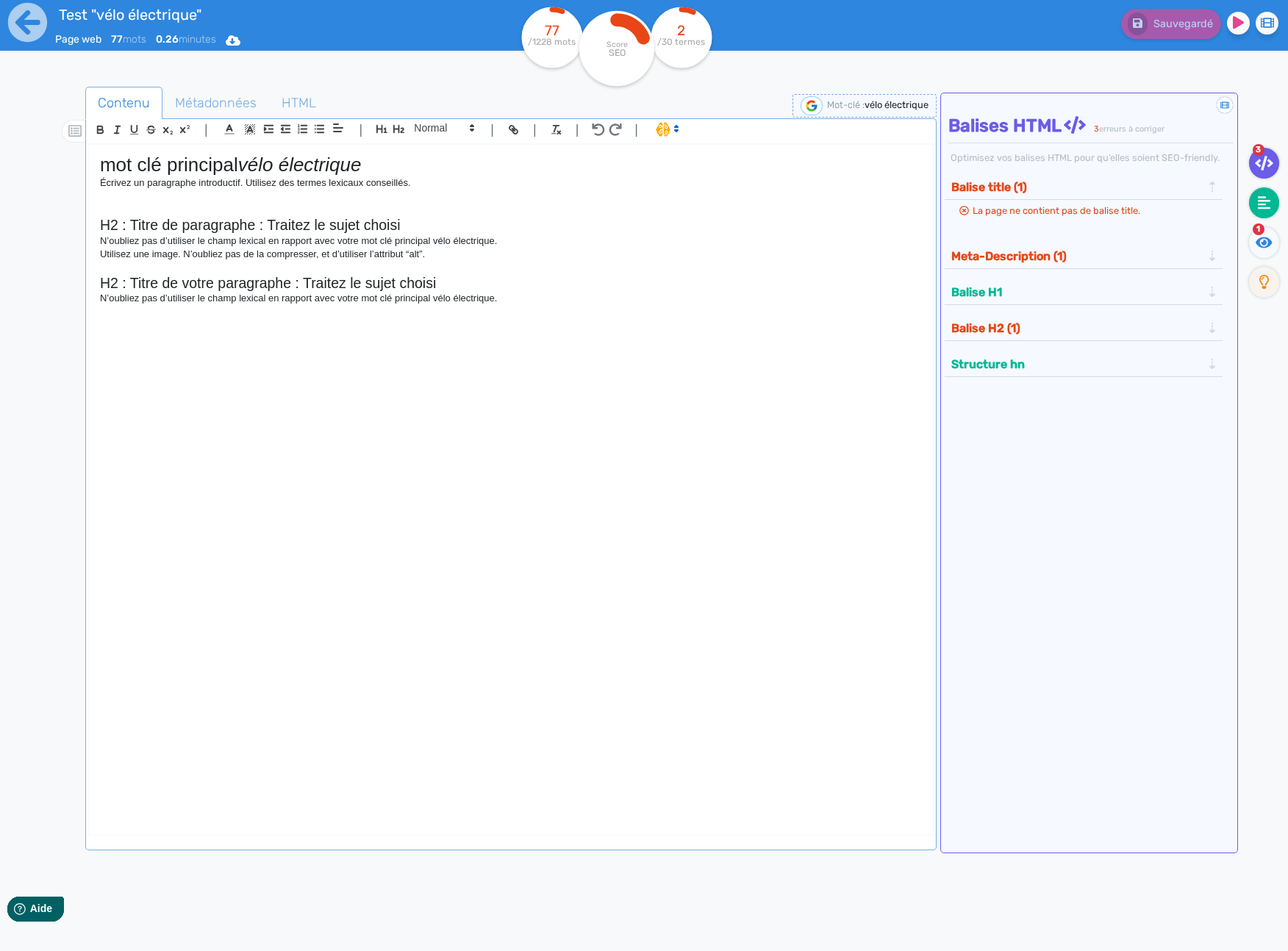
click at [1262, 200] on icon at bounding box center [1264, 203] width 14 height 14
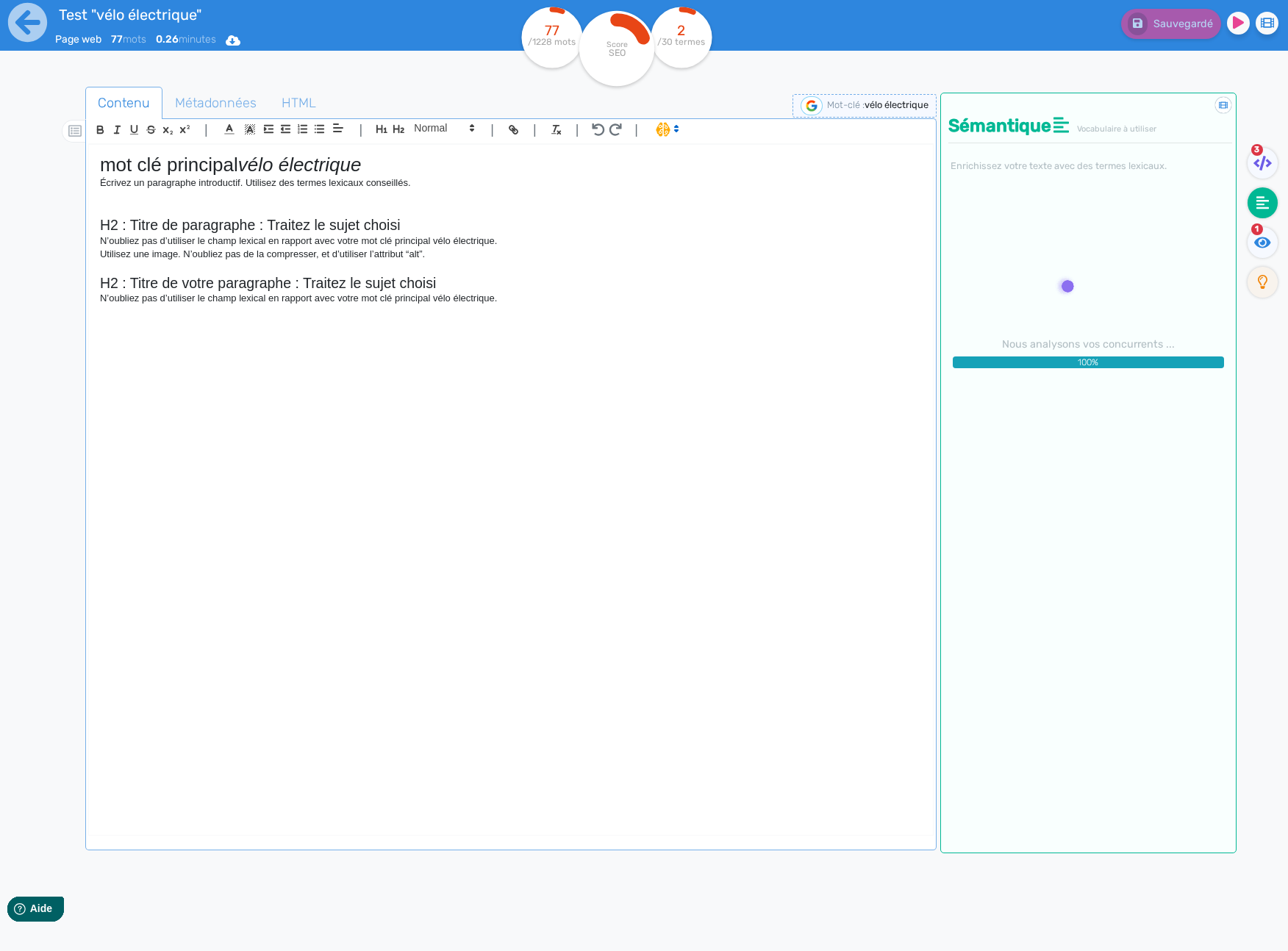
click at [1092, 73] on div "Contenu Métadonnées HTML | | H3 H4 H5 H6 Normal | | | | mot clé principal vélo …" at bounding box center [661, 557] width 1253 height 972
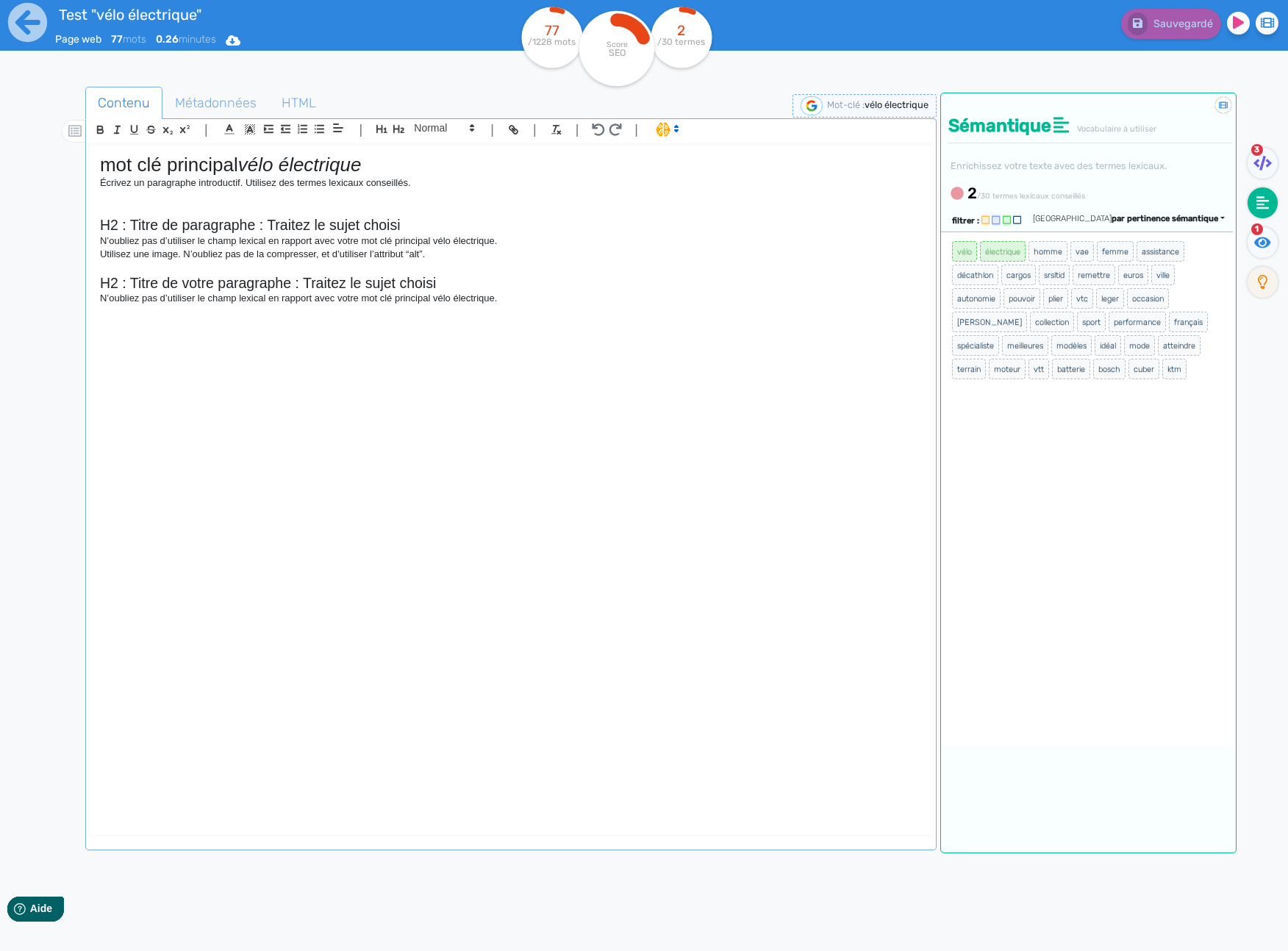
click at [1007, 28] on div "Sauvegardé" at bounding box center [1030, 20] width 537 height 36
click at [909, 37] on div "Sauvegardé" at bounding box center [1030, 20] width 537 height 36
